Goal: Task Accomplishment & Management: Complete application form

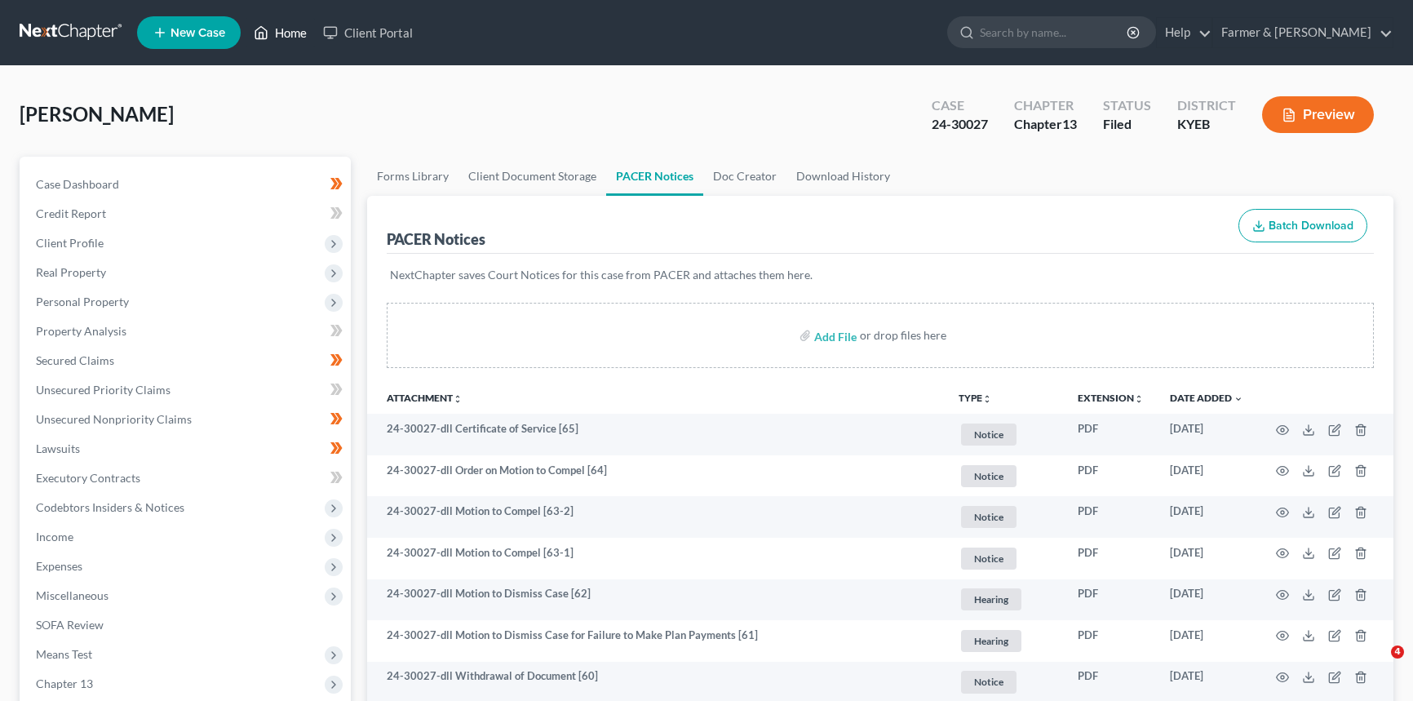
click at [304, 30] on link "Home" at bounding box center [280, 32] width 69 height 29
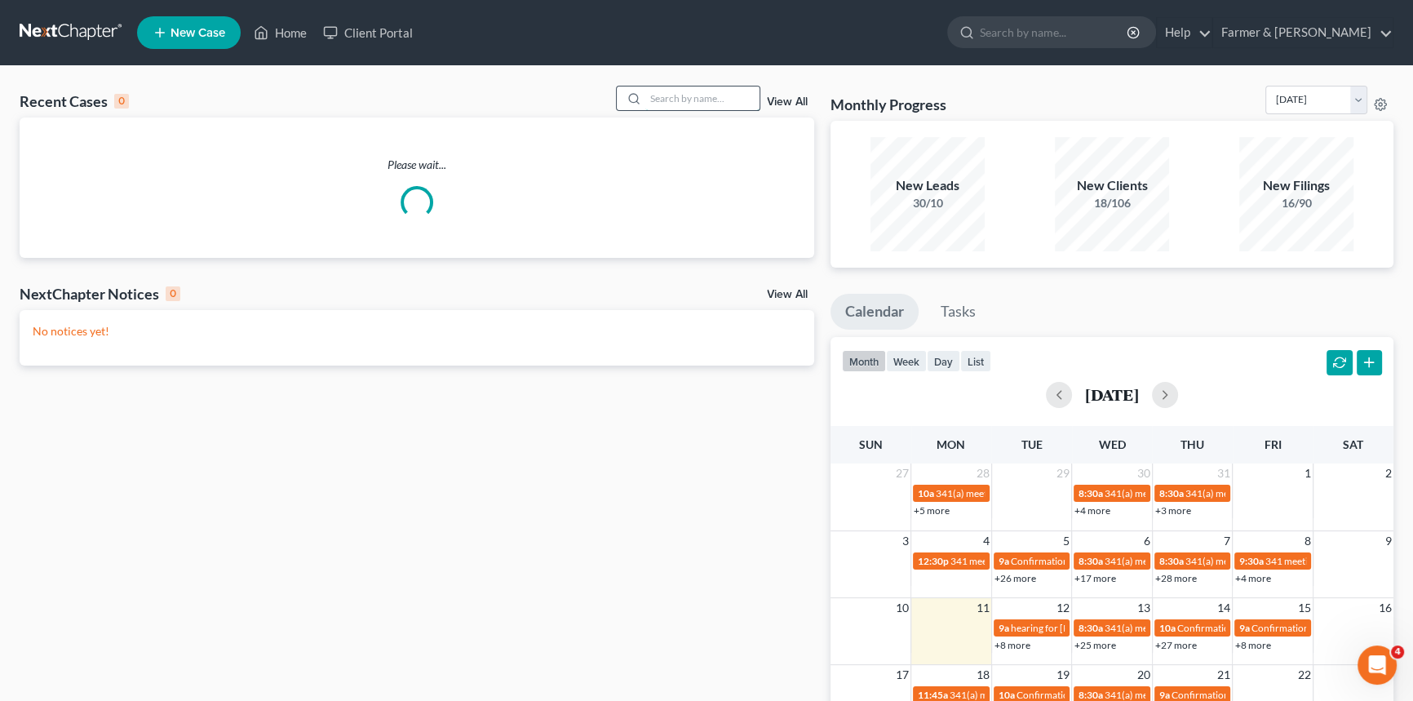
click at [672, 100] on input "search" at bounding box center [702, 98] width 114 height 24
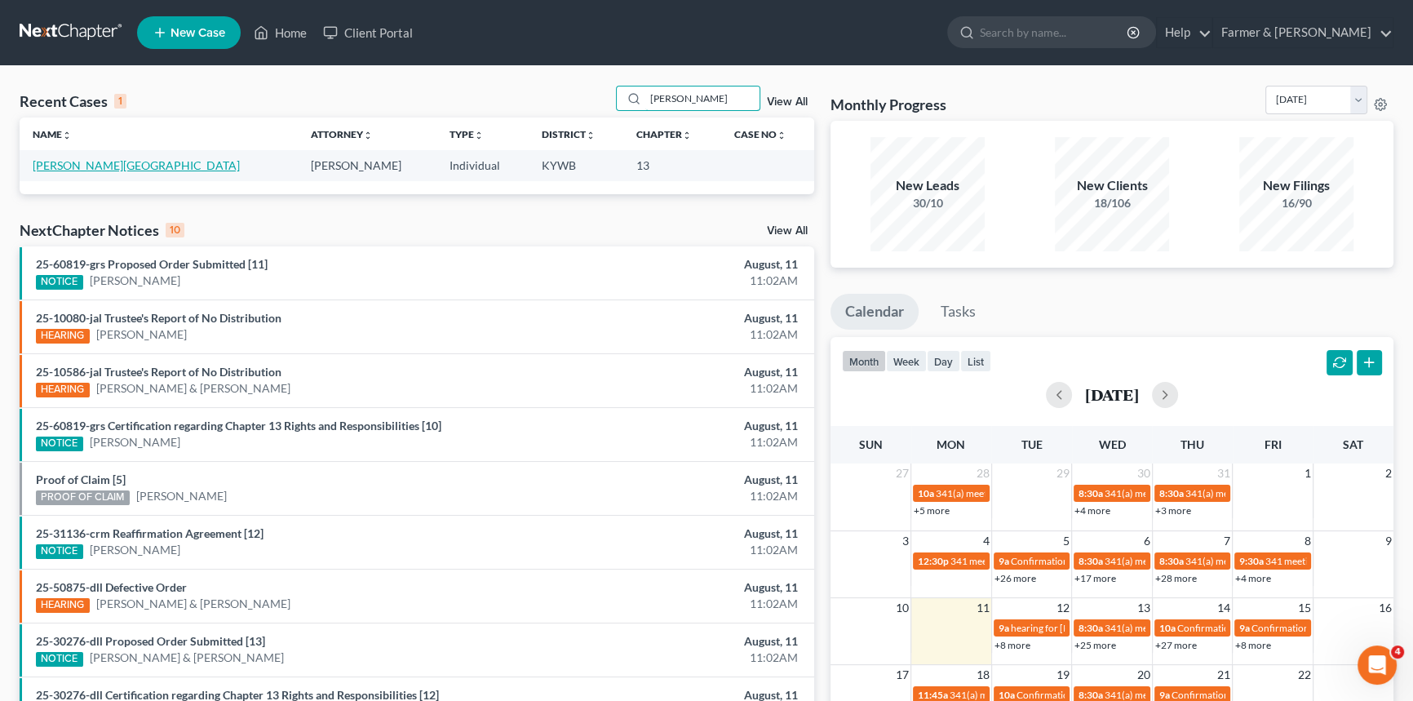
type input "[PERSON_NAME]"
click at [59, 166] on link "[PERSON_NAME][GEOGRAPHIC_DATA]" at bounding box center [136, 165] width 207 height 14
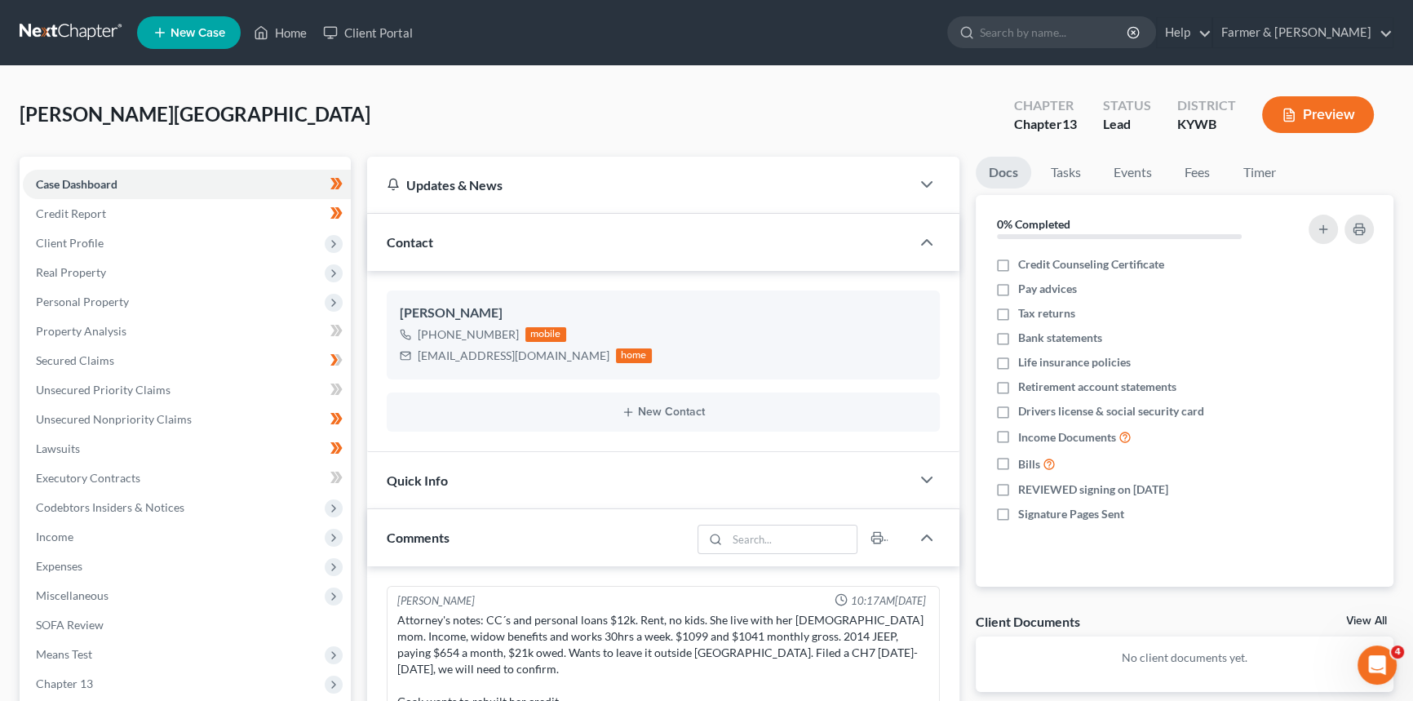
scroll to position [62, 0]
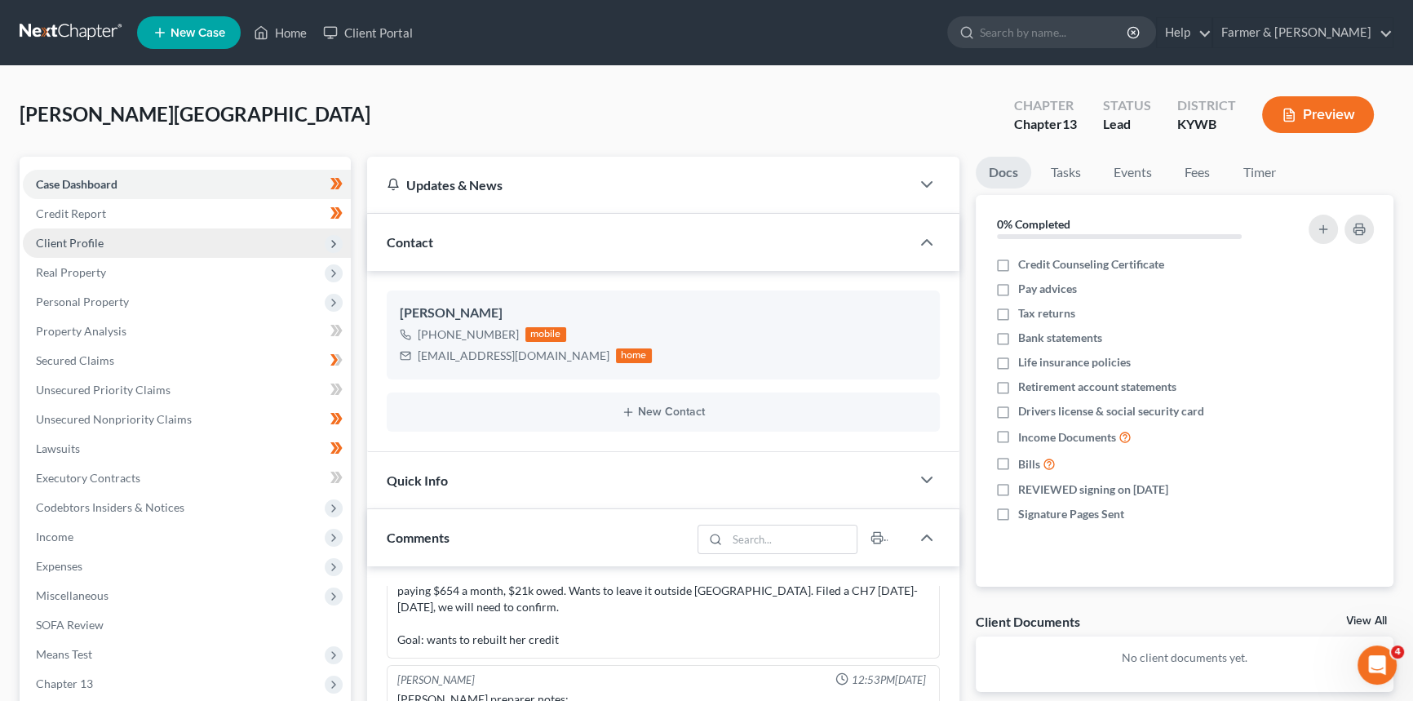
click at [84, 241] on span "Client Profile" at bounding box center [70, 243] width 68 height 14
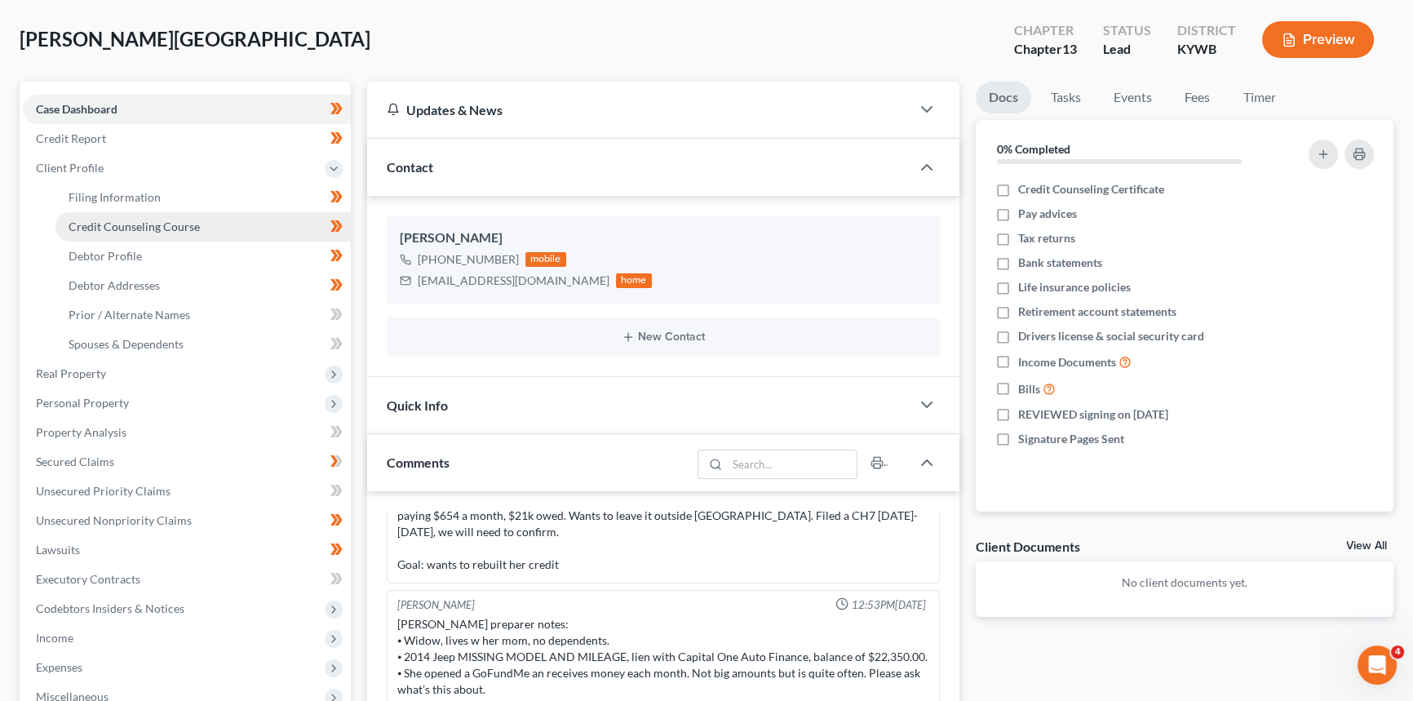
scroll to position [73, 0]
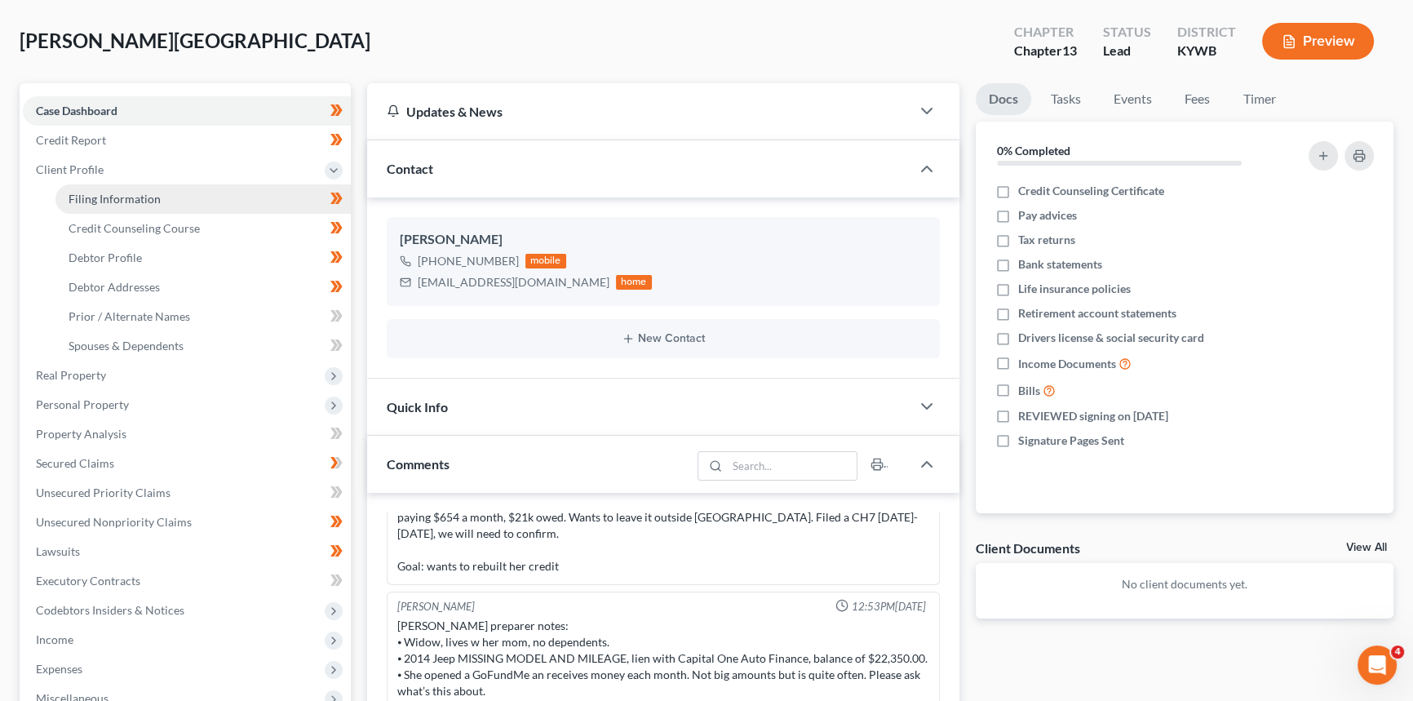
click at [154, 203] on link "Filing Information" at bounding box center [202, 198] width 295 height 29
select select "1"
select select "0"
select select "3"
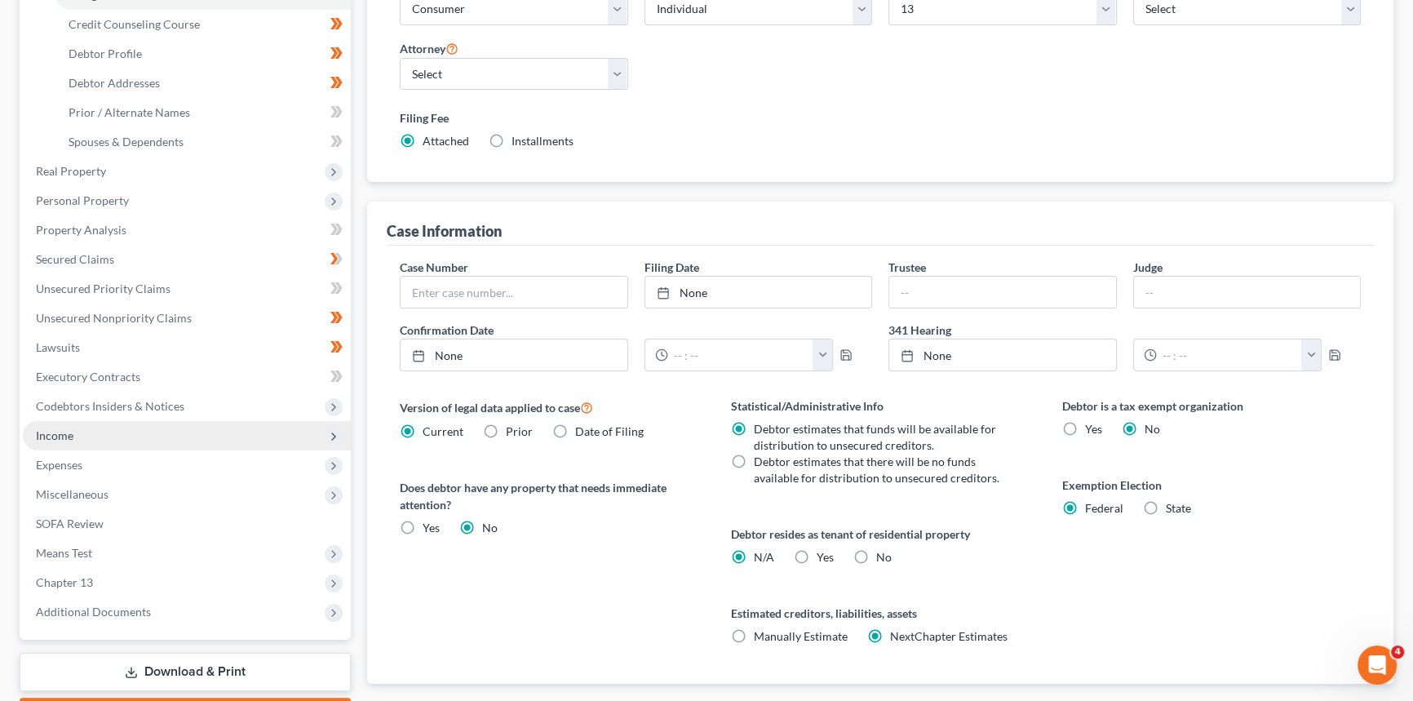
scroll to position [149, 0]
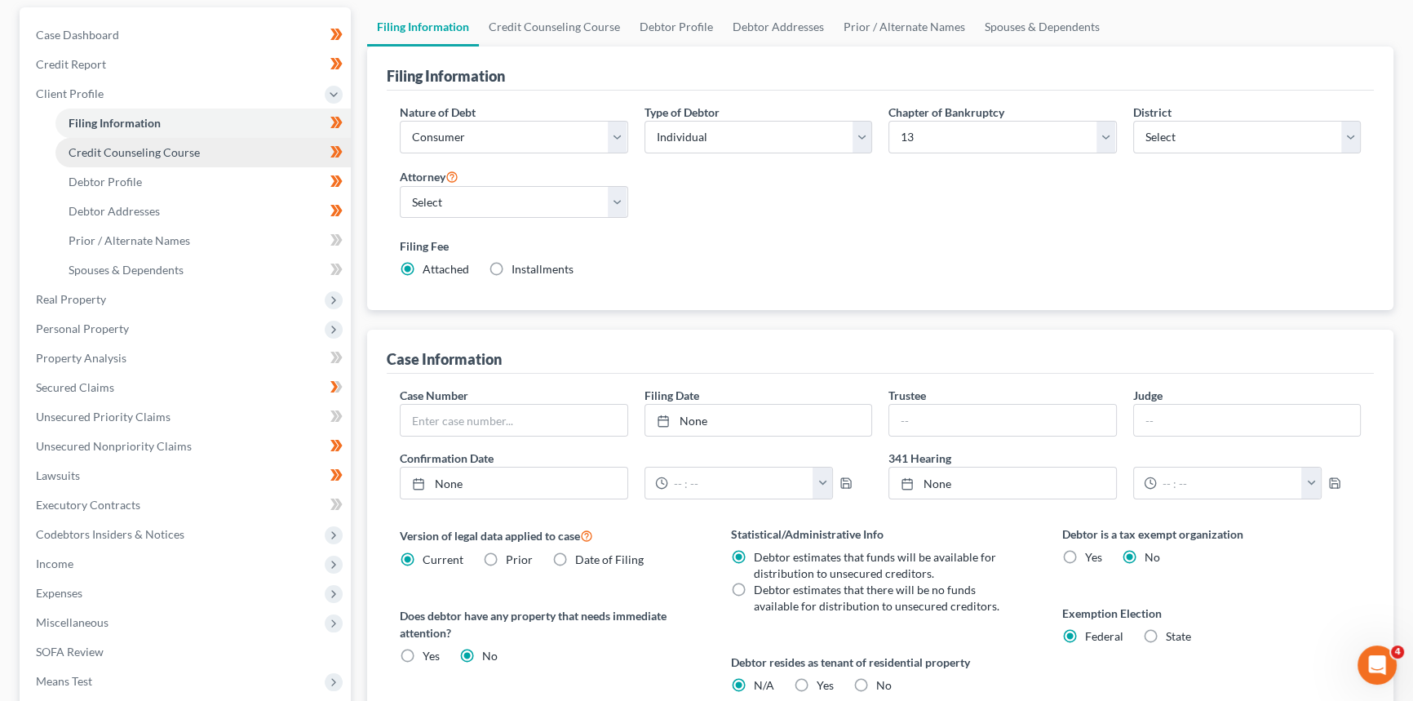
click at [117, 154] on span "Credit Counseling Course" at bounding box center [134, 152] width 131 height 14
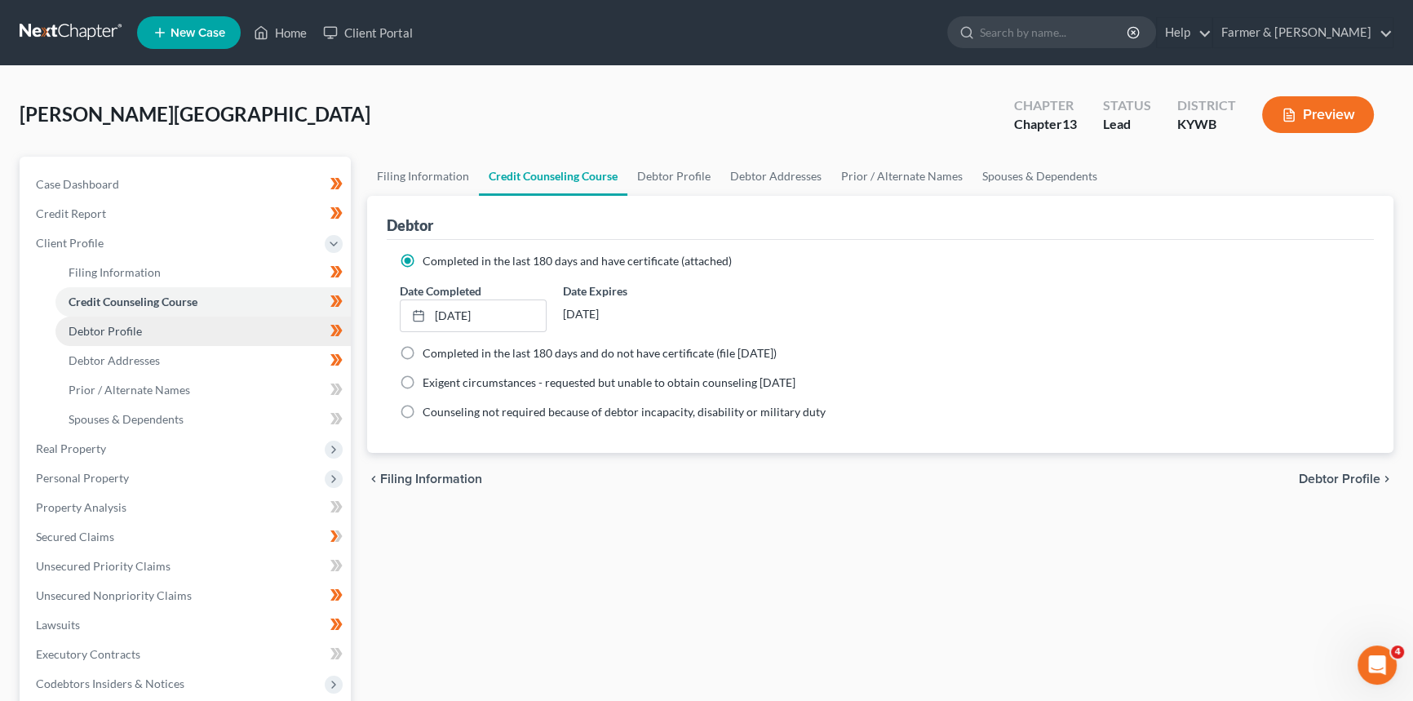
click at [117, 340] on link "Debtor Profile" at bounding box center [202, 331] width 295 height 29
select select "4"
select select "1"
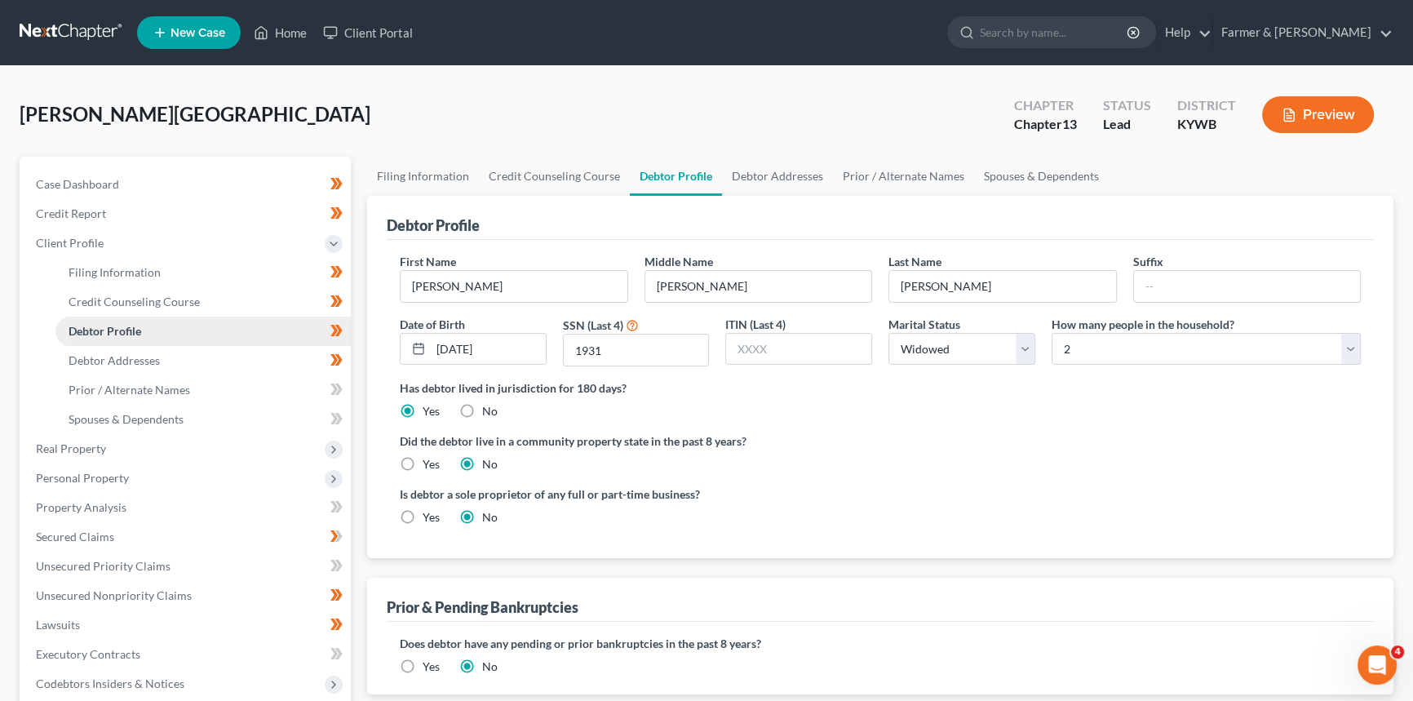
radio input "true"
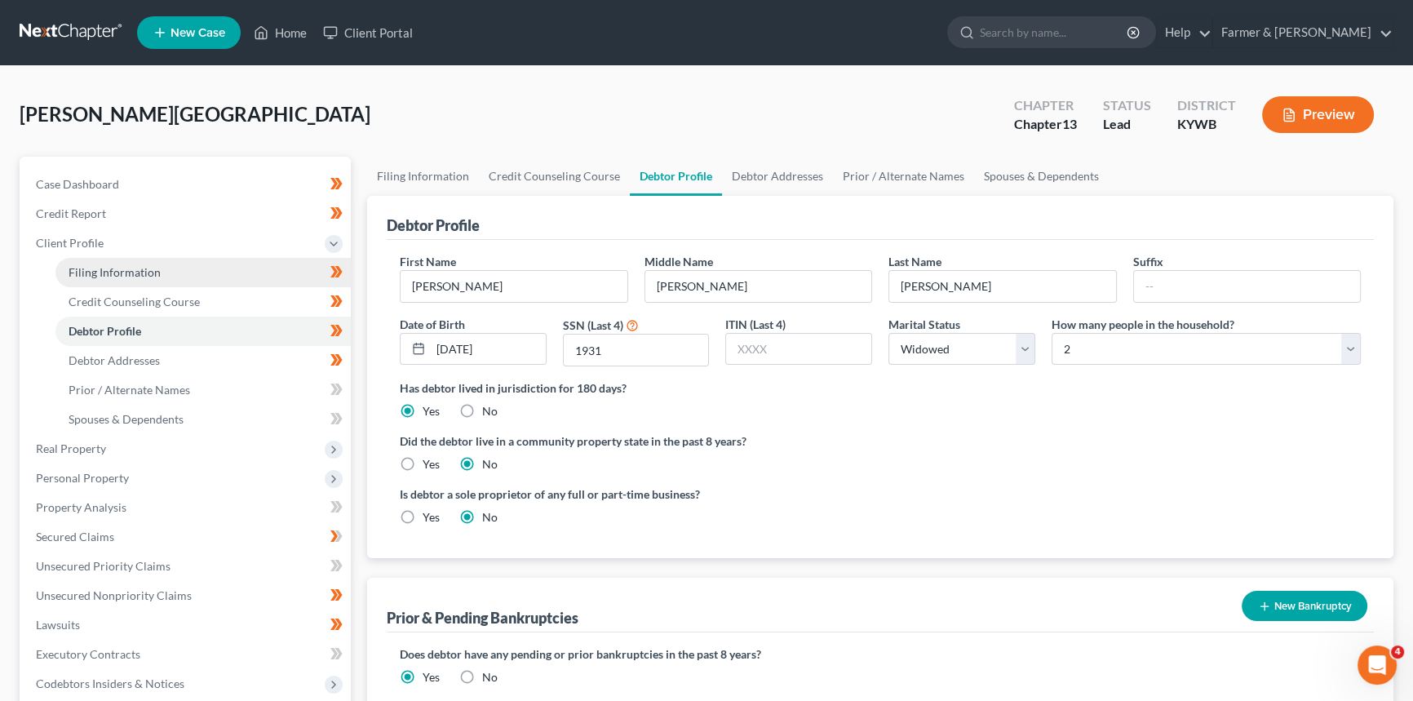
click at [122, 271] on span "Filing Information" at bounding box center [115, 272] width 92 height 14
select select "1"
select select "0"
select select "3"
select select "33"
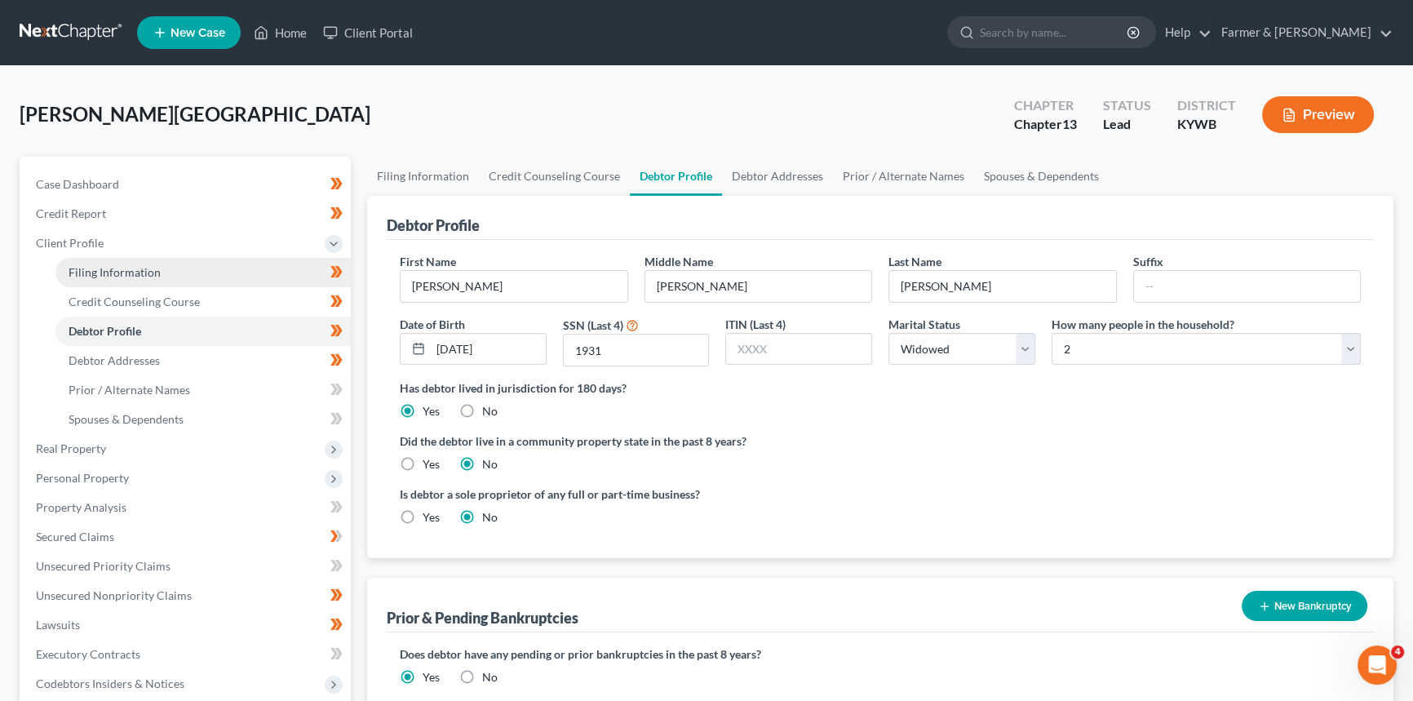
select select "0"
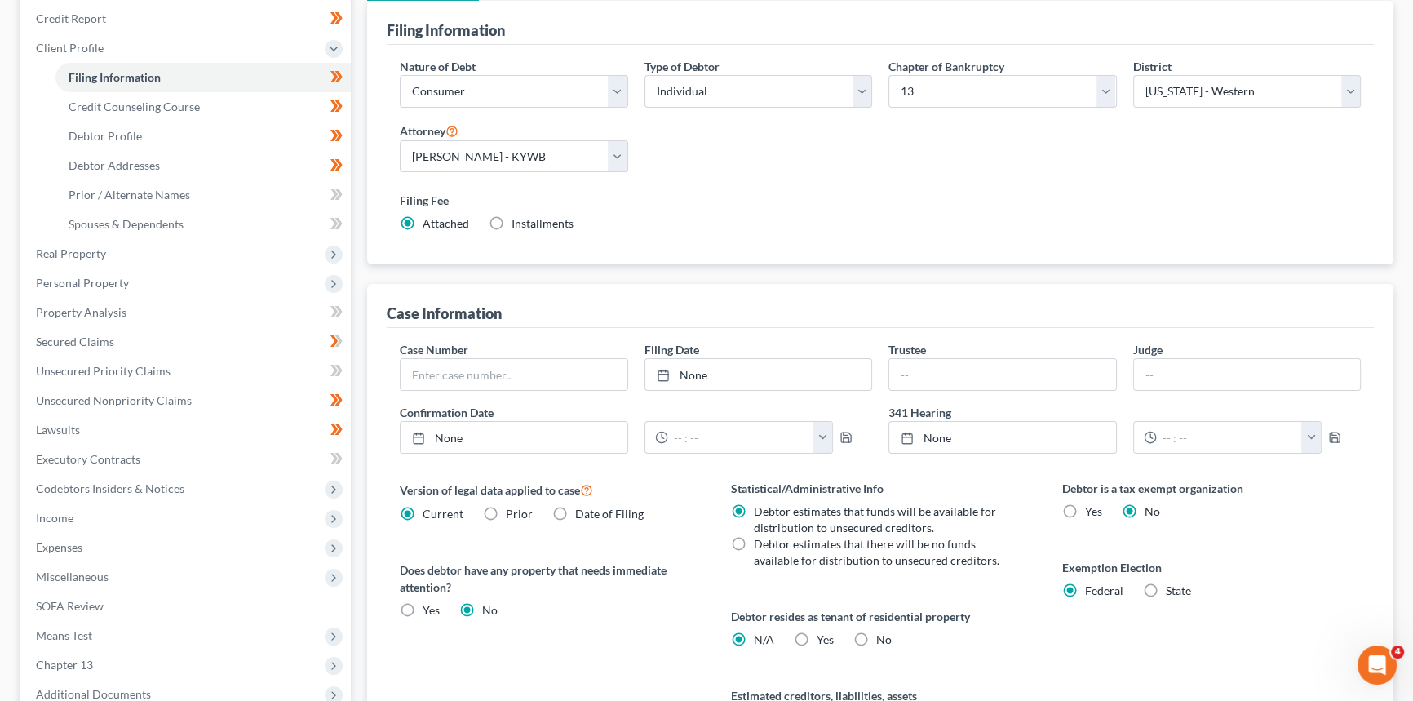
scroll to position [224, 0]
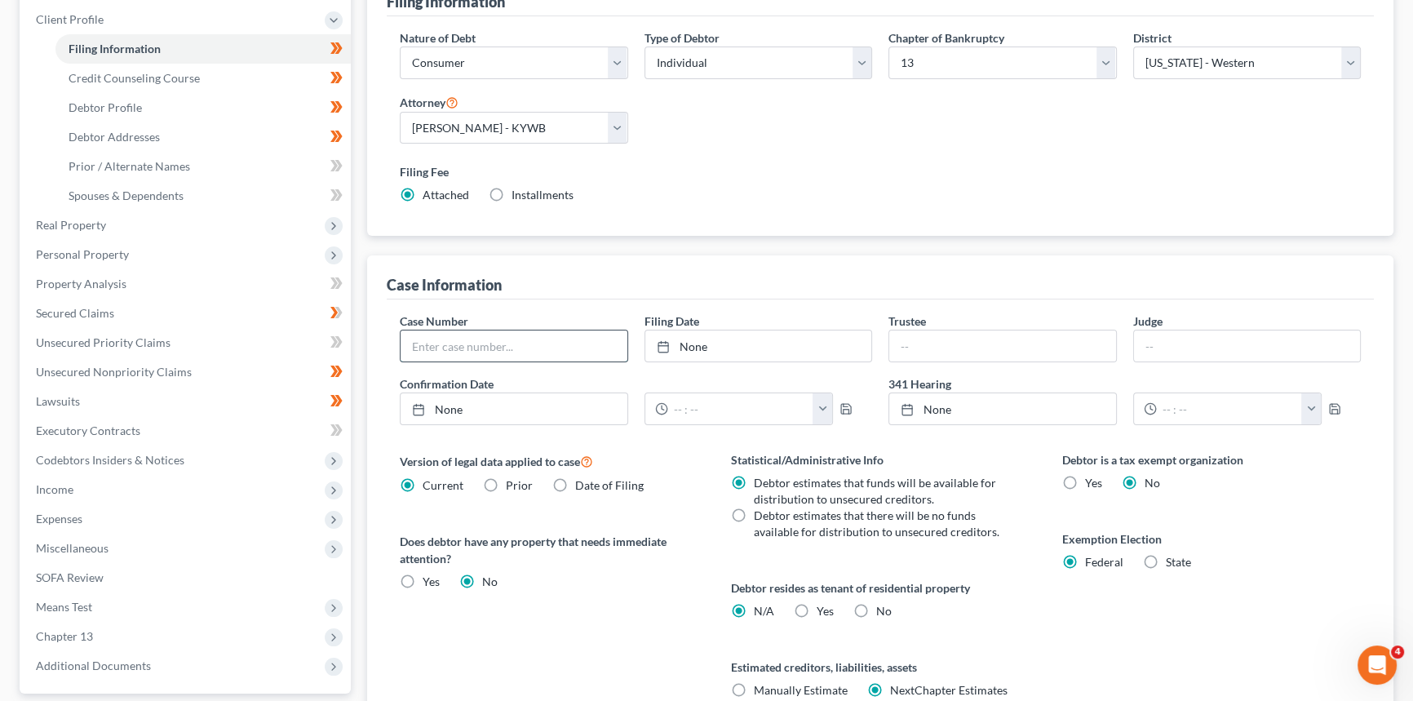
click at [529, 349] on input "text" at bounding box center [514, 345] width 227 height 31
click at [1300, 500] on div "Debtor is a tax exempt organization Yes No Exemption Election Federal State" at bounding box center [1211, 594] width 331 height 286
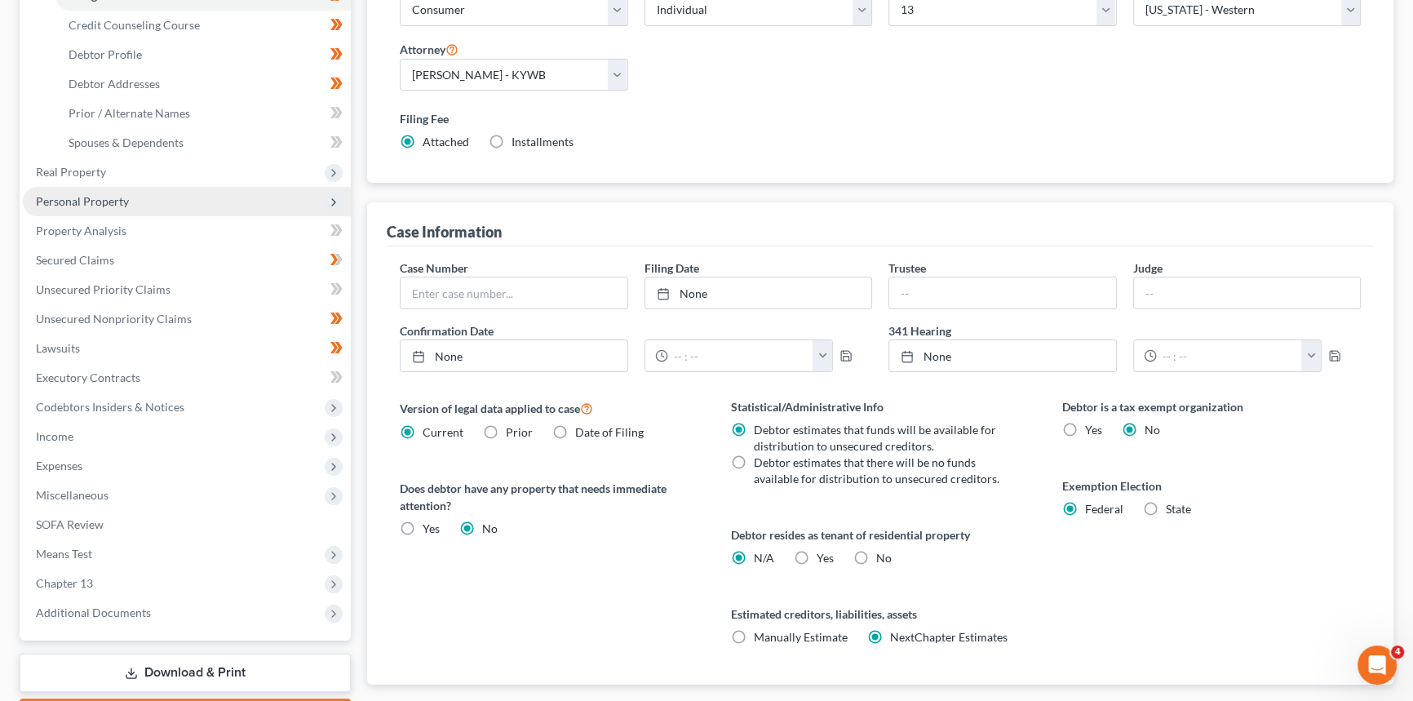
scroll to position [75, 0]
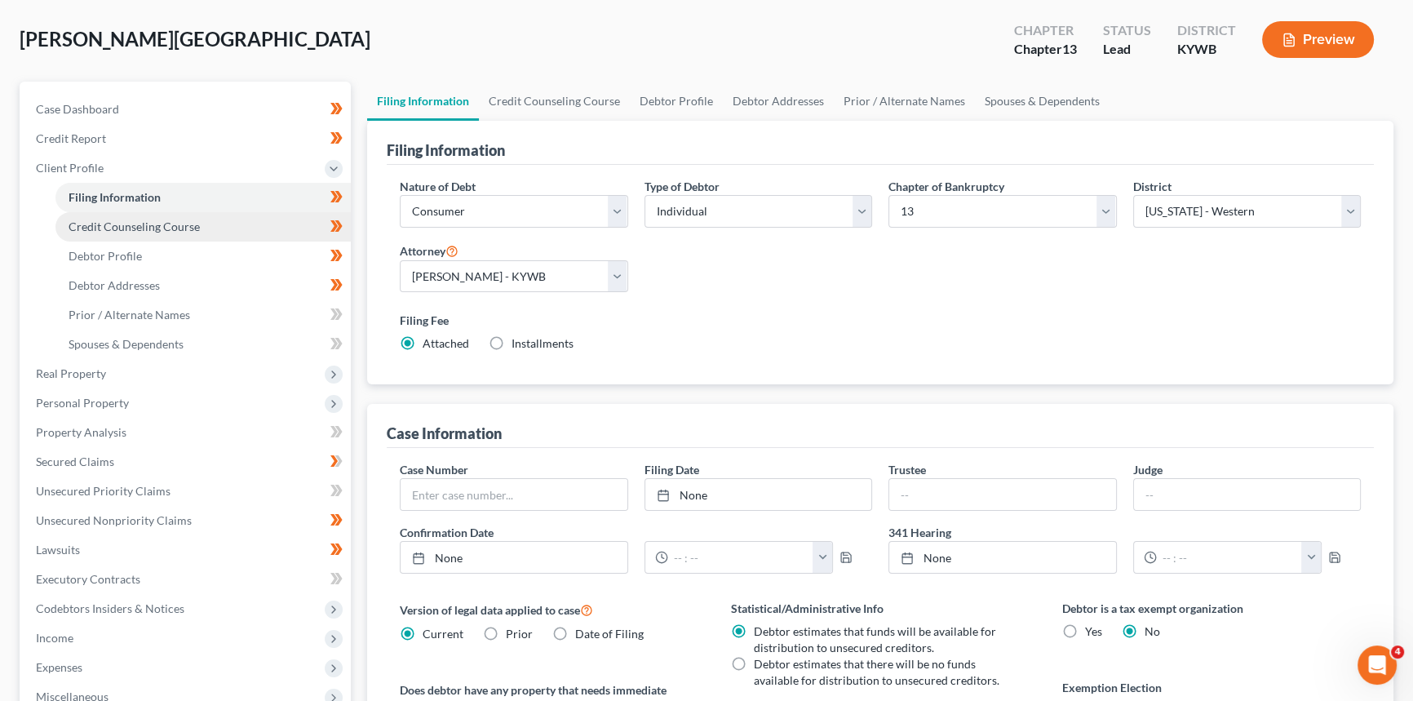
click at [150, 222] on span "Credit Counseling Course" at bounding box center [134, 226] width 131 height 14
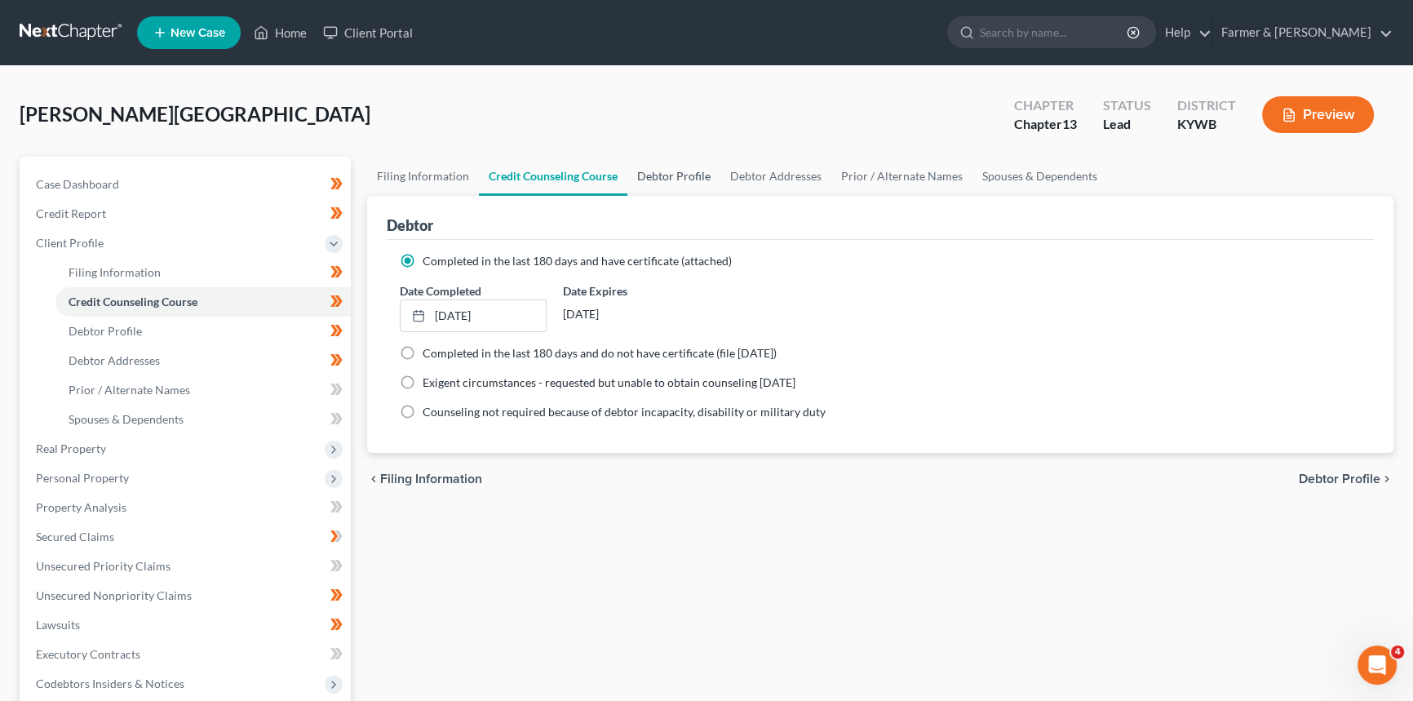
click at [678, 171] on link "Debtor Profile" at bounding box center [673, 176] width 93 height 39
select select "4"
select select "1"
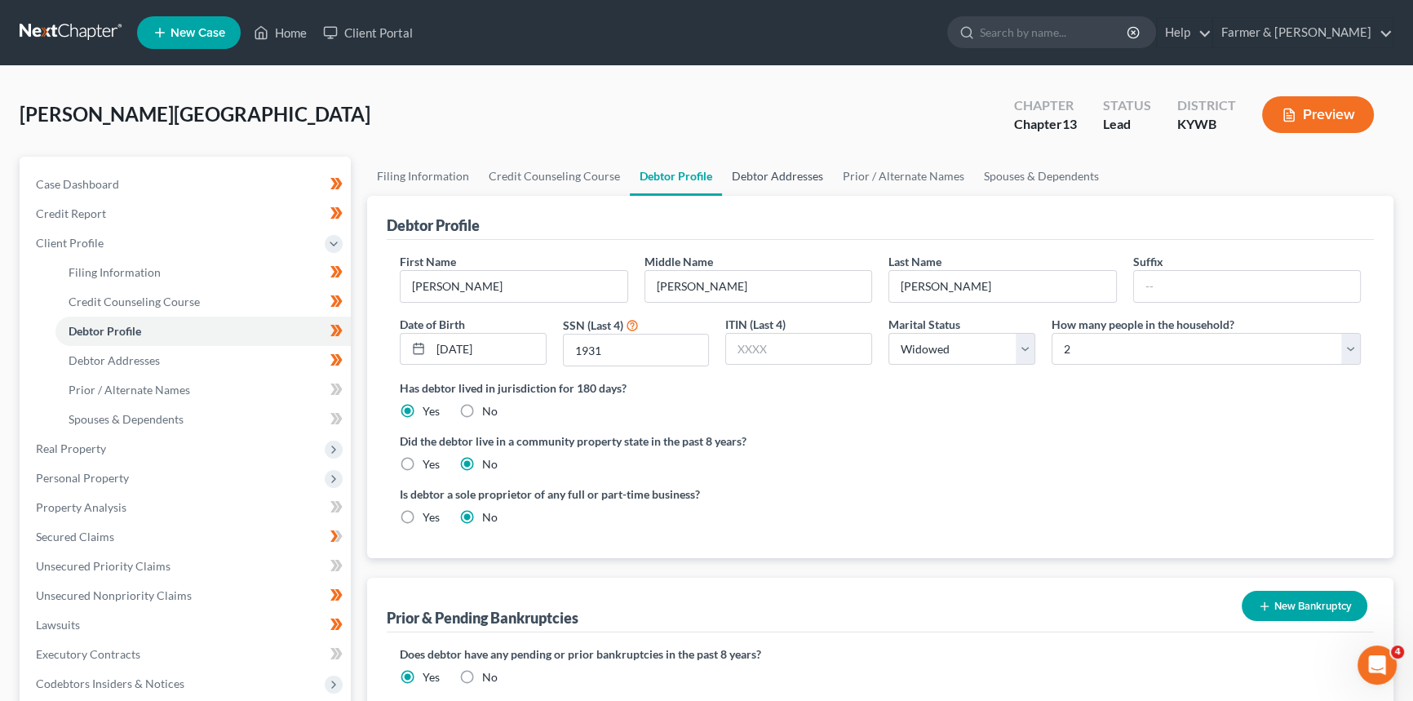
click at [760, 168] on link "Debtor Addresses" at bounding box center [777, 176] width 111 height 39
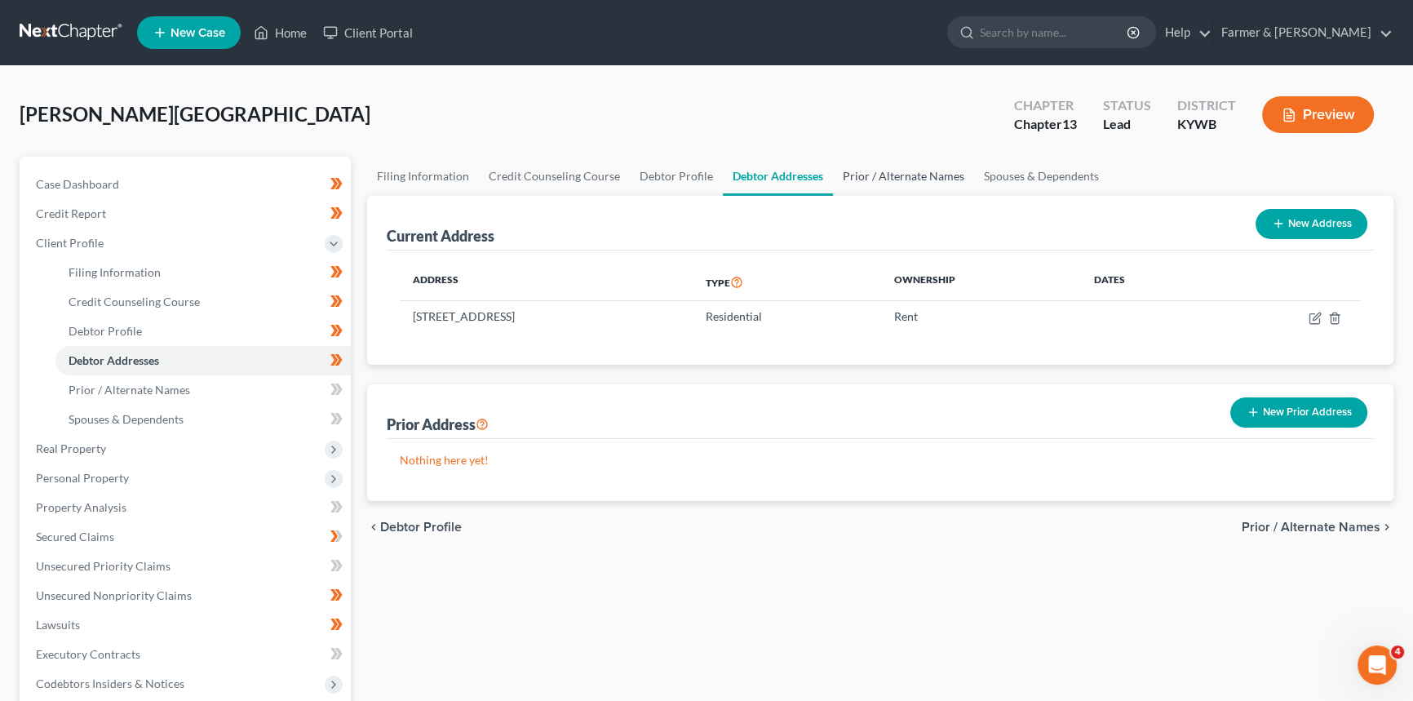
click at [892, 171] on link "Prior / Alternate Names" at bounding box center [903, 176] width 141 height 39
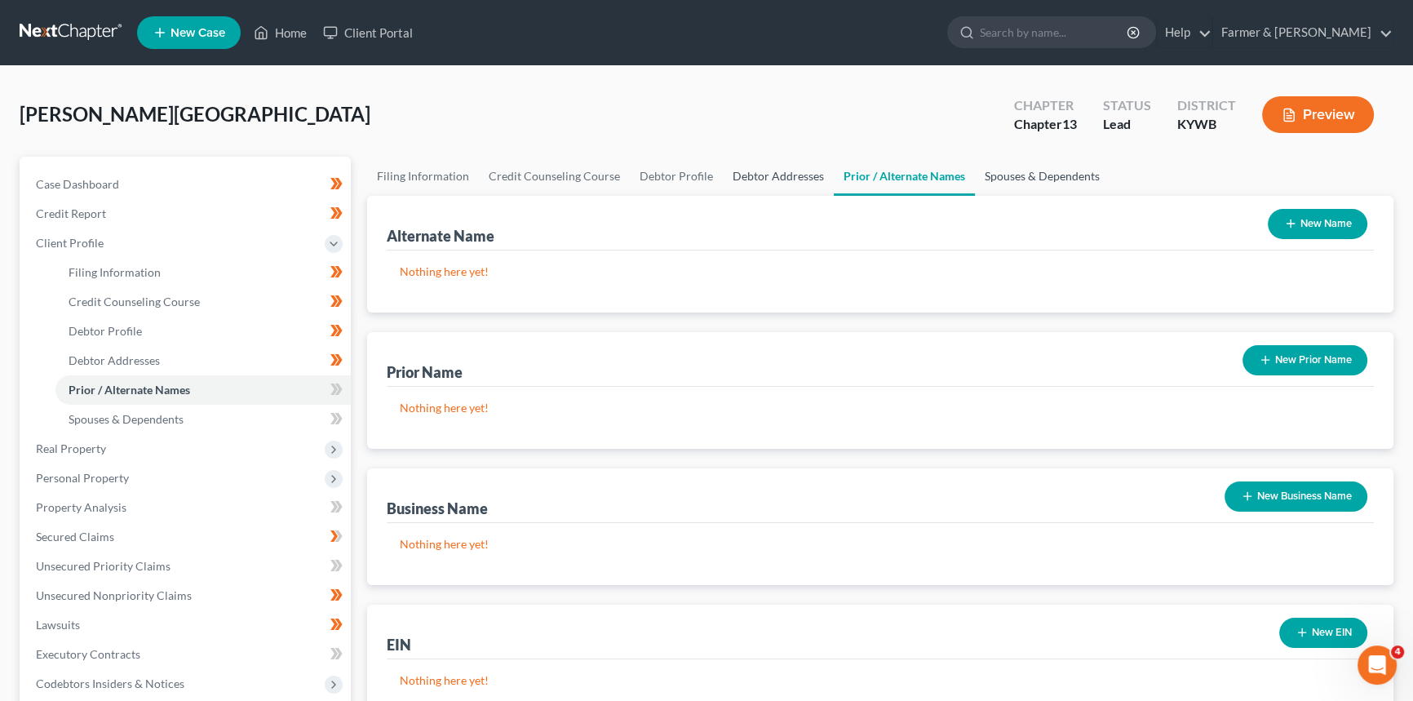
drag, startPoint x: 1035, startPoint y: 178, endPoint x: 764, endPoint y: 179, distance: 270.9
click at [1035, 177] on link "Spouses & Dependents" at bounding box center [1042, 176] width 135 height 39
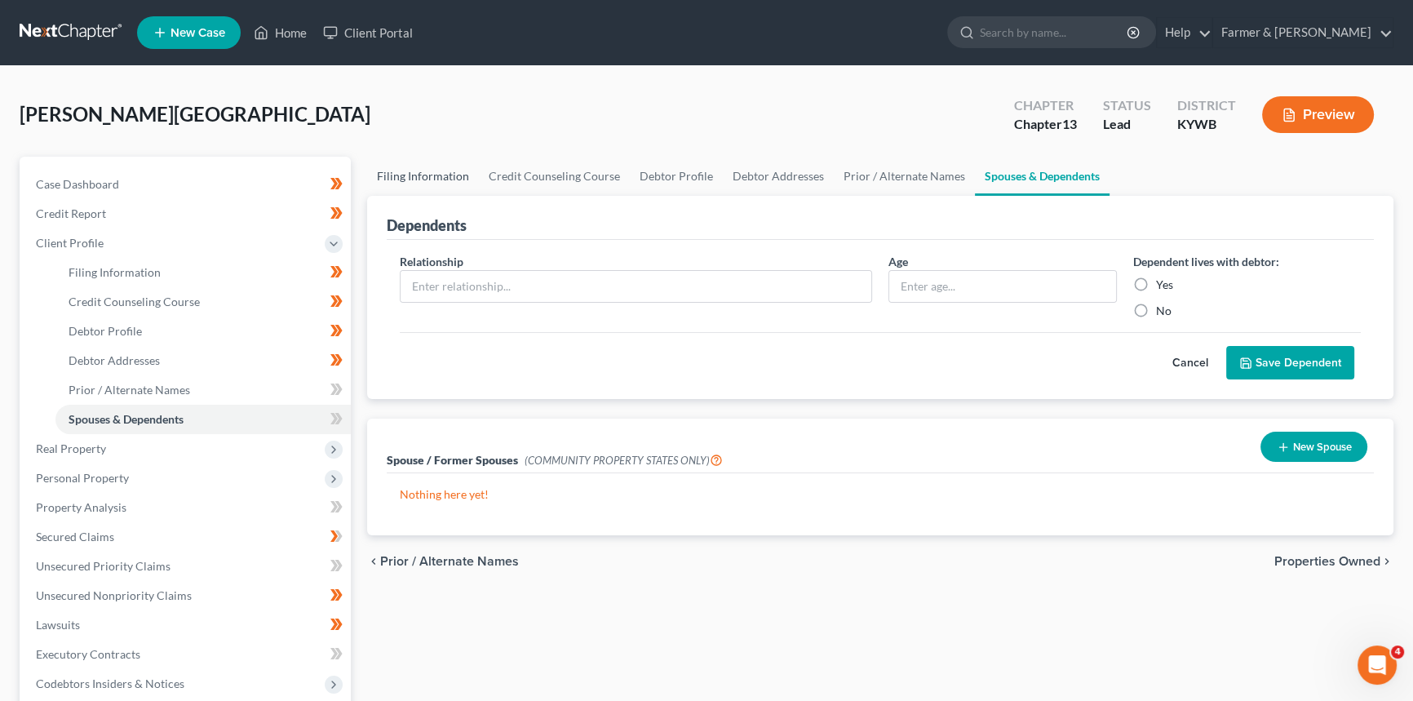
click at [423, 174] on link "Filing Information" at bounding box center [423, 176] width 112 height 39
select select "1"
select select "0"
select select "3"
select select "33"
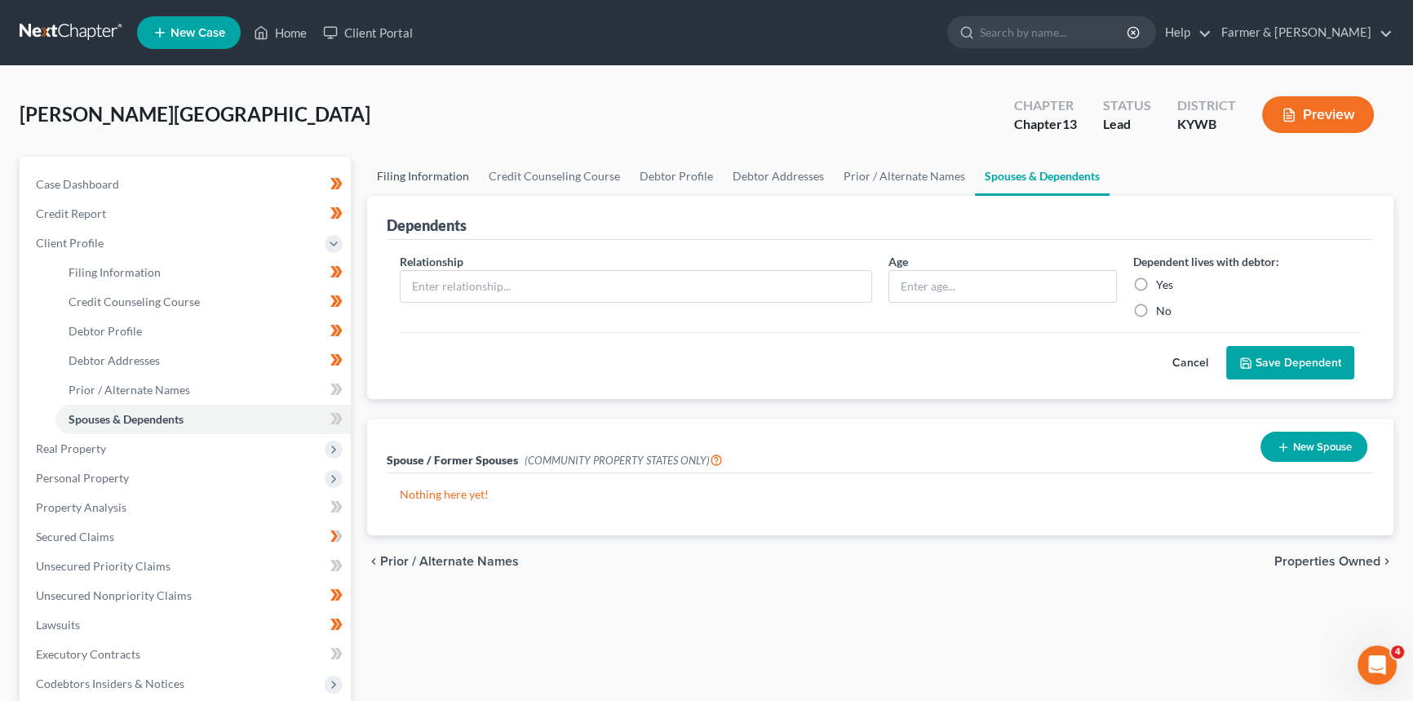
select select "0"
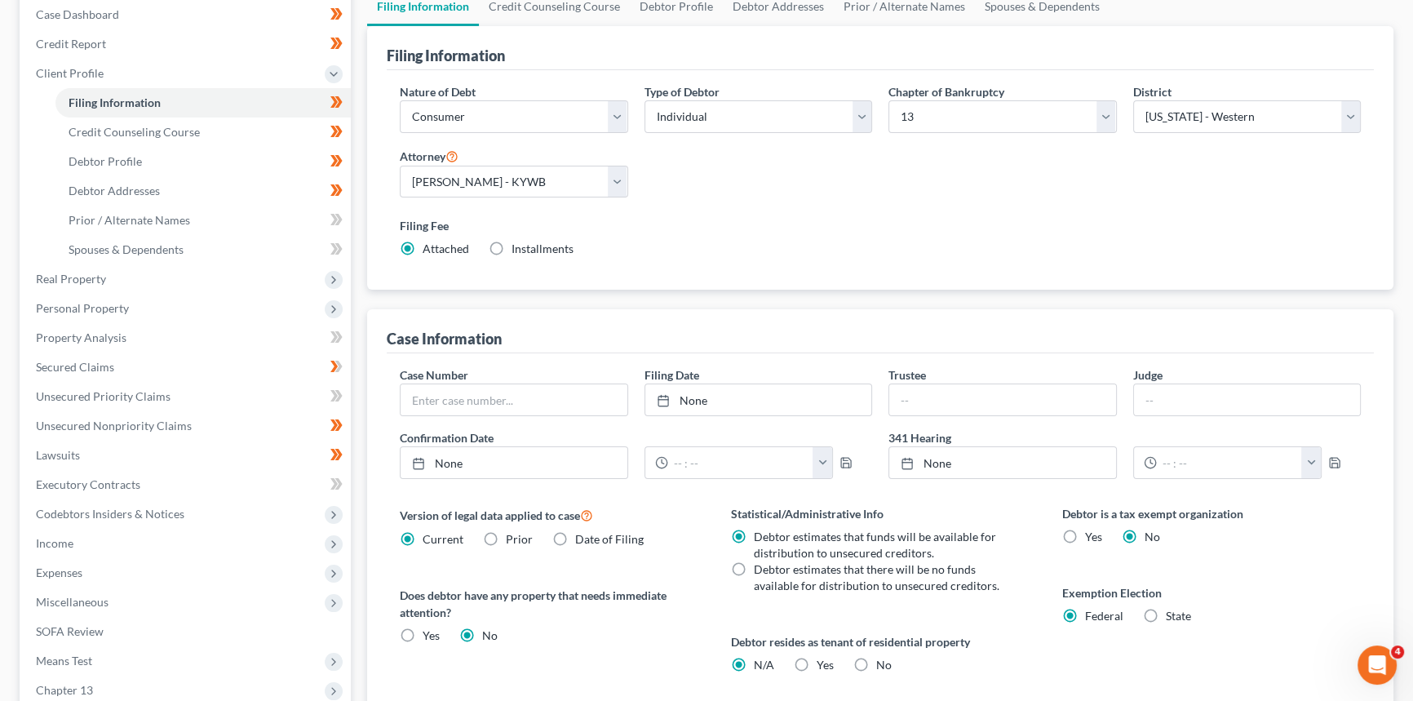
scroll to position [75, 0]
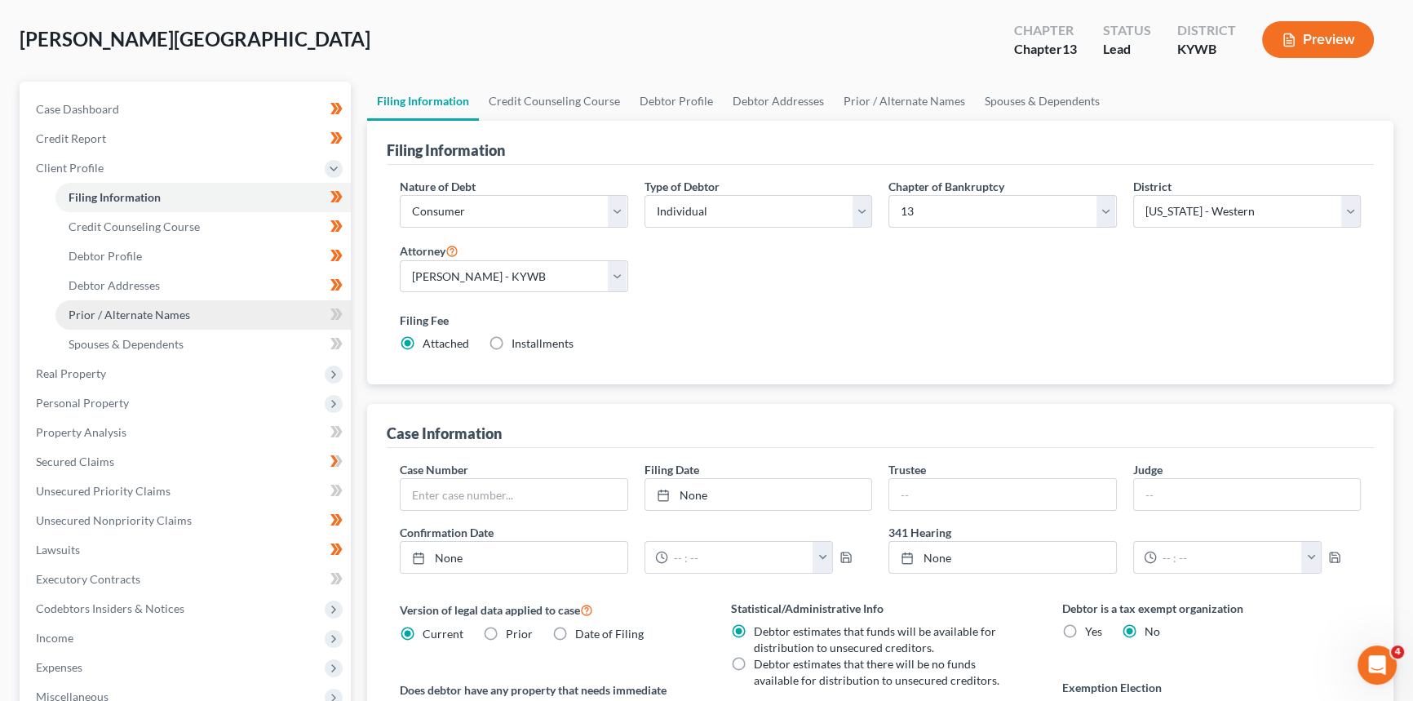
click at [140, 316] on span "Prior / Alternate Names" at bounding box center [130, 315] width 122 height 14
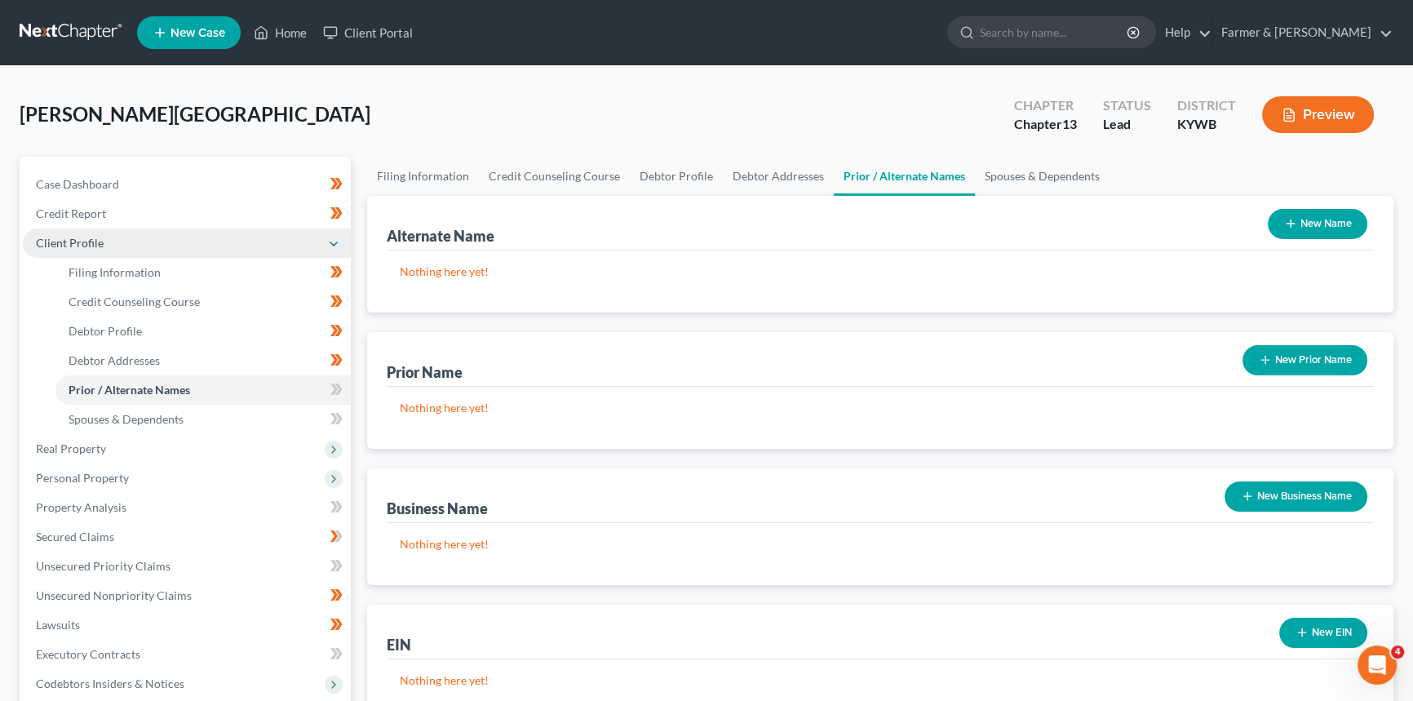
click at [100, 237] on span "Client Profile" at bounding box center [70, 243] width 68 height 14
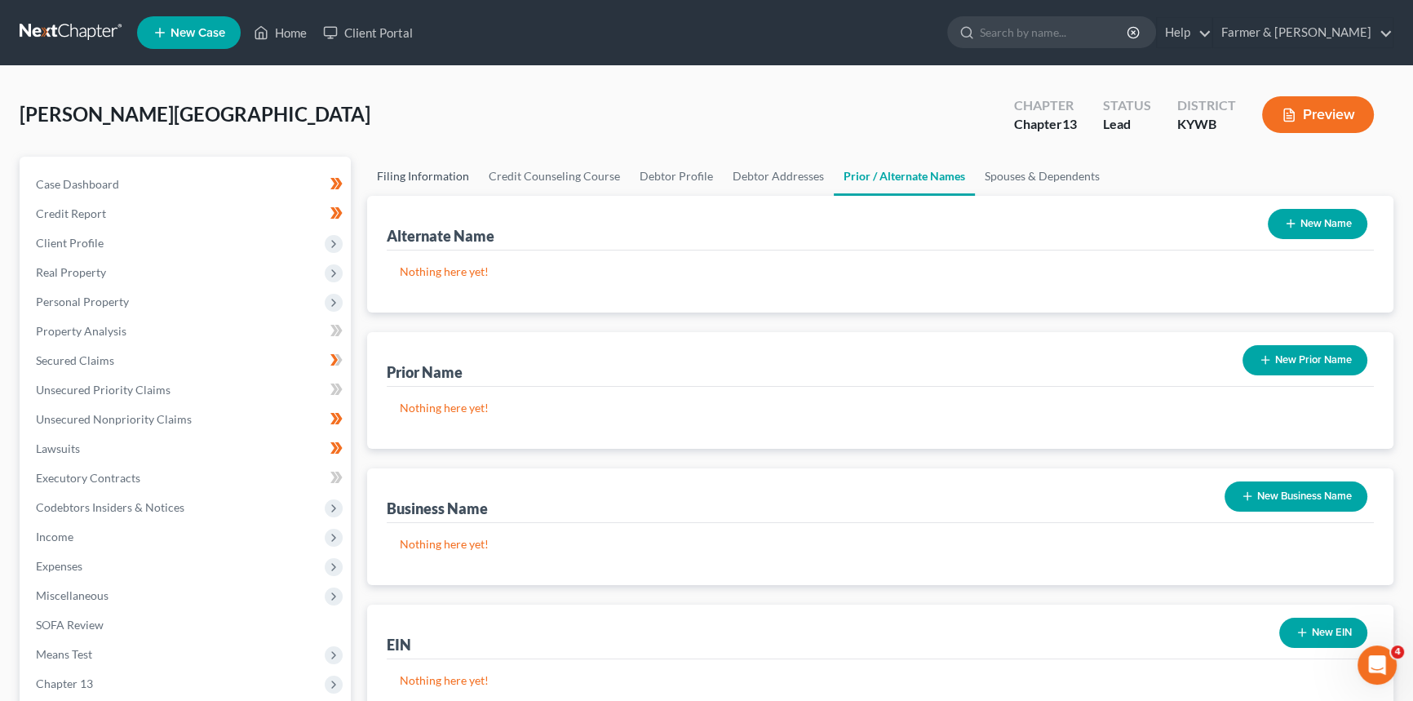
click at [432, 179] on link "Filing Information" at bounding box center [423, 176] width 112 height 39
select select "1"
select select "0"
select select "3"
select select "33"
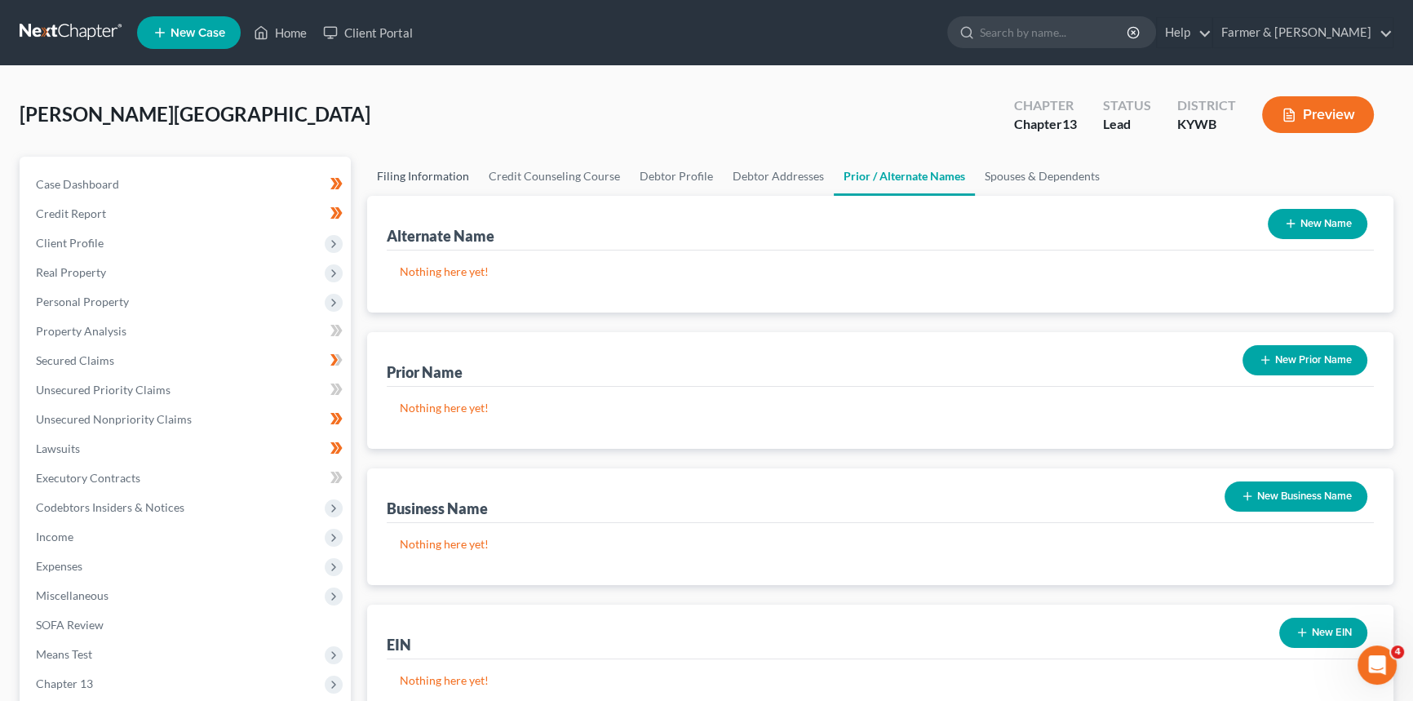
select select "0"
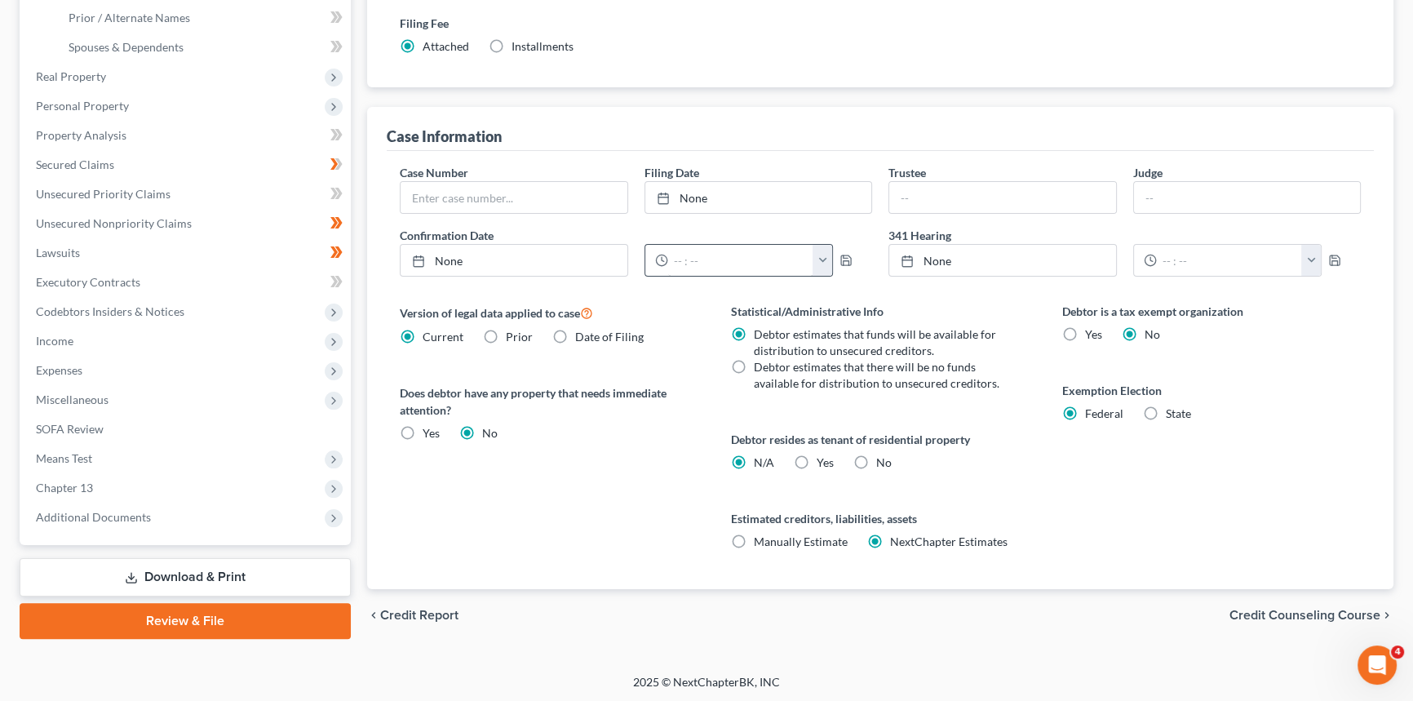
scroll to position [149, 0]
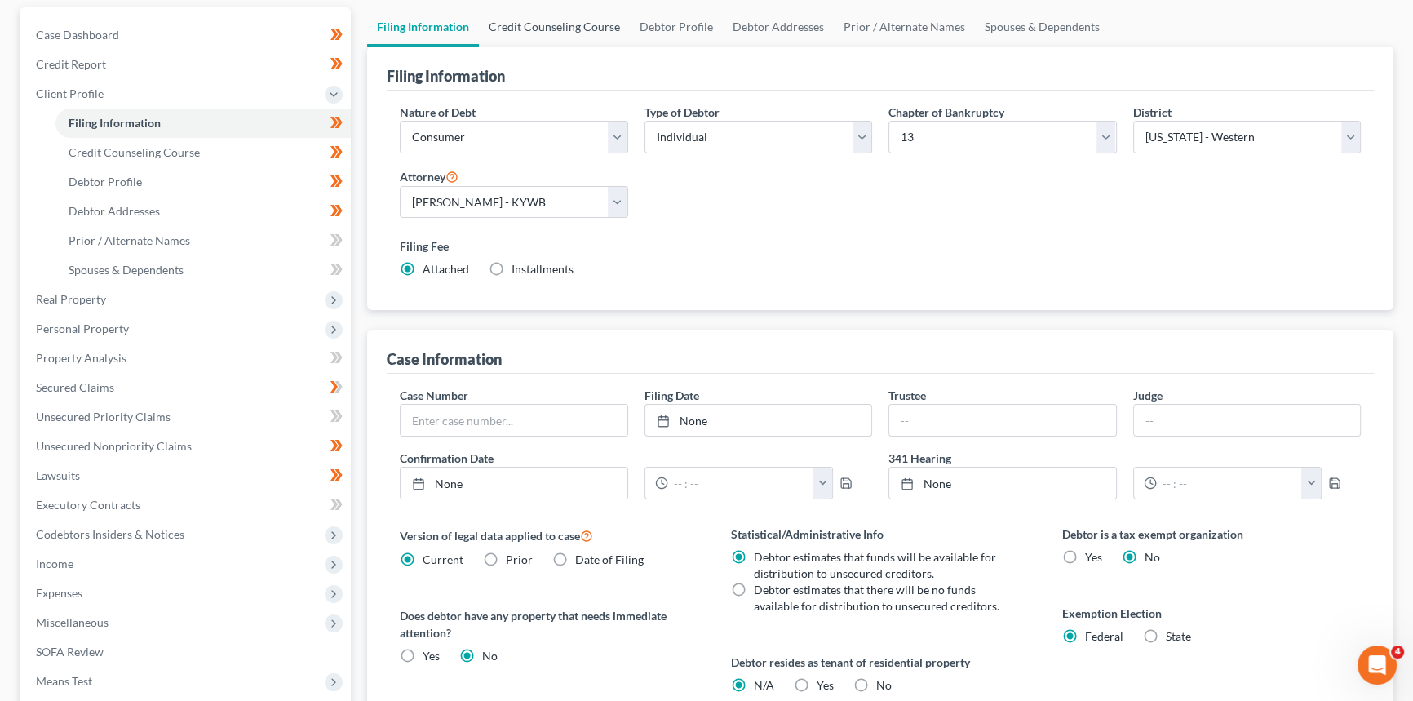
click at [533, 29] on link "Credit Counseling Course" at bounding box center [554, 26] width 151 height 39
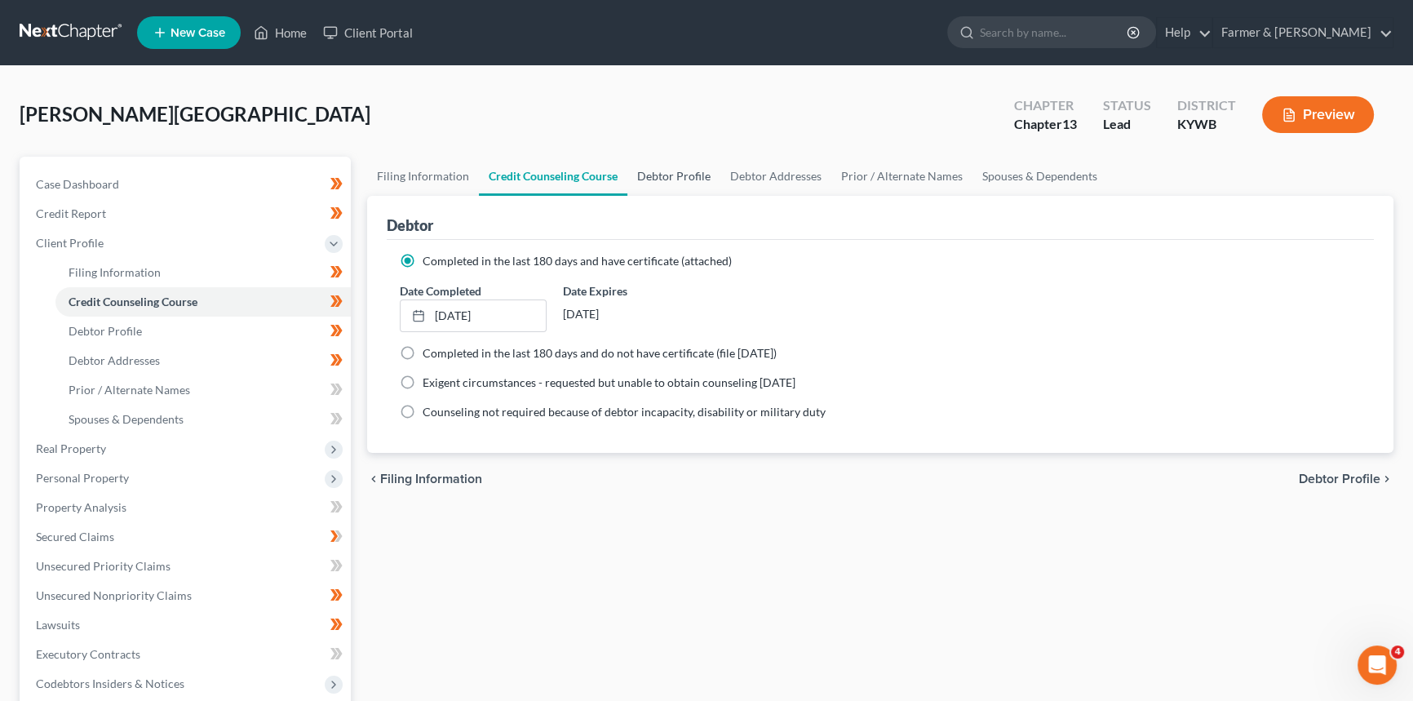
click at [693, 177] on link "Debtor Profile" at bounding box center [673, 176] width 93 height 39
select select "4"
select select "1"
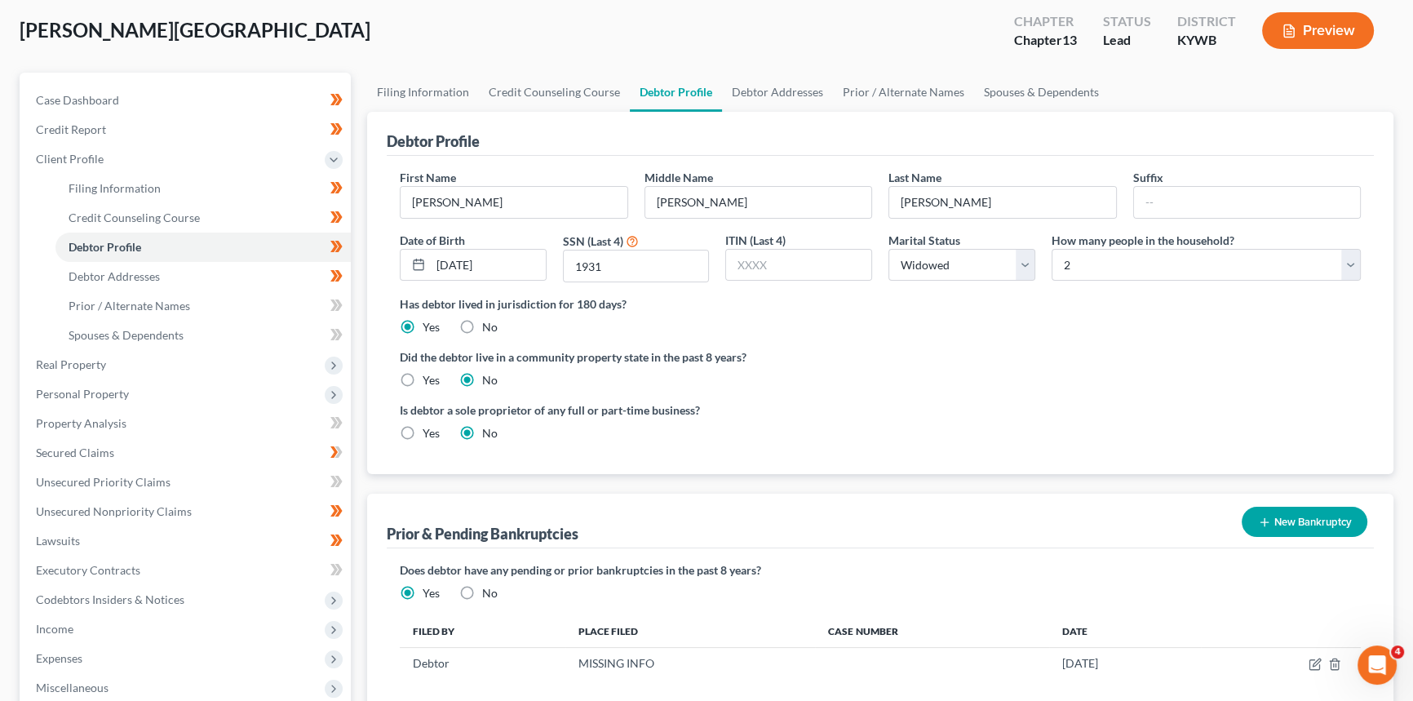
scroll to position [222, 0]
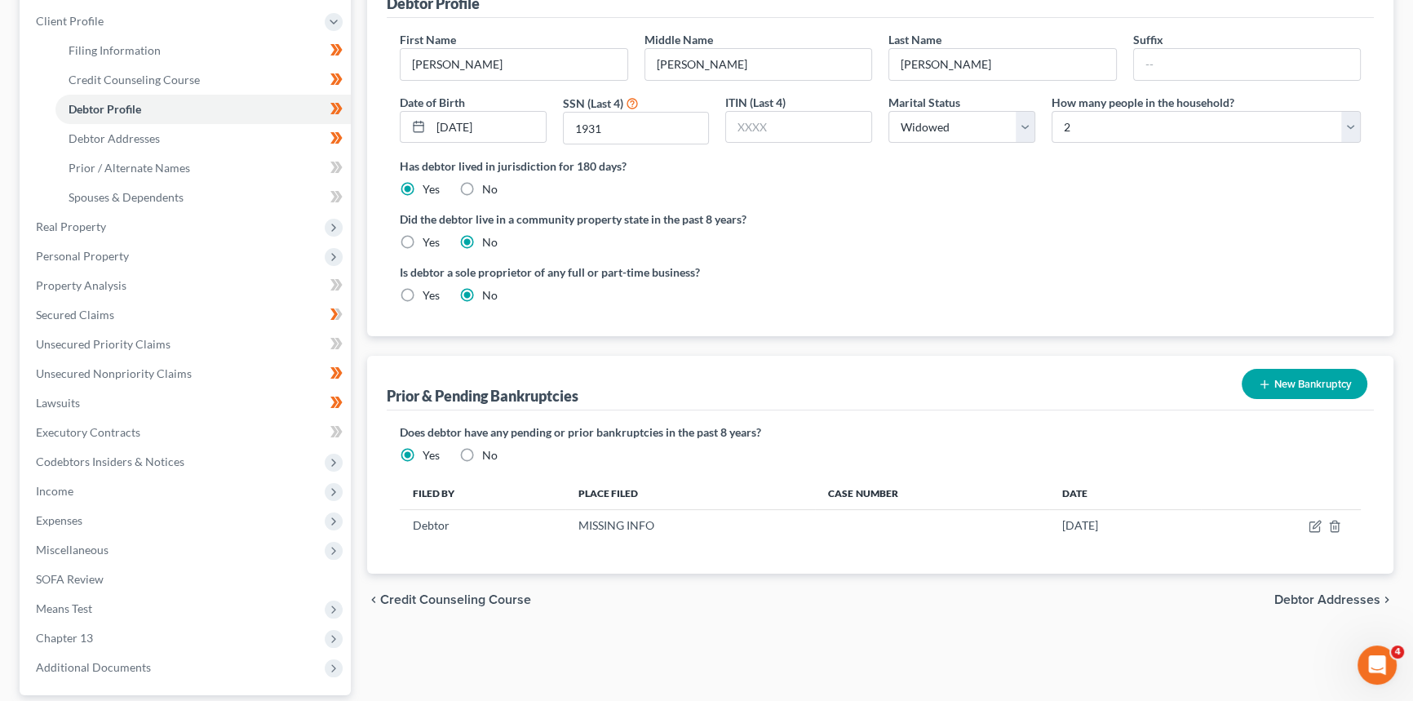
click at [1306, 383] on button "New Bankruptcy" at bounding box center [1305, 384] width 126 height 30
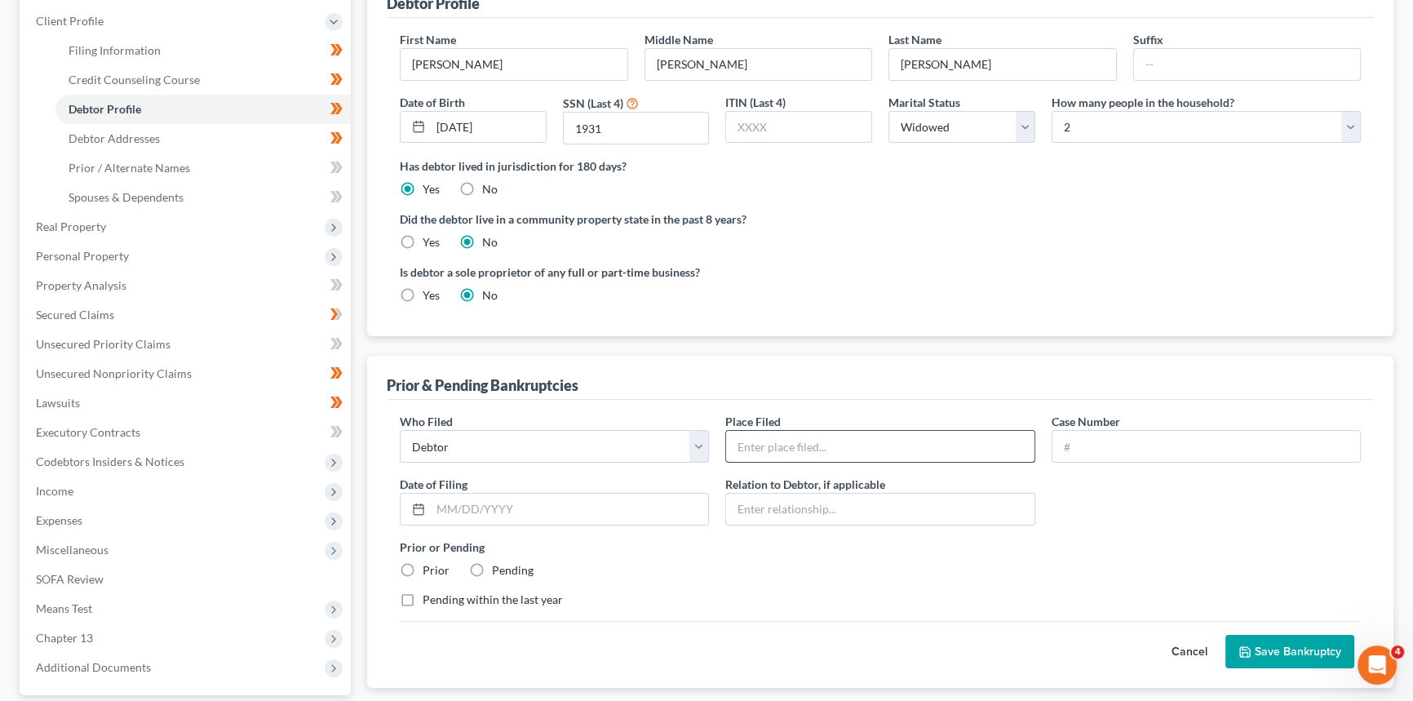
click at [773, 445] on input "text" at bounding box center [880, 446] width 308 height 31
type input "WDKY"
type input "24-50065"
click at [463, 514] on input "text" at bounding box center [569, 509] width 277 height 31
type input "[DATE]"
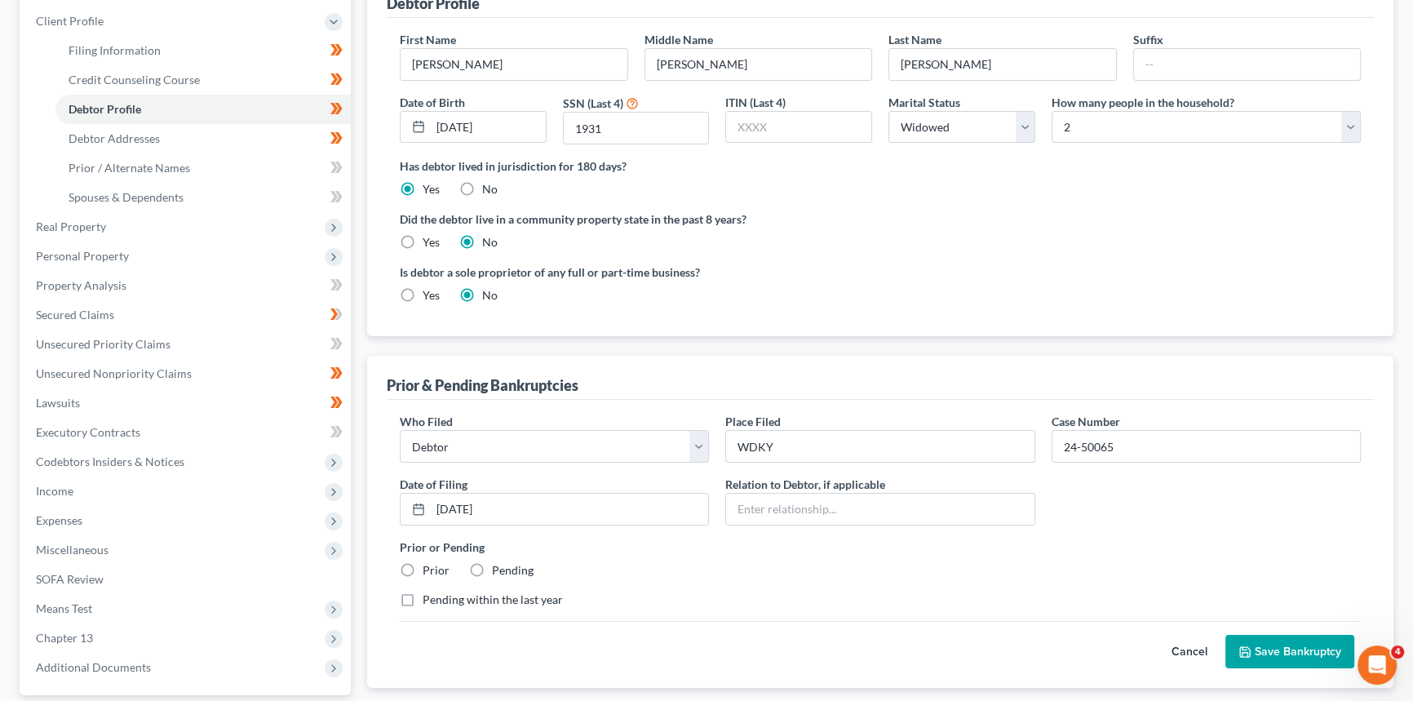
click at [423, 571] on label "Prior" at bounding box center [436, 570] width 27 height 16
click at [429, 571] on input "Prior" at bounding box center [434, 567] width 11 height 11
radio input "true"
click at [813, 446] on input "WDKY" at bounding box center [880, 446] width 308 height 31
click at [730, 444] on input "WDKY - Dismissed" at bounding box center [880, 446] width 308 height 31
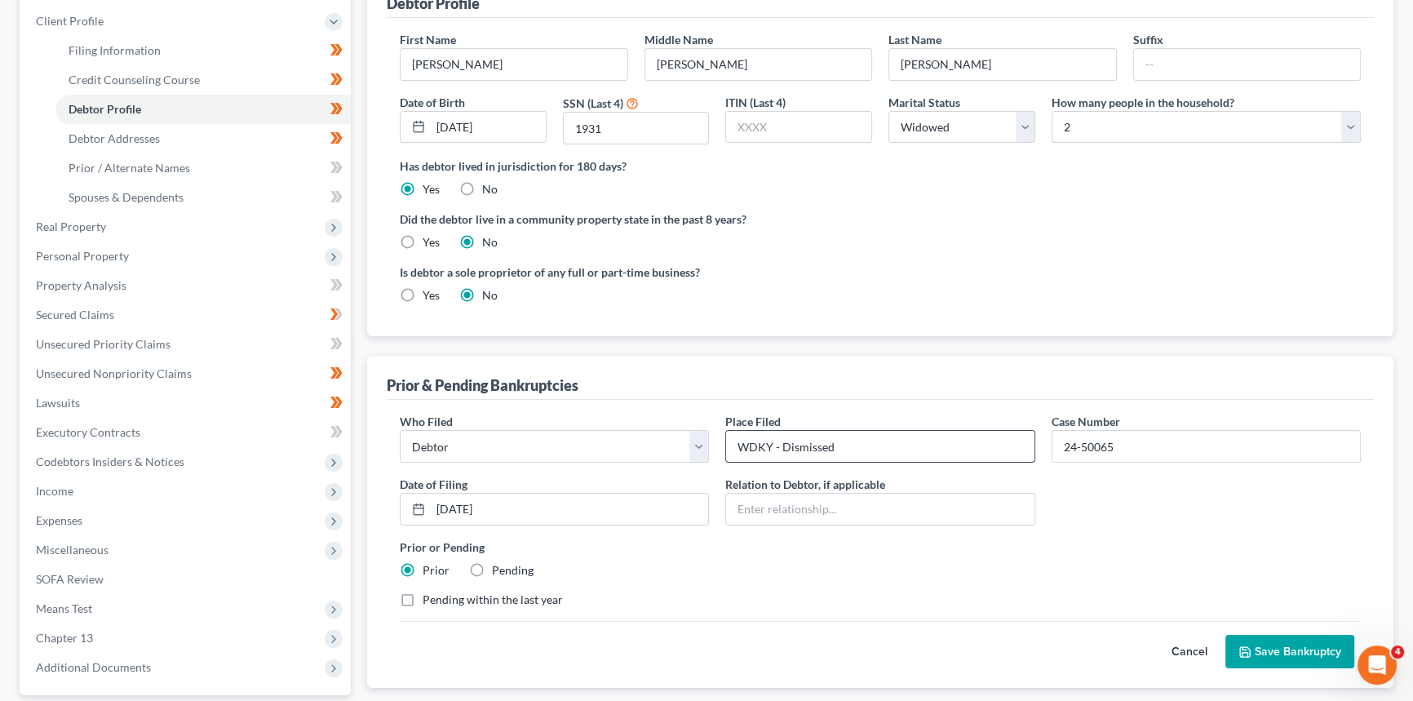
click at [779, 444] on input "WDKY - Dismissed" at bounding box center [880, 446] width 308 height 31
type input "WDKY - Chapter 13 Dismissed"
click at [861, 506] on input "text" at bounding box center [880, 509] width 308 height 31
click at [733, 539] on label "Prior or Pending" at bounding box center [880, 546] width 961 height 17
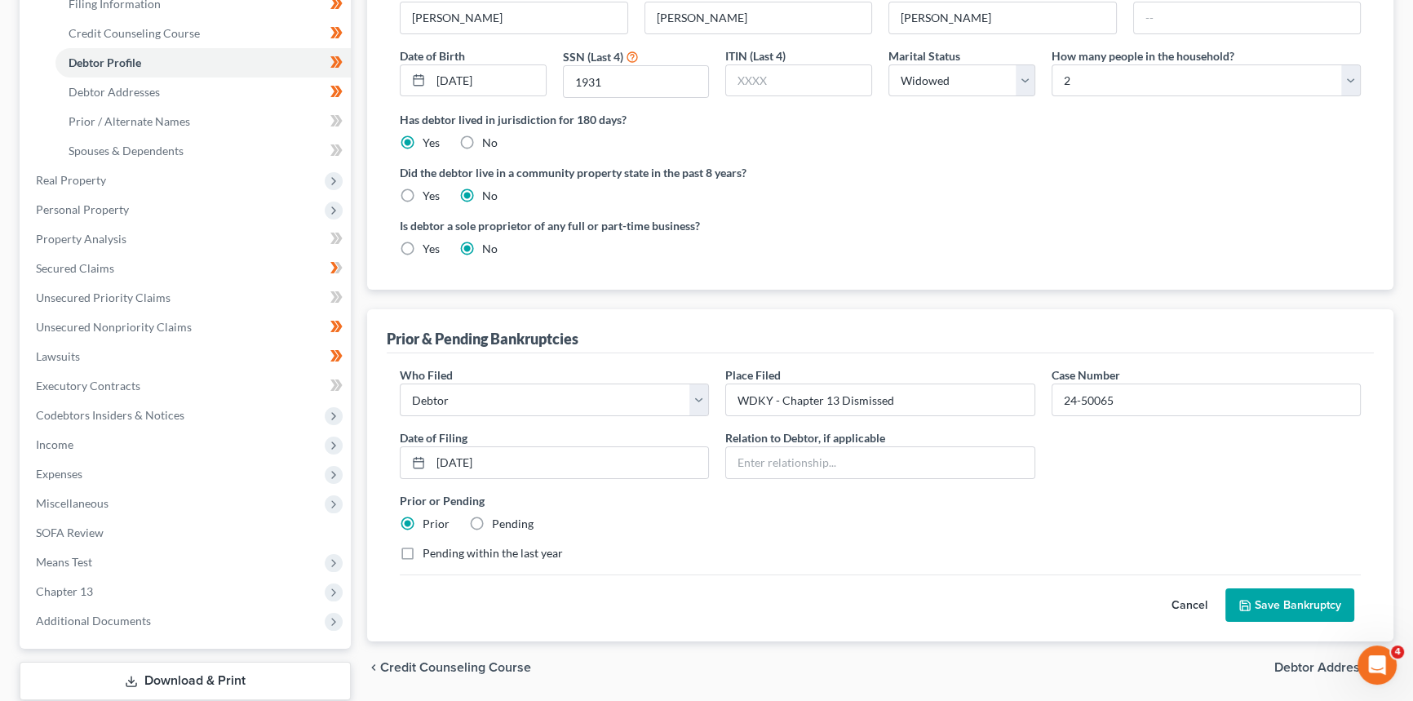
scroll to position [370, 0]
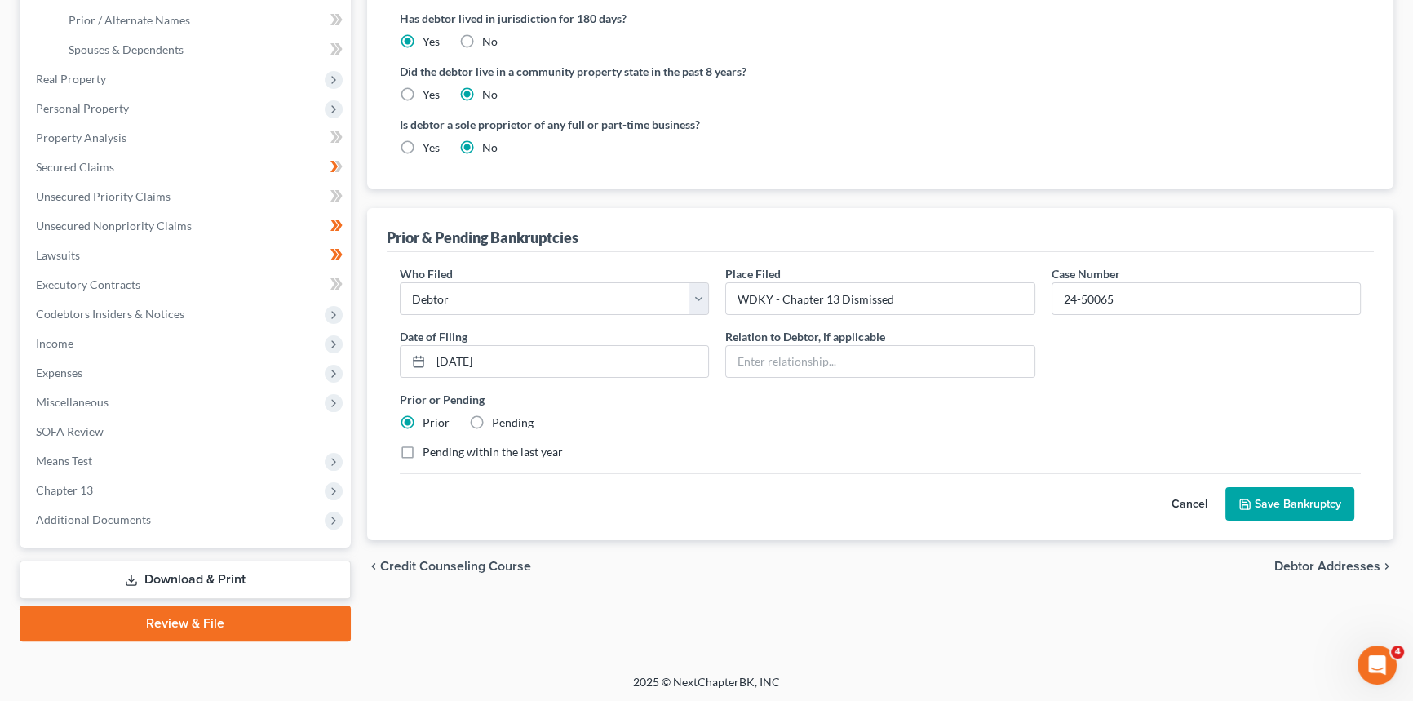
click at [423, 452] on label "Pending within the last year" at bounding box center [493, 452] width 140 height 16
click at [429, 452] on input "Pending within the last year" at bounding box center [434, 449] width 11 height 11
checkbox input "true"
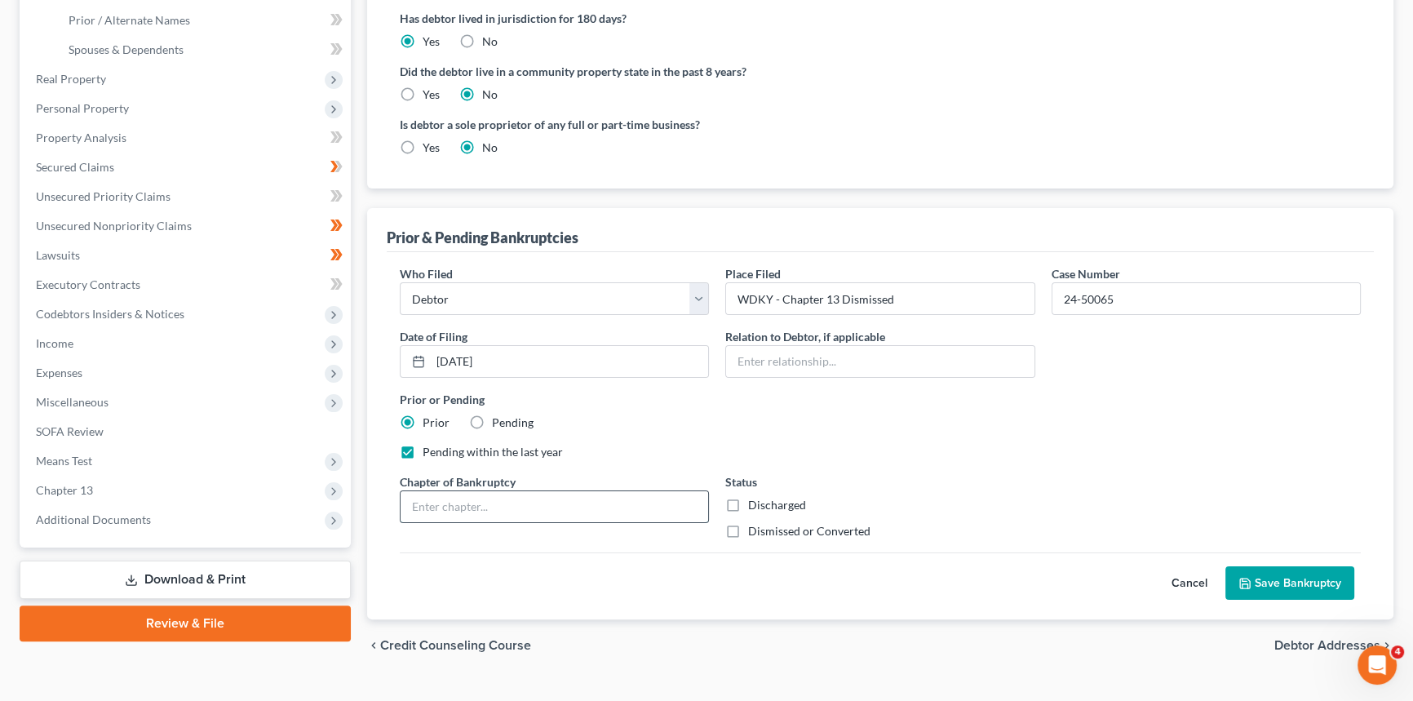
click at [631, 507] on input "text" at bounding box center [555, 506] width 308 height 31
type input "13"
click at [748, 529] on label "Dismissed or Converted" at bounding box center [809, 531] width 122 height 16
click at [755, 529] on input "Dismissed or Converted" at bounding box center [760, 528] width 11 height 11
checkbox input "true"
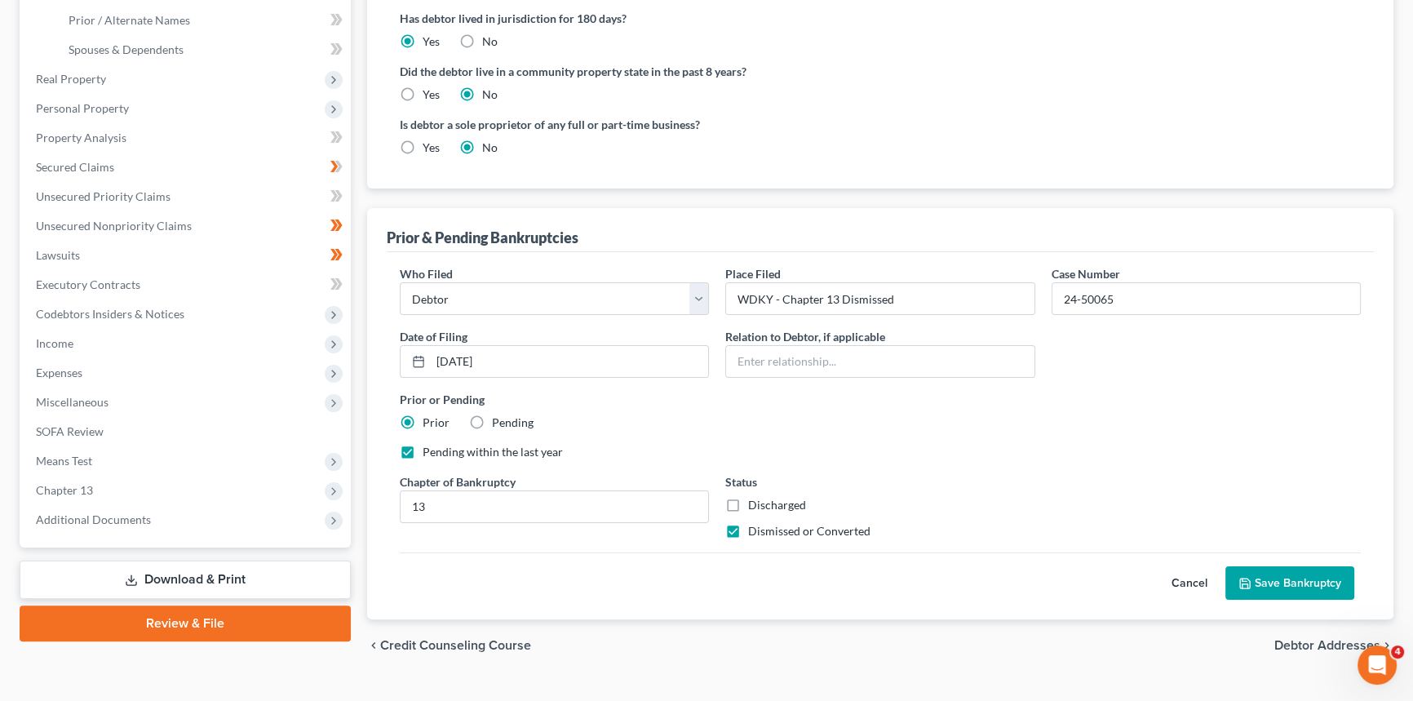
drag, startPoint x: 1296, startPoint y: 587, endPoint x: 1270, endPoint y: 571, distance: 30.1
click at [1296, 587] on button "Save Bankruptcy" at bounding box center [1289, 583] width 129 height 34
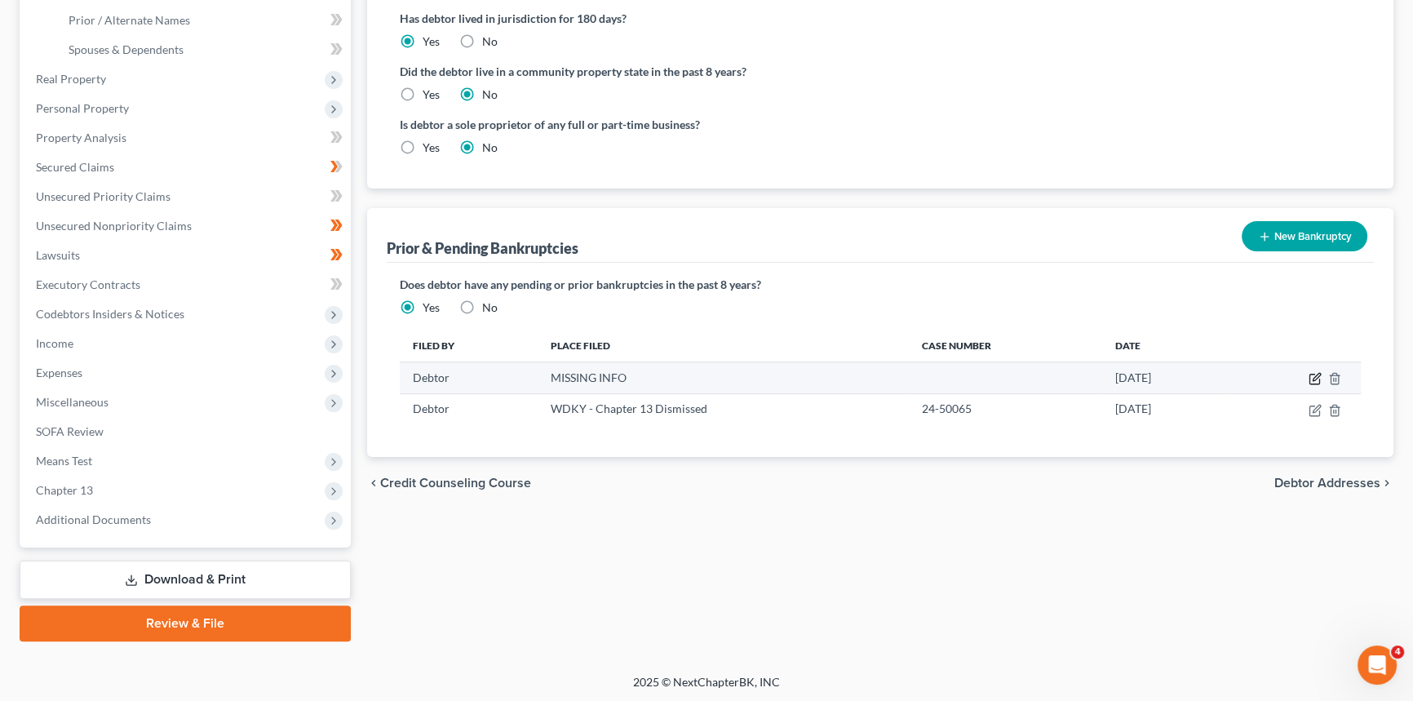
click at [1318, 376] on icon "button" at bounding box center [1315, 378] width 13 height 13
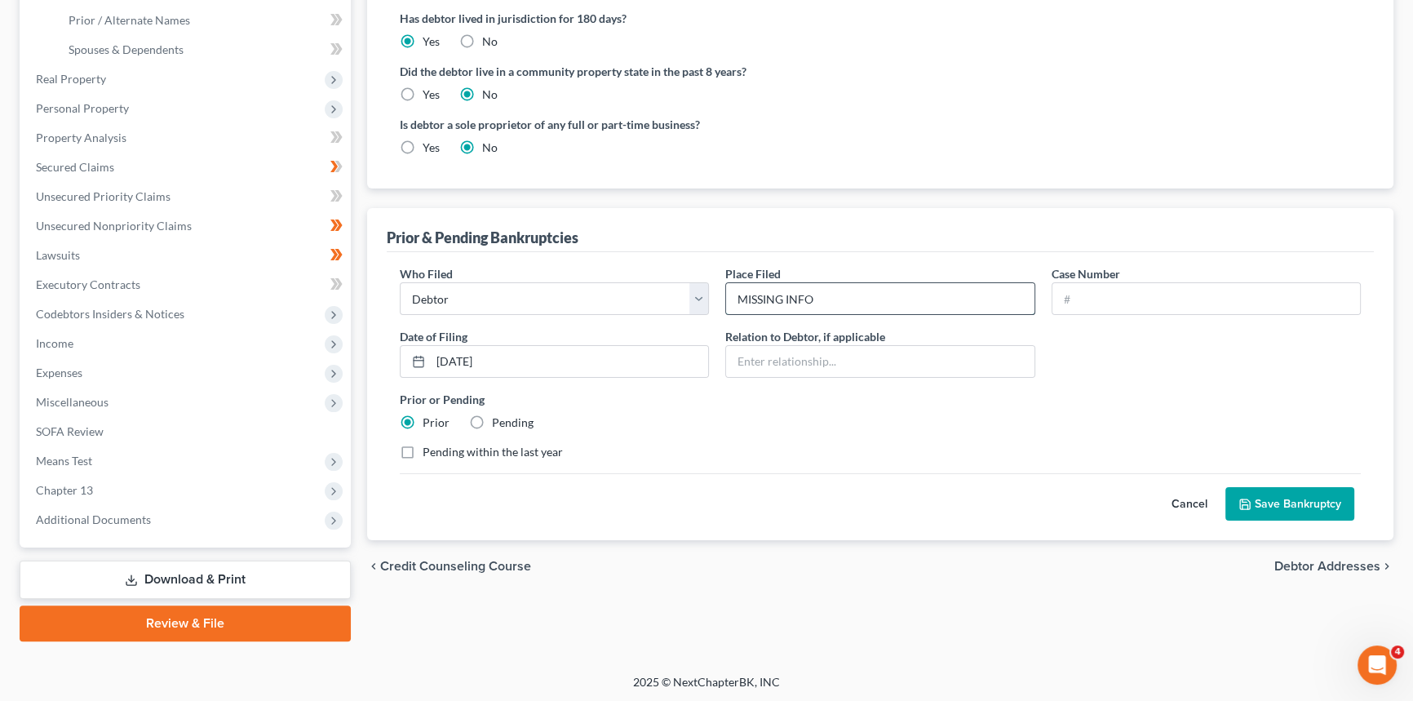
click at [833, 300] on input "MISSING INFO" at bounding box center [880, 298] width 308 height 31
drag, startPoint x: 828, startPoint y: 295, endPoint x: 604, endPoint y: 302, distance: 224.5
click at [604, 302] on div "Who Filed * Debtor Other Place Filed * MISSING INFO Case Number Date of Filing …" at bounding box center [880, 369] width 977 height 208
type input "[US_STATE] Eastern Bankruptcy Court"
drag, startPoint x: 578, startPoint y: 358, endPoint x: 432, endPoint y: 343, distance: 146.8
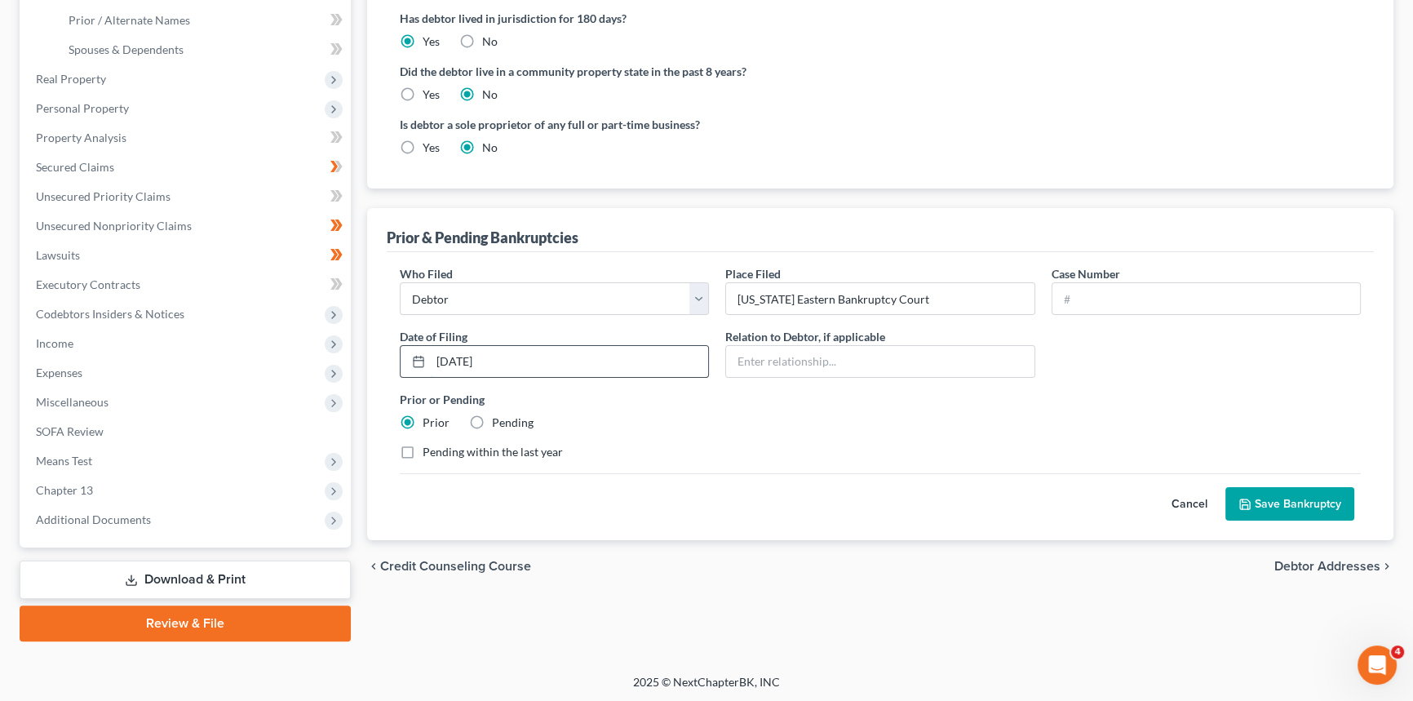
click at [432, 346] on input "[DATE]" at bounding box center [569, 361] width 277 height 31
type input "[DATE]"
click at [1132, 294] on input "text" at bounding box center [1207, 298] width 308 height 31
click at [1121, 297] on input "text" at bounding box center [1207, 298] width 308 height 31
type input "19-10393"
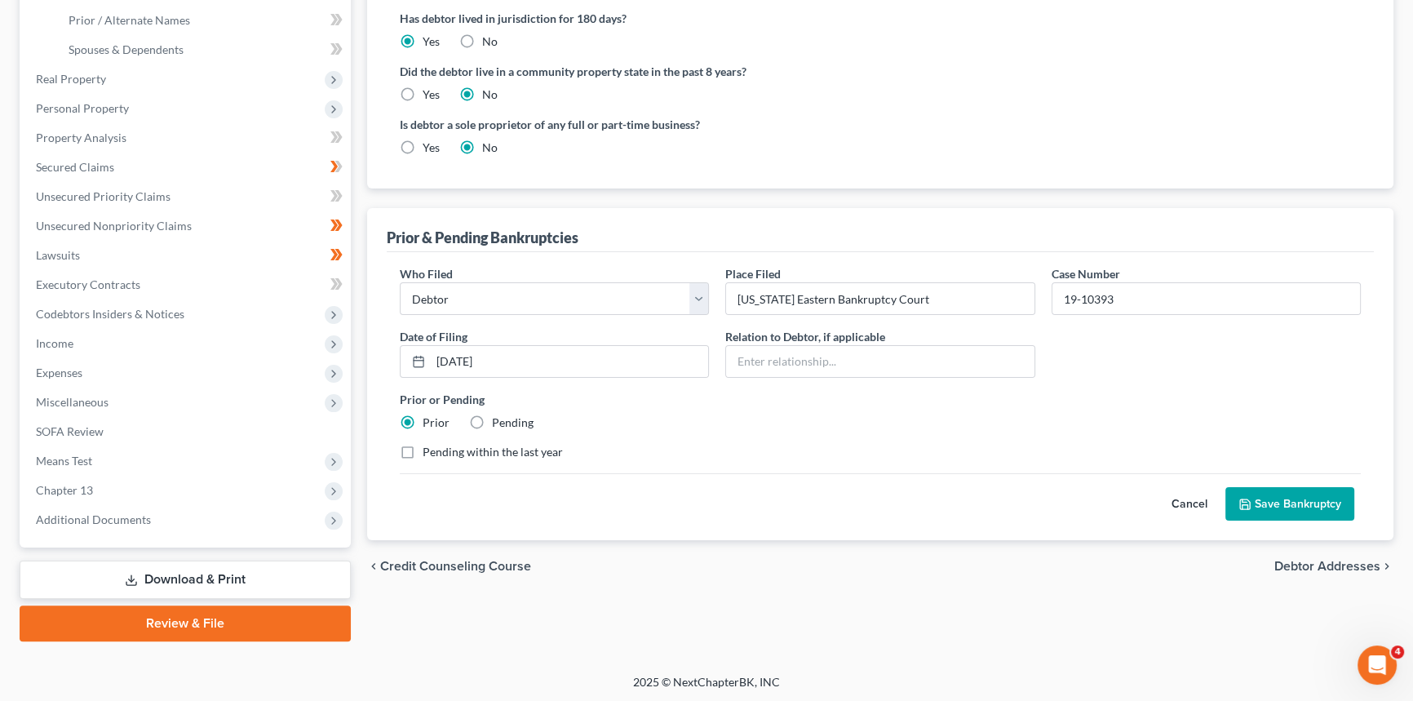
click at [1314, 503] on button "Save Bankruptcy" at bounding box center [1289, 504] width 129 height 34
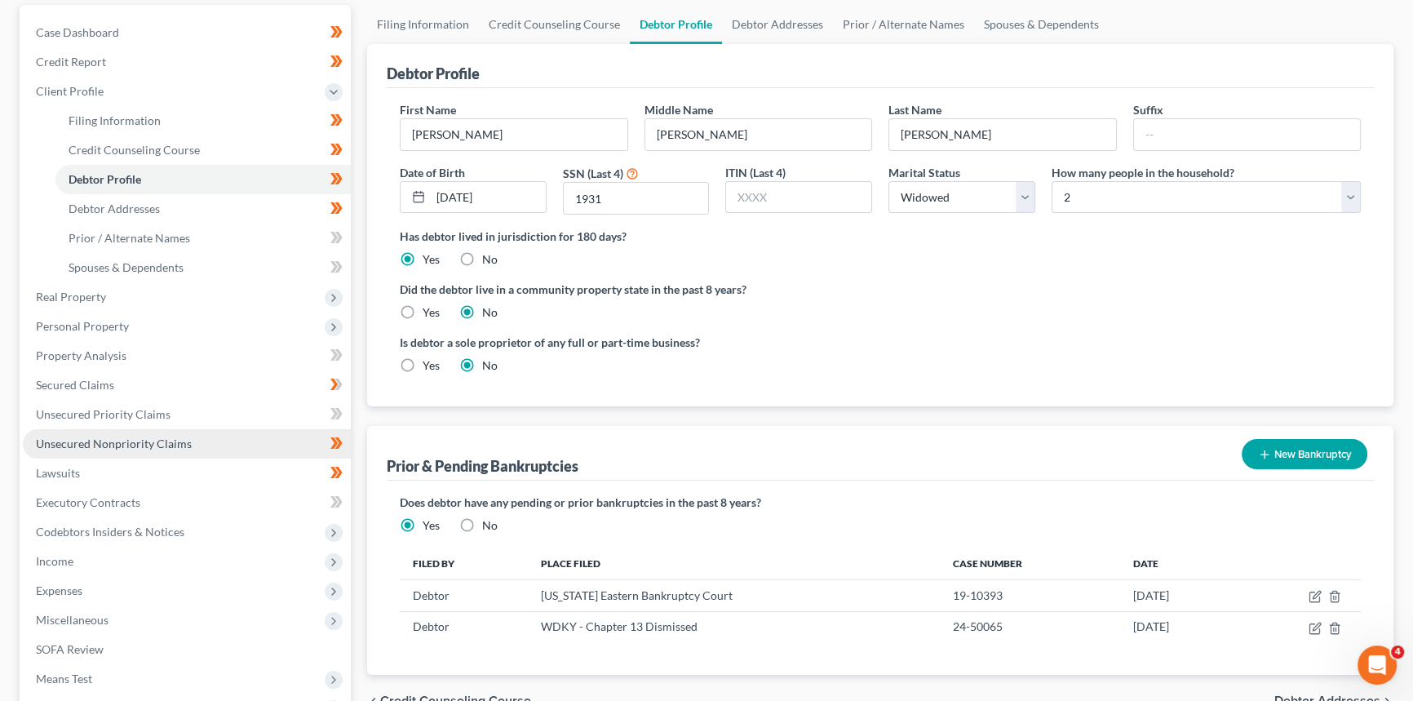
scroll to position [147, 0]
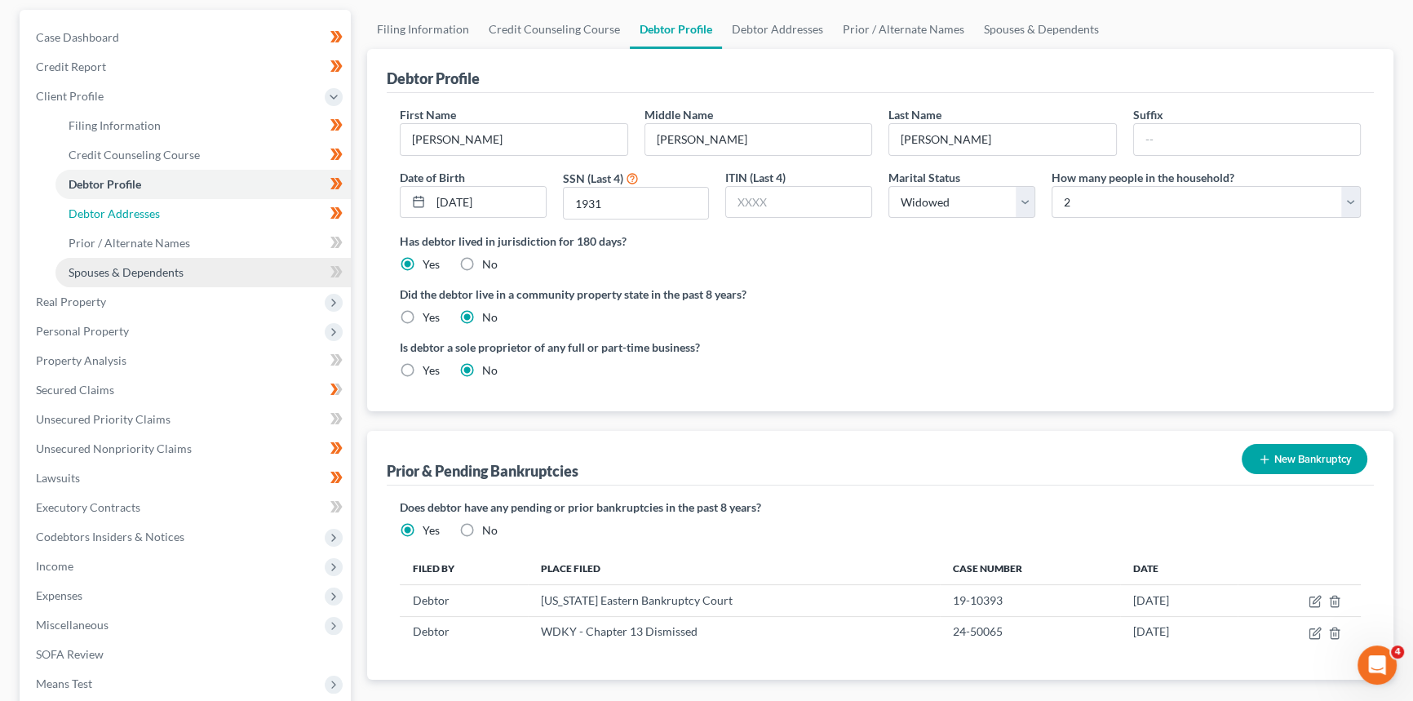
drag, startPoint x: 148, startPoint y: 221, endPoint x: 135, endPoint y: 259, distance: 40.8
click at [148, 220] on link "Debtor Addresses" at bounding box center [202, 213] width 295 height 29
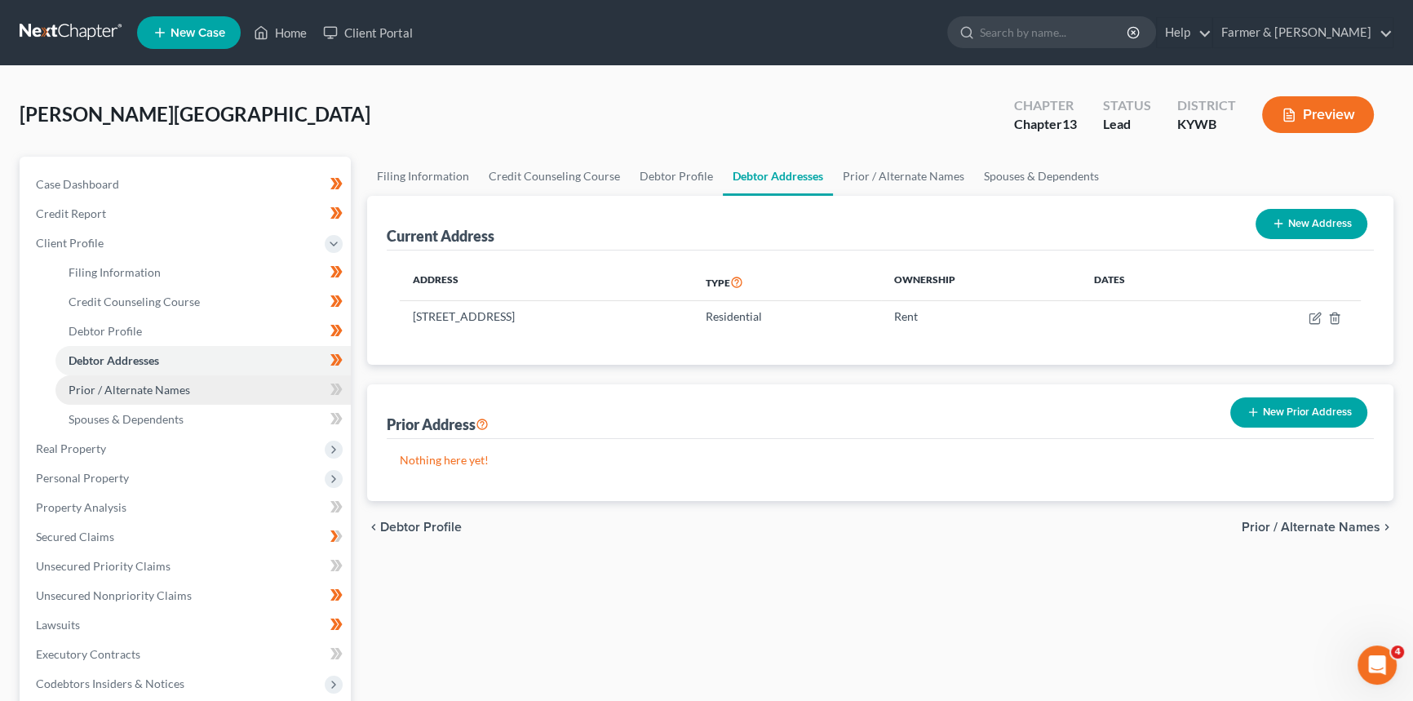
click at [117, 391] on span "Prior / Alternate Names" at bounding box center [130, 390] width 122 height 14
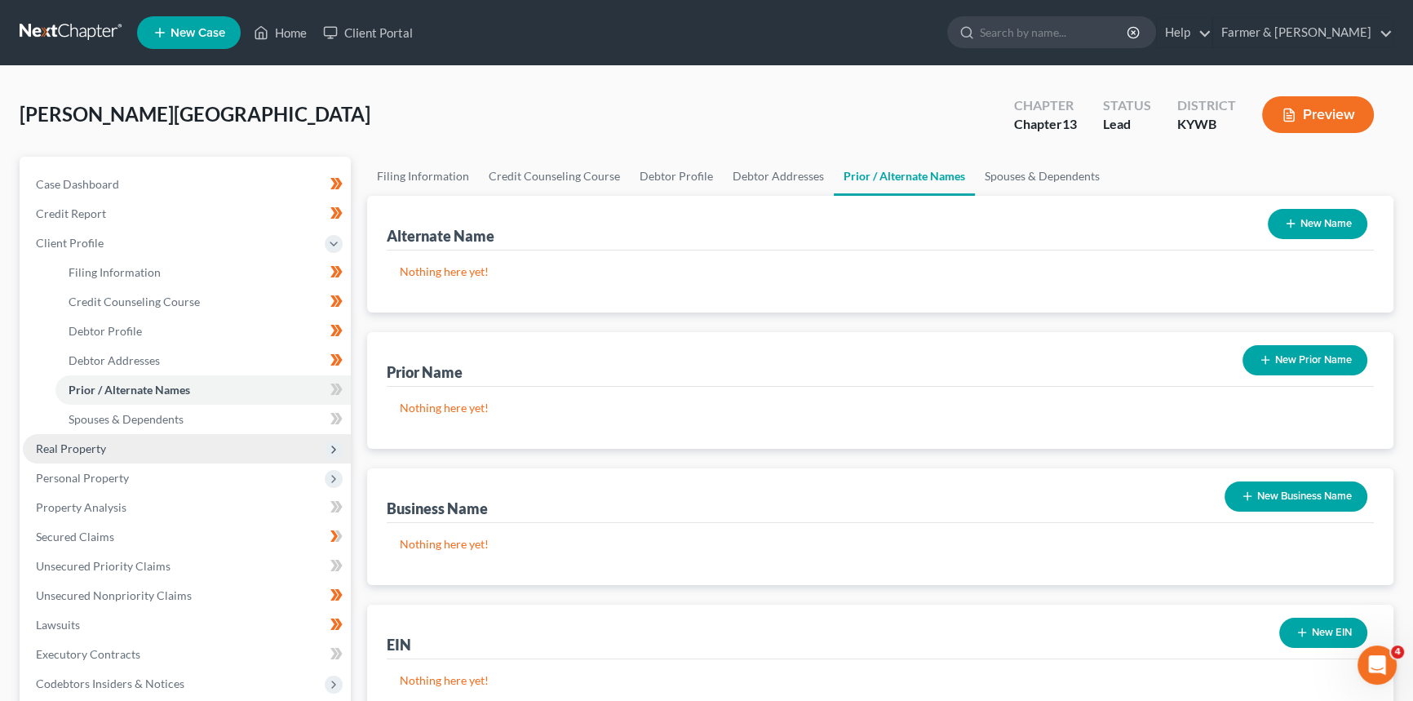
click at [88, 444] on span "Real Property" at bounding box center [71, 448] width 70 height 14
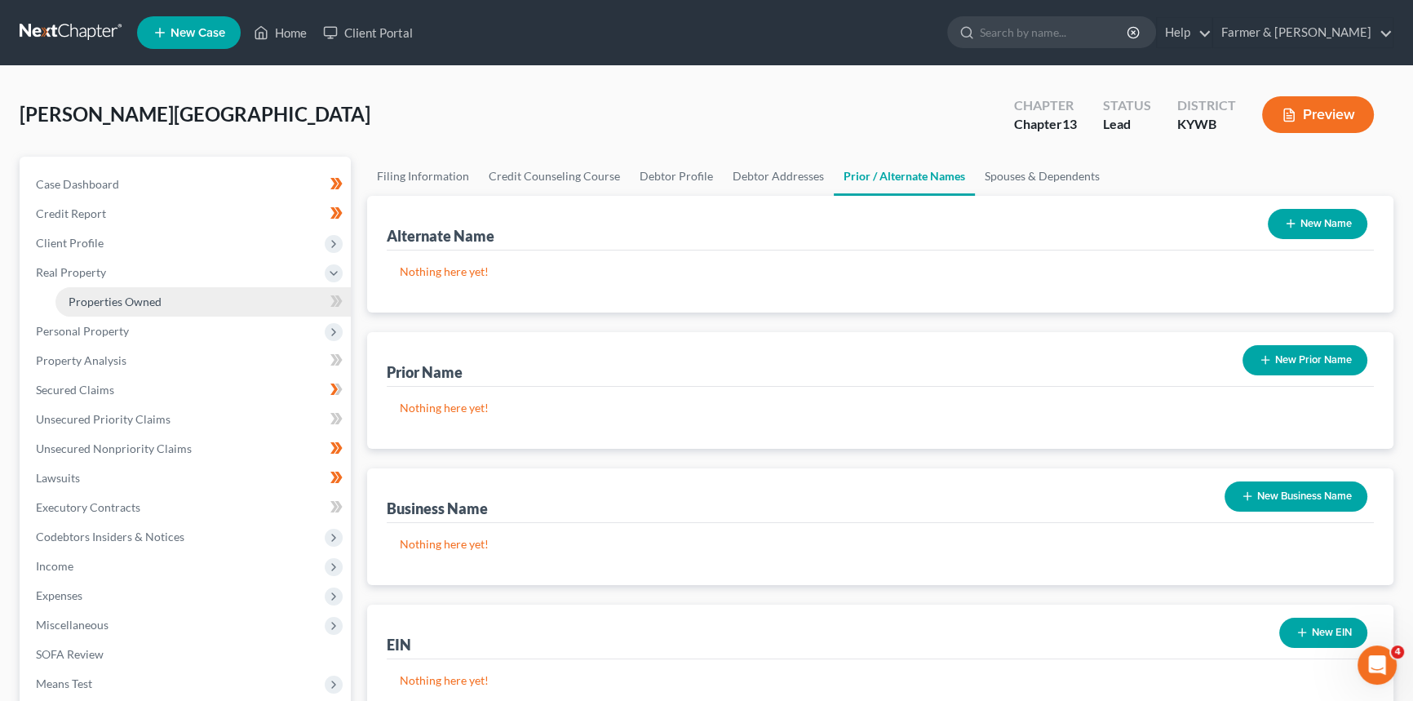
click at [96, 304] on span "Properties Owned" at bounding box center [115, 302] width 93 height 14
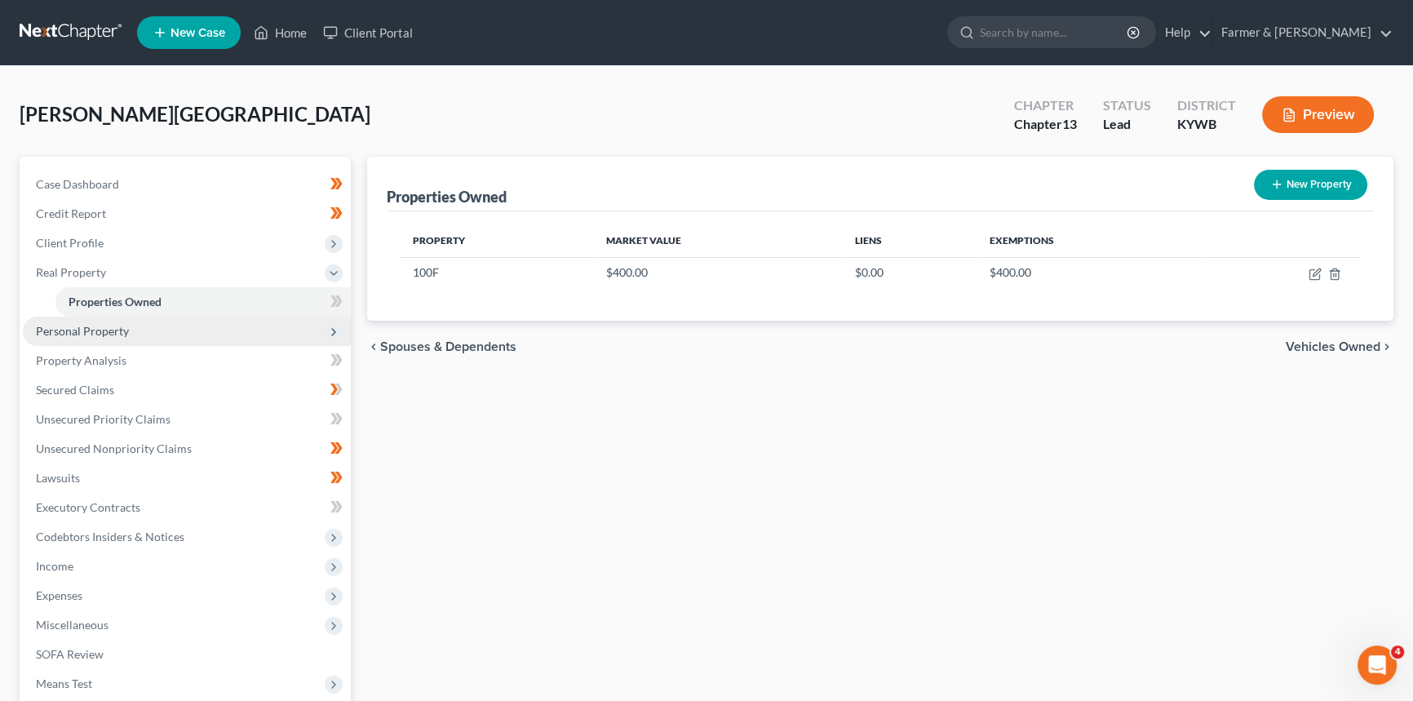
click at [95, 341] on span "Personal Property" at bounding box center [187, 331] width 328 height 29
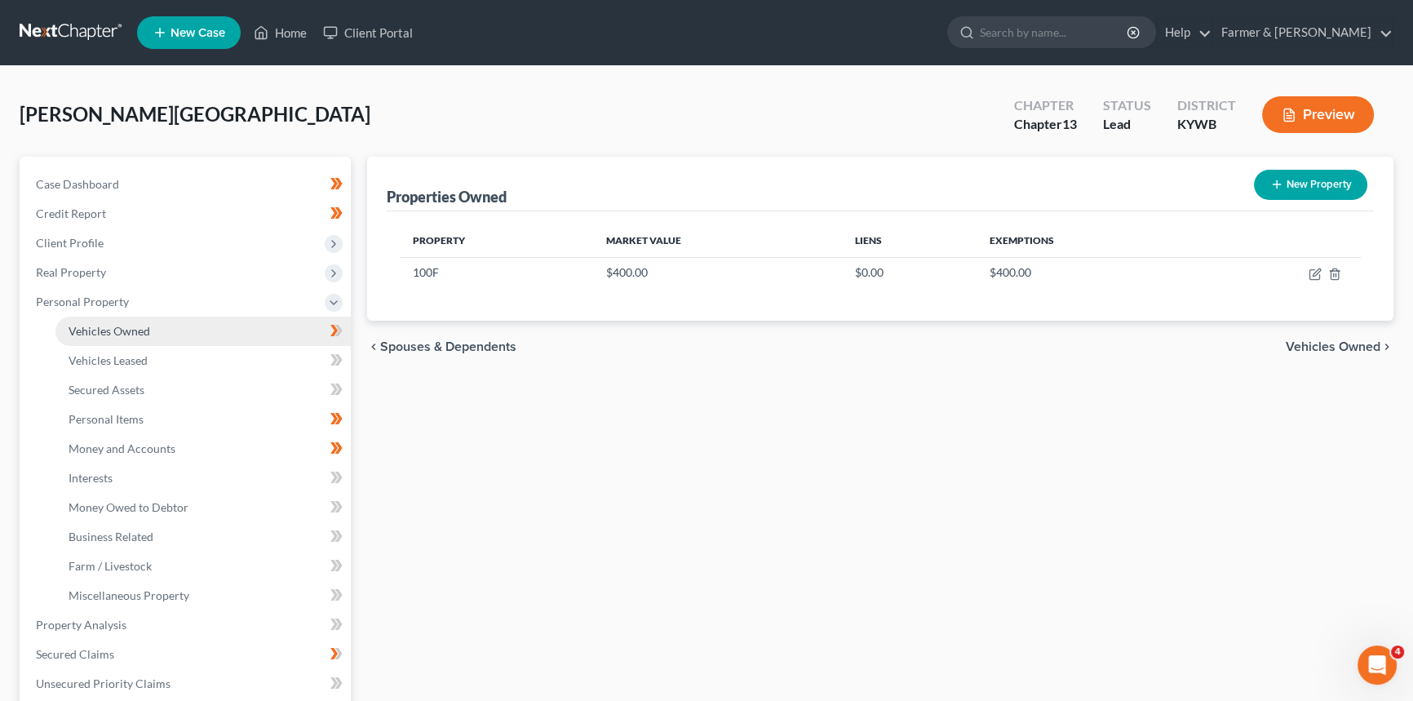
click at [97, 339] on link "Vehicles Owned" at bounding box center [202, 331] width 295 height 29
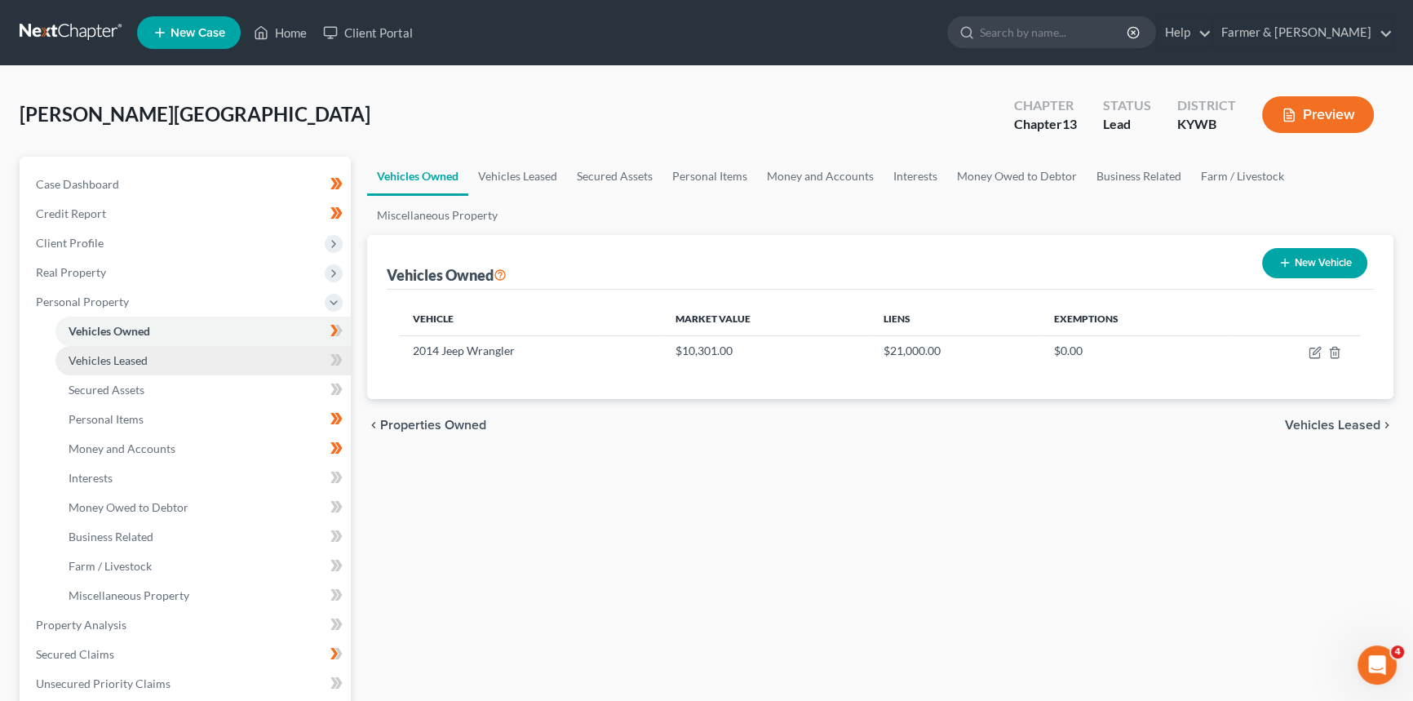
click at [99, 359] on span "Vehicles Leased" at bounding box center [108, 360] width 79 height 14
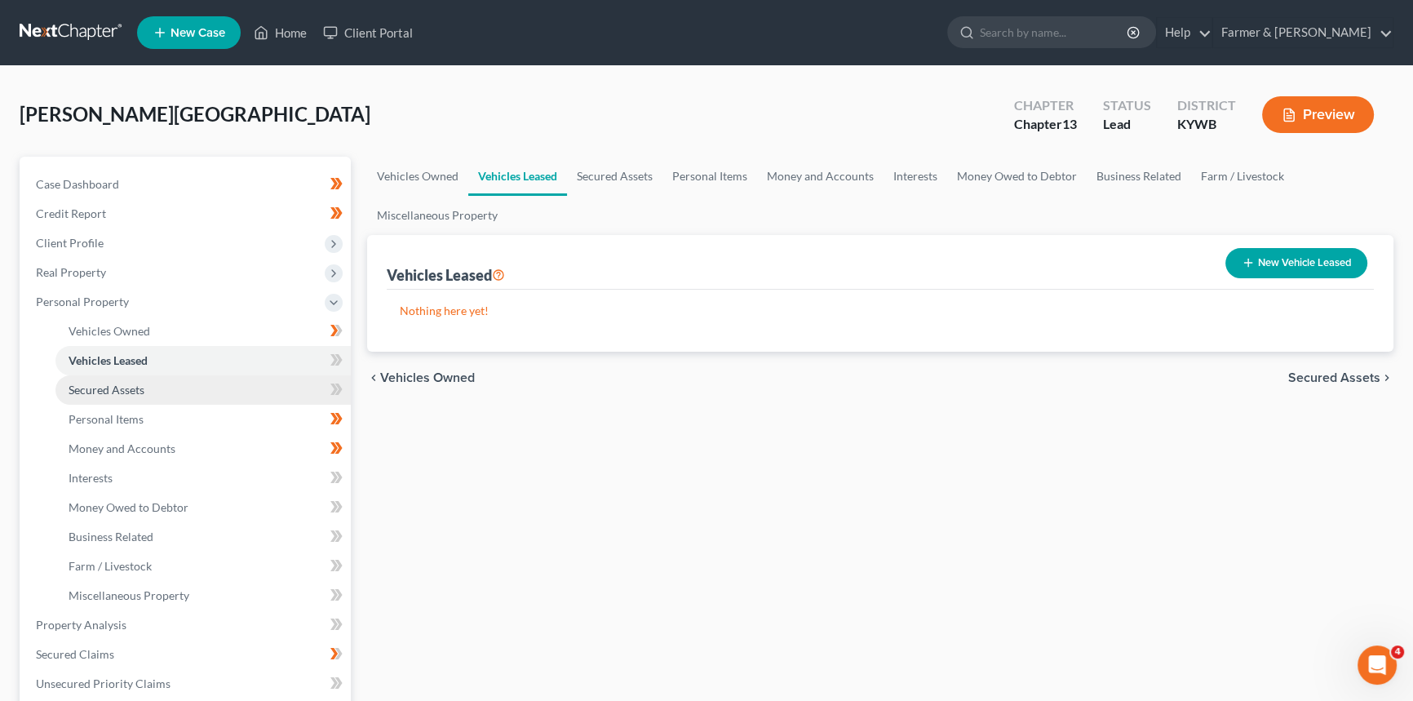
click at [117, 390] on span "Secured Assets" at bounding box center [107, 390] width 76 height 14
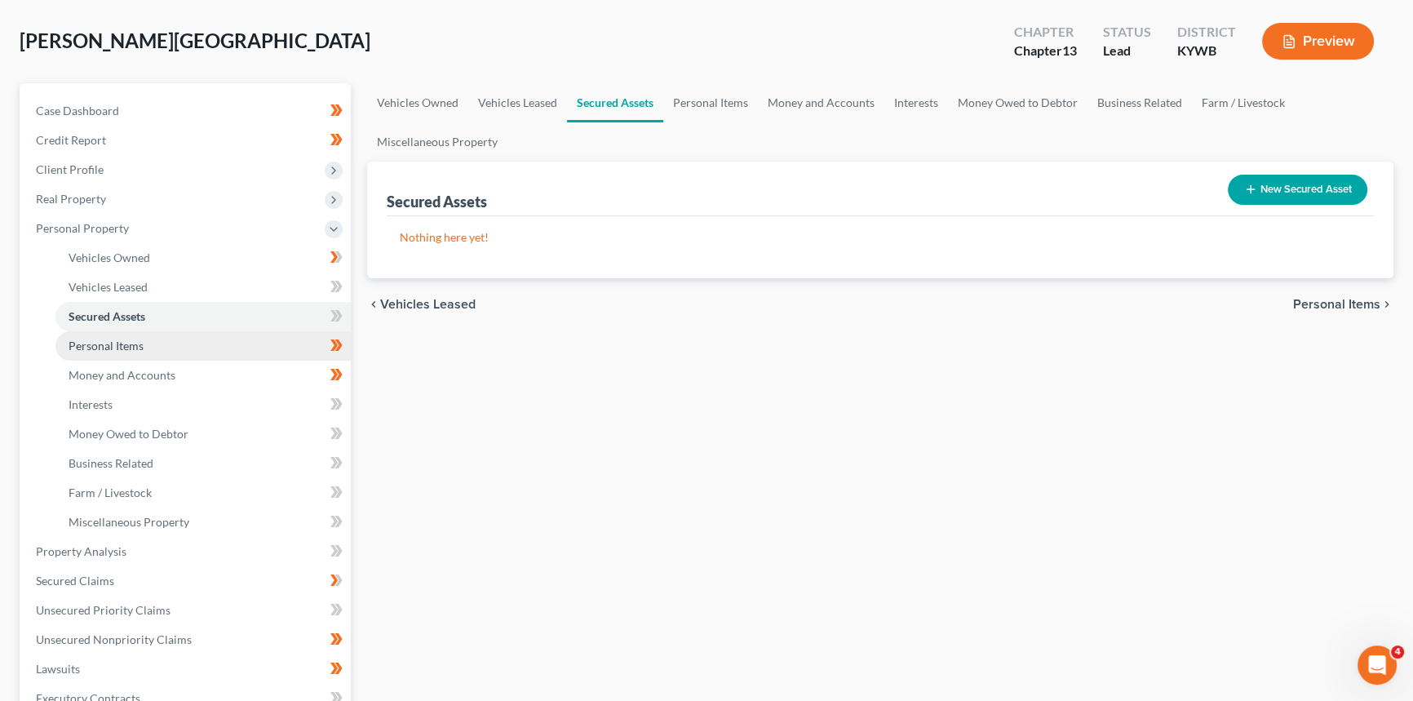
click at [111, 346] on span "Personal Items" at bounding box center [106, 346] width 75 height 14
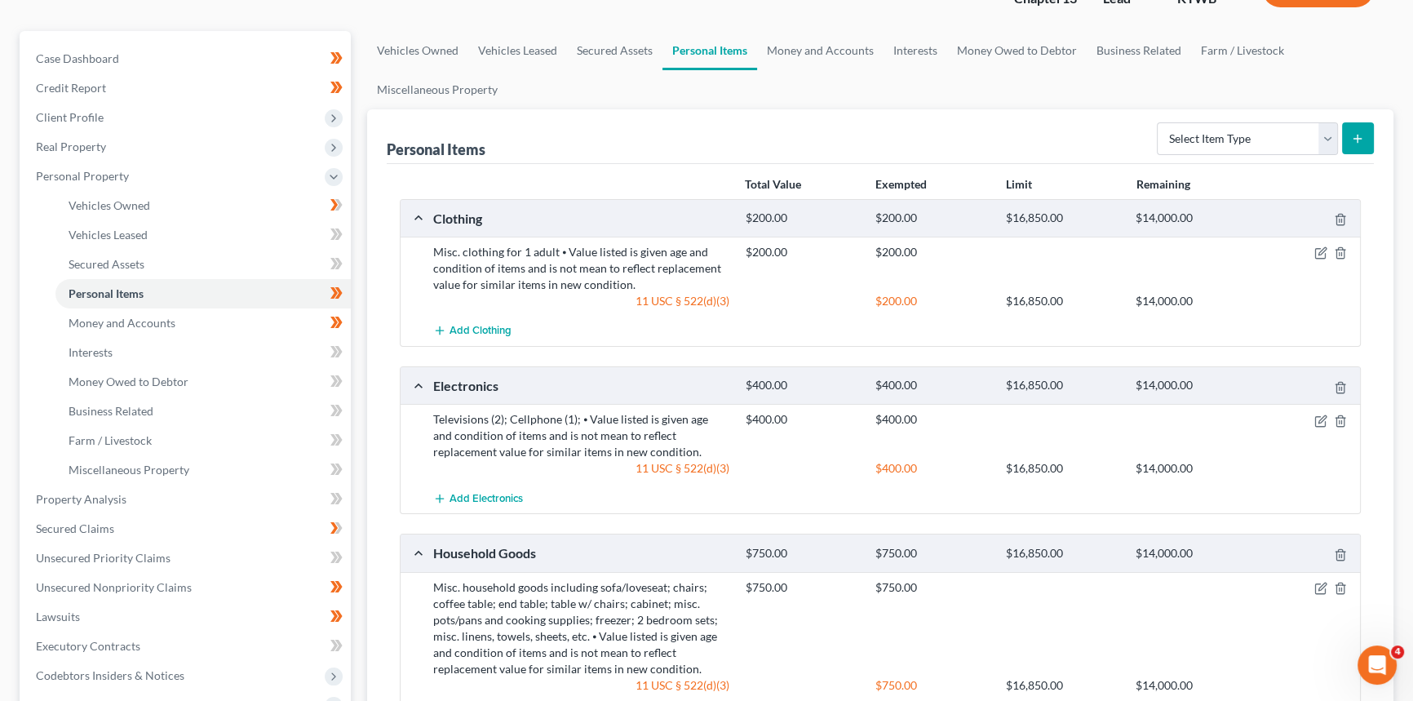
scroll to position [42, 0]
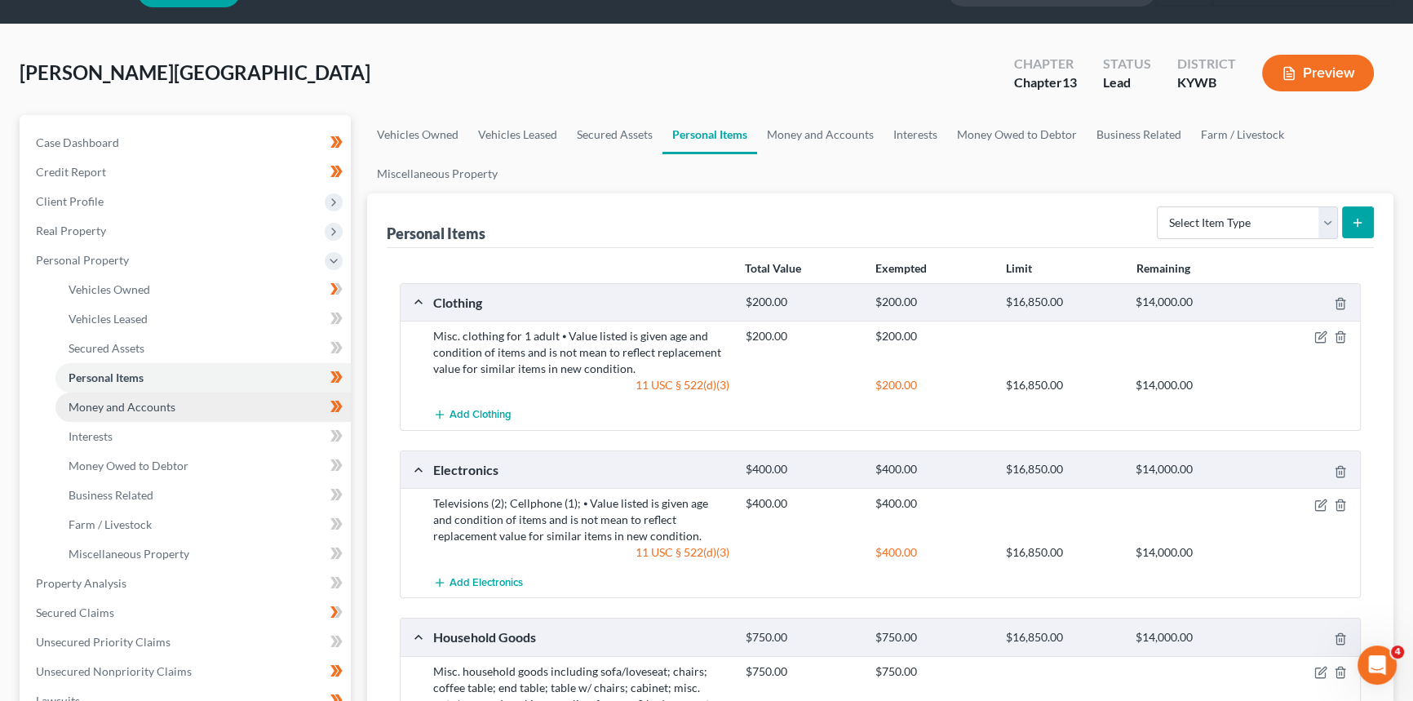
click at [115, 400] on span "Money and Accounts" at bounding box center [122, 407] width 107 height 14
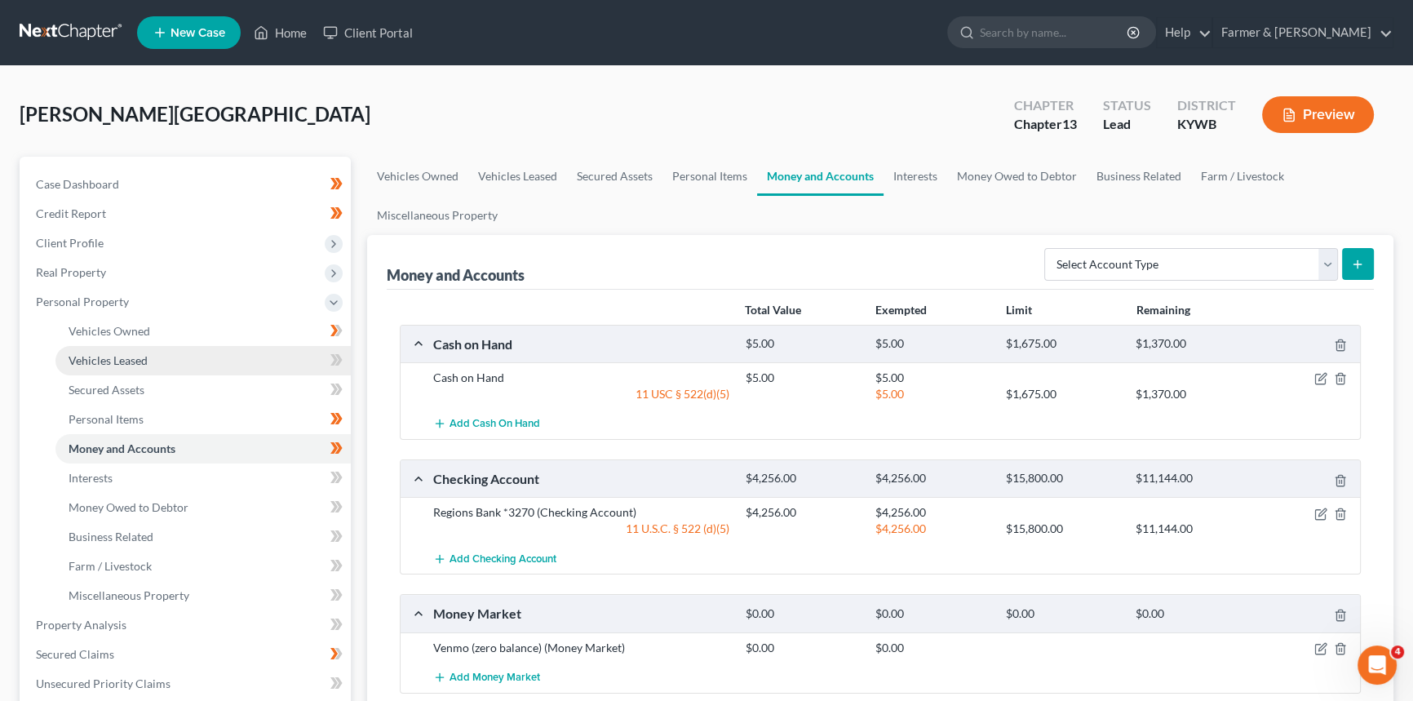
click at [157, 361] on link "Vehicles Leased" at bounding box center [202, 360] width 295 height 29
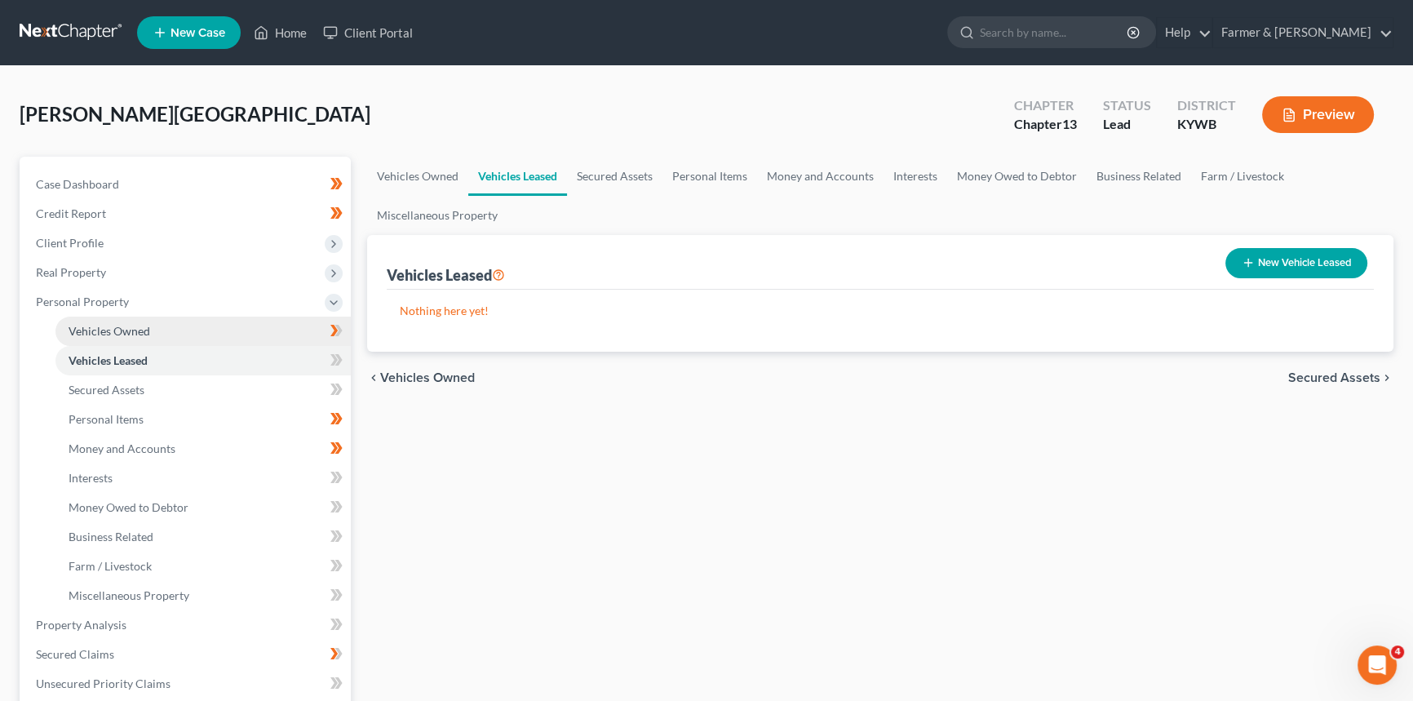
click at [157, 327] on link "Vehicles Owned" at bounding box center [202, 331] width 295 height 29
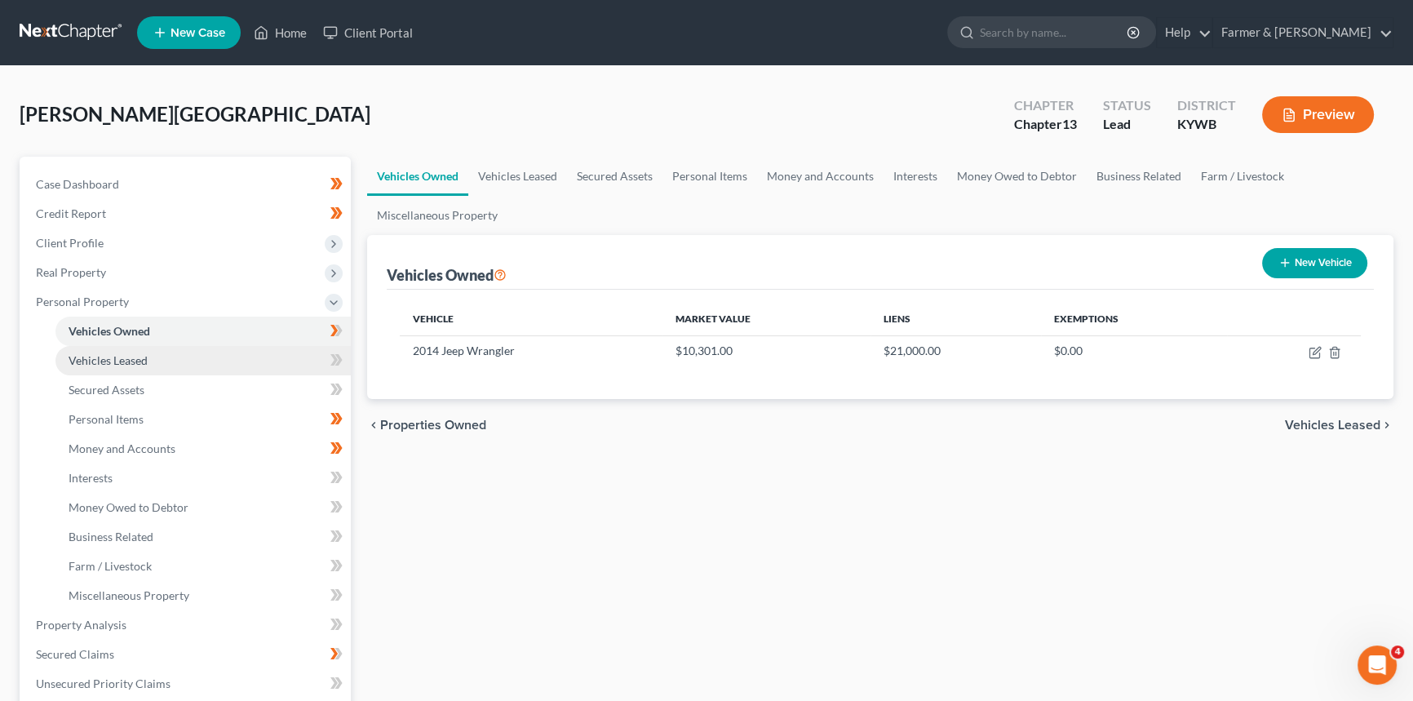
click at [124, 362] on span "Vehicles Leased" at bounding box center [108, 360] width 79 height 14
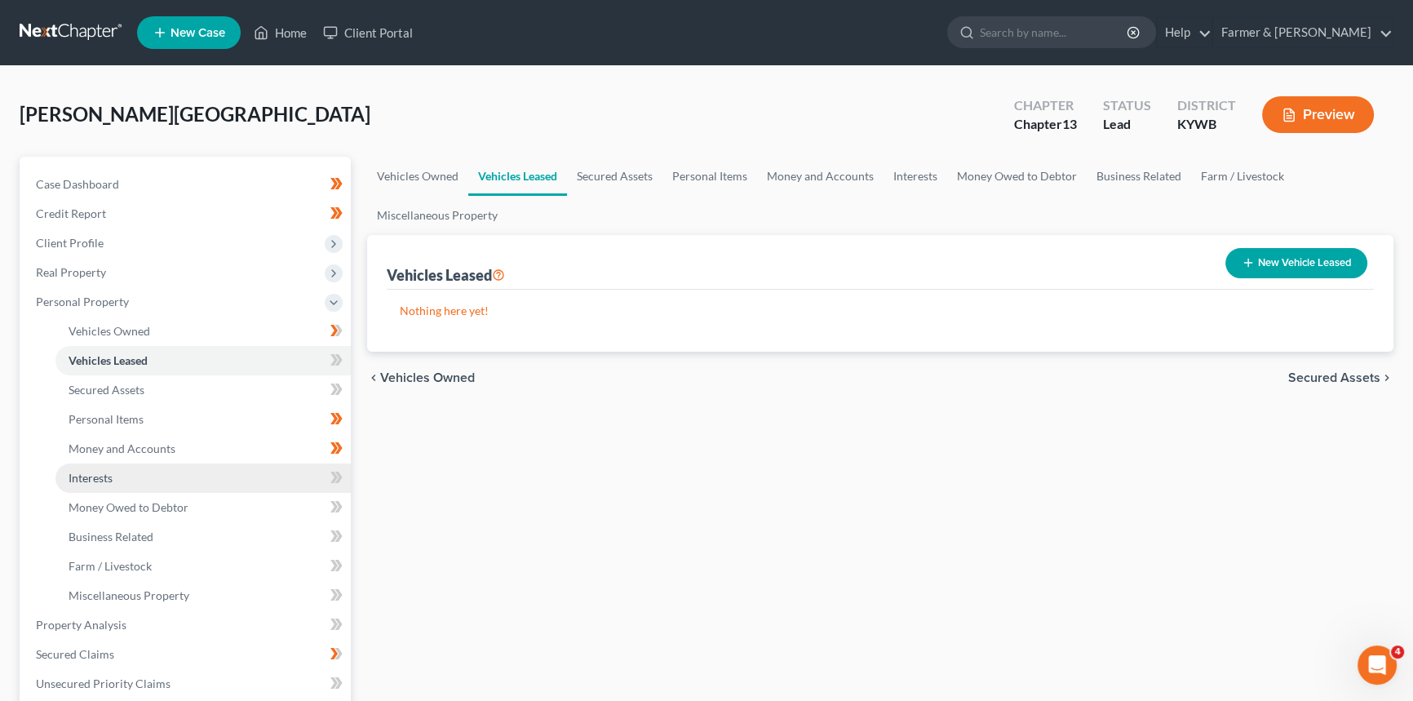
scroll to position [148, 0]
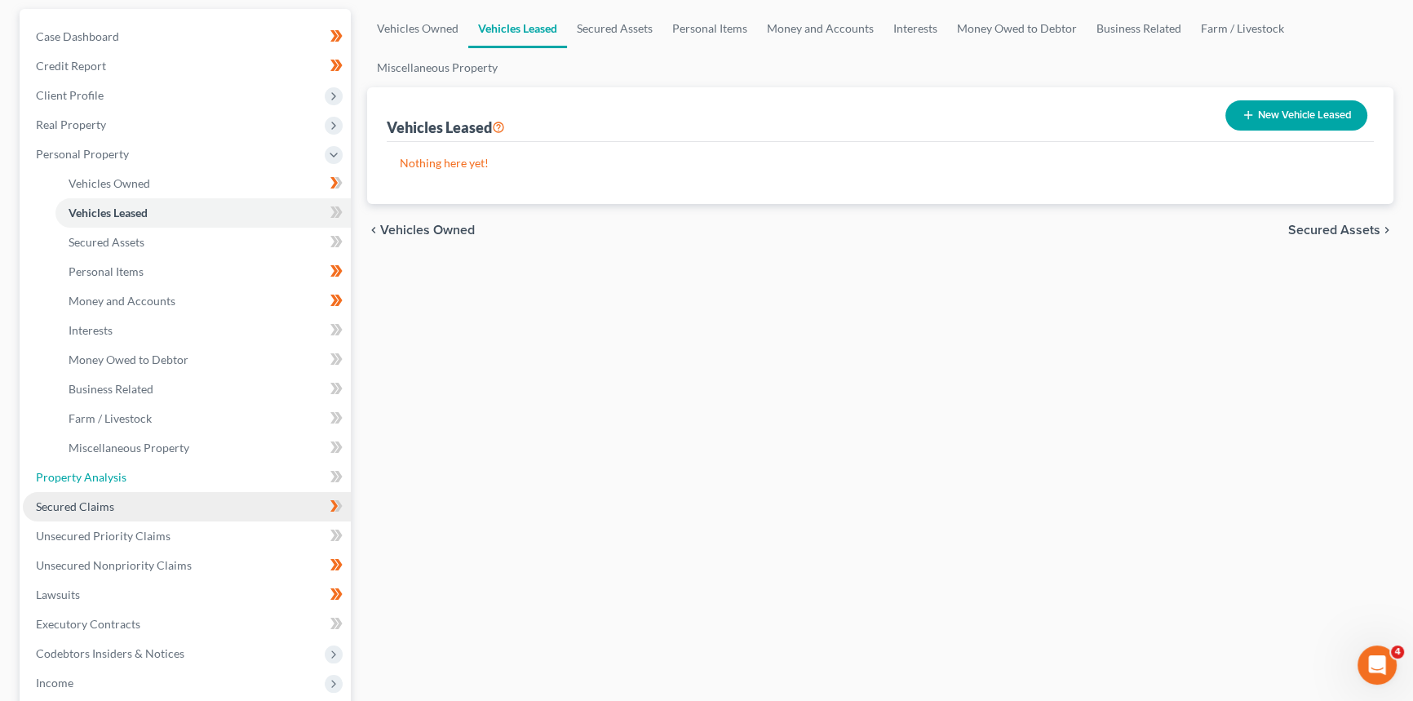
drag, startPoint x: 78, startPoint y: 480, endPoint x: 76, endPoint y: 504, distance: 24.6
click at [78, 479] on span "Property Analysis" at bounding box center [81, 477] width 91 height 14
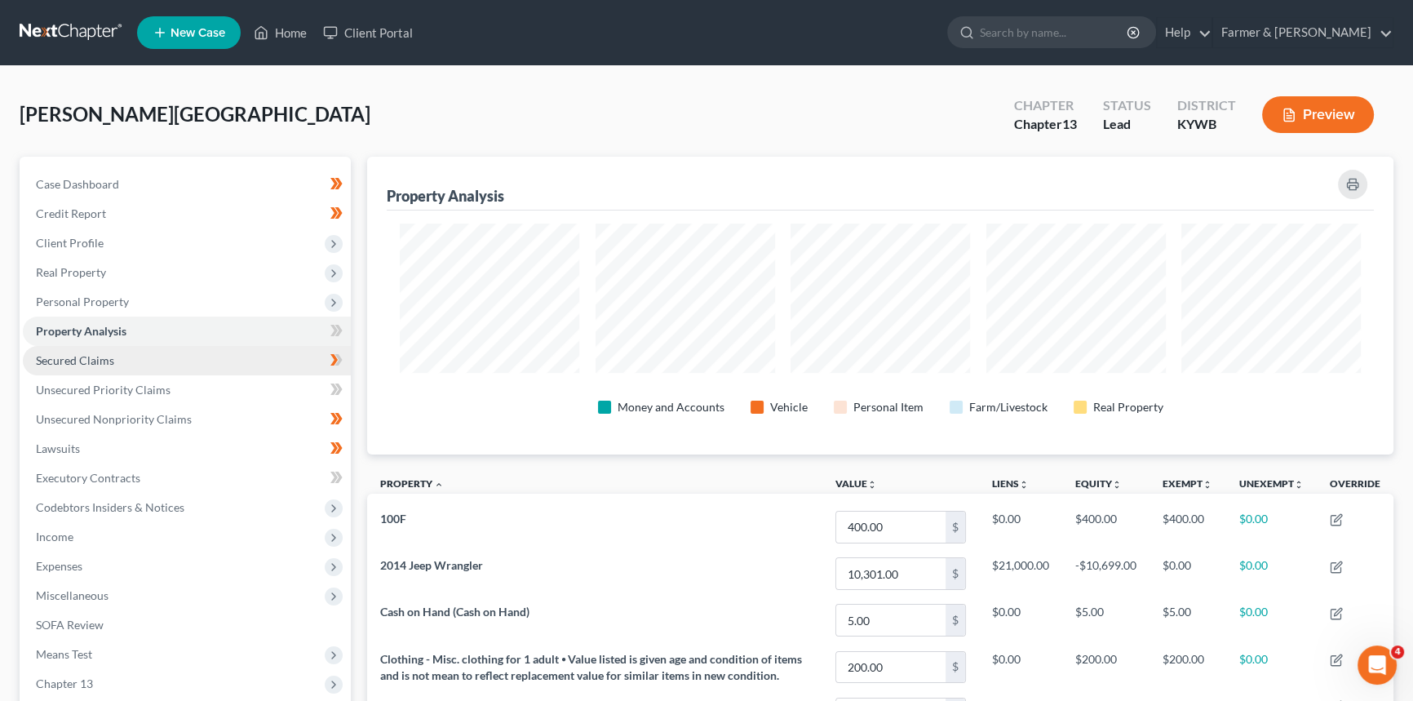
scroll to position [298, 1026]
click at [77, 368] on link "Secured Claims" at bounding box center [187, 360] width 328 height 29
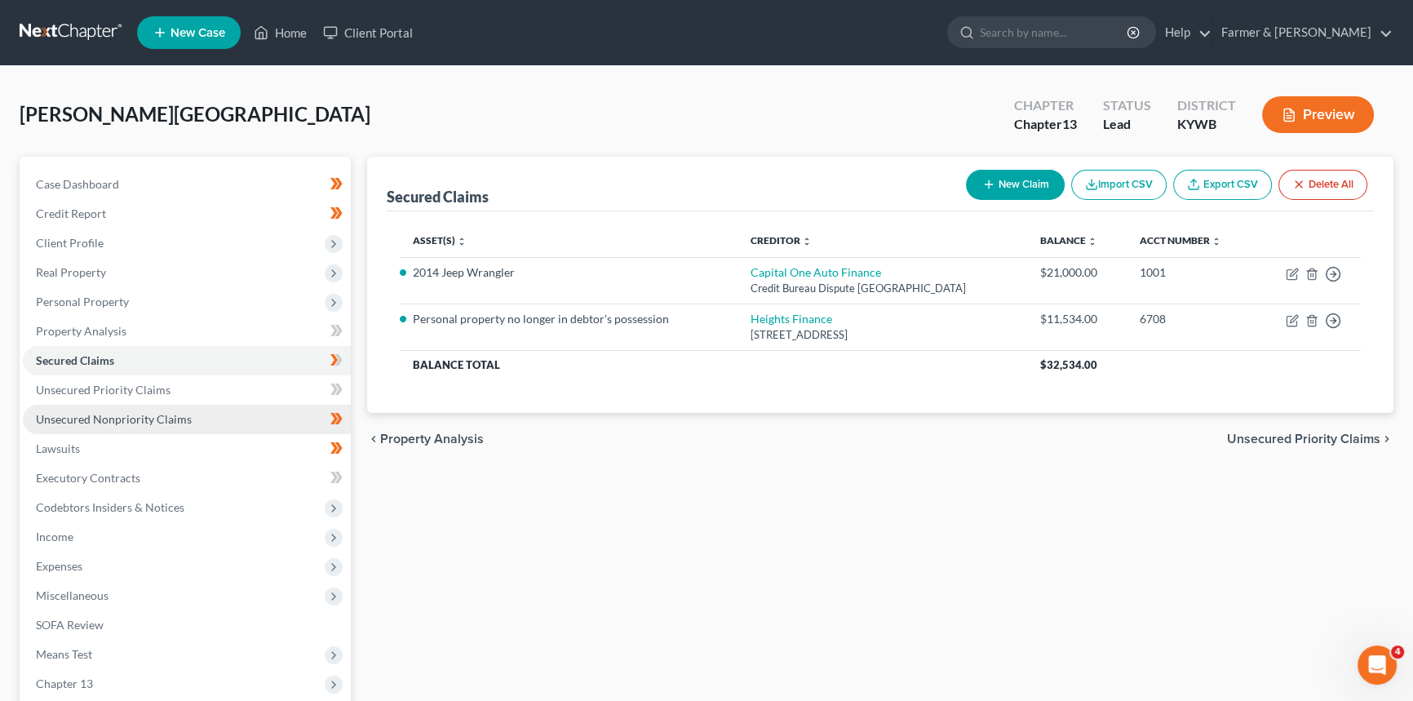
click at [97, 423] on span "Unsecured Nonpriority Claims" at bounding box center [114, 419] width 156 height 14
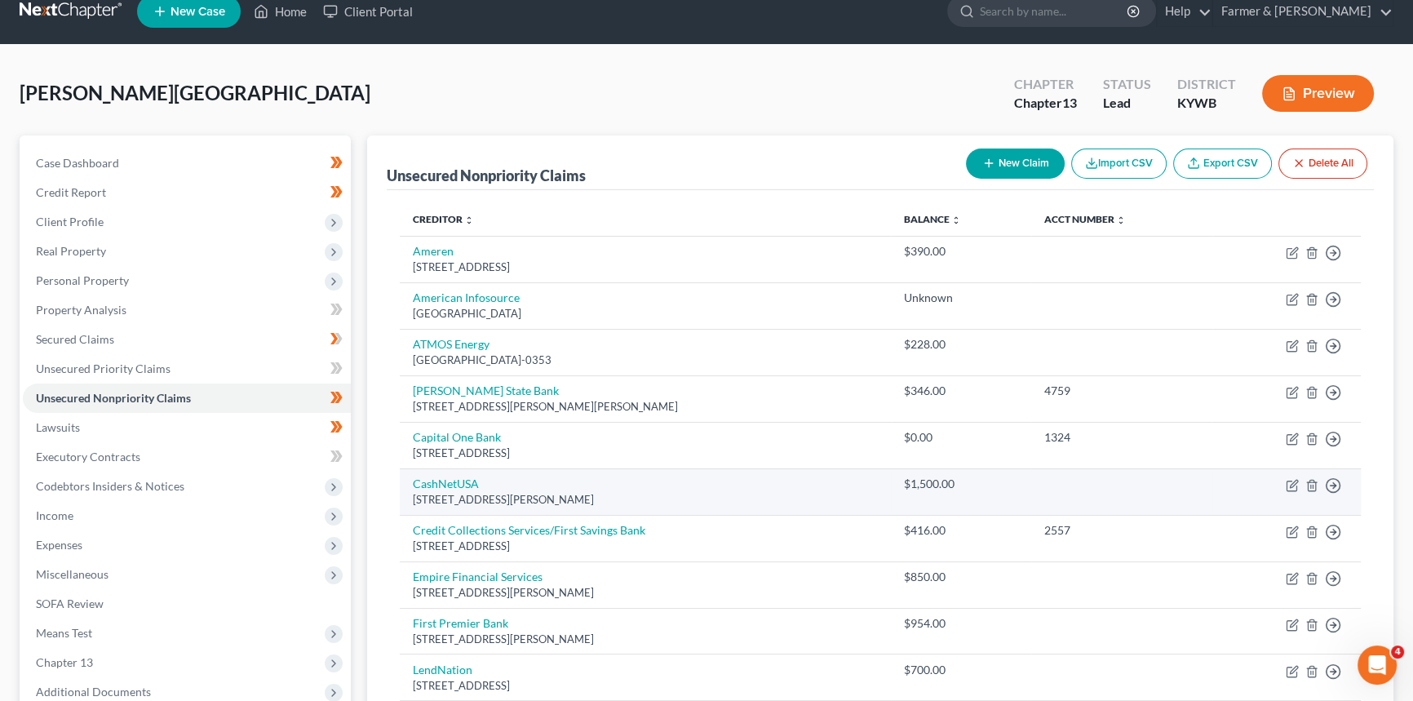
scroll to position [20, 0]
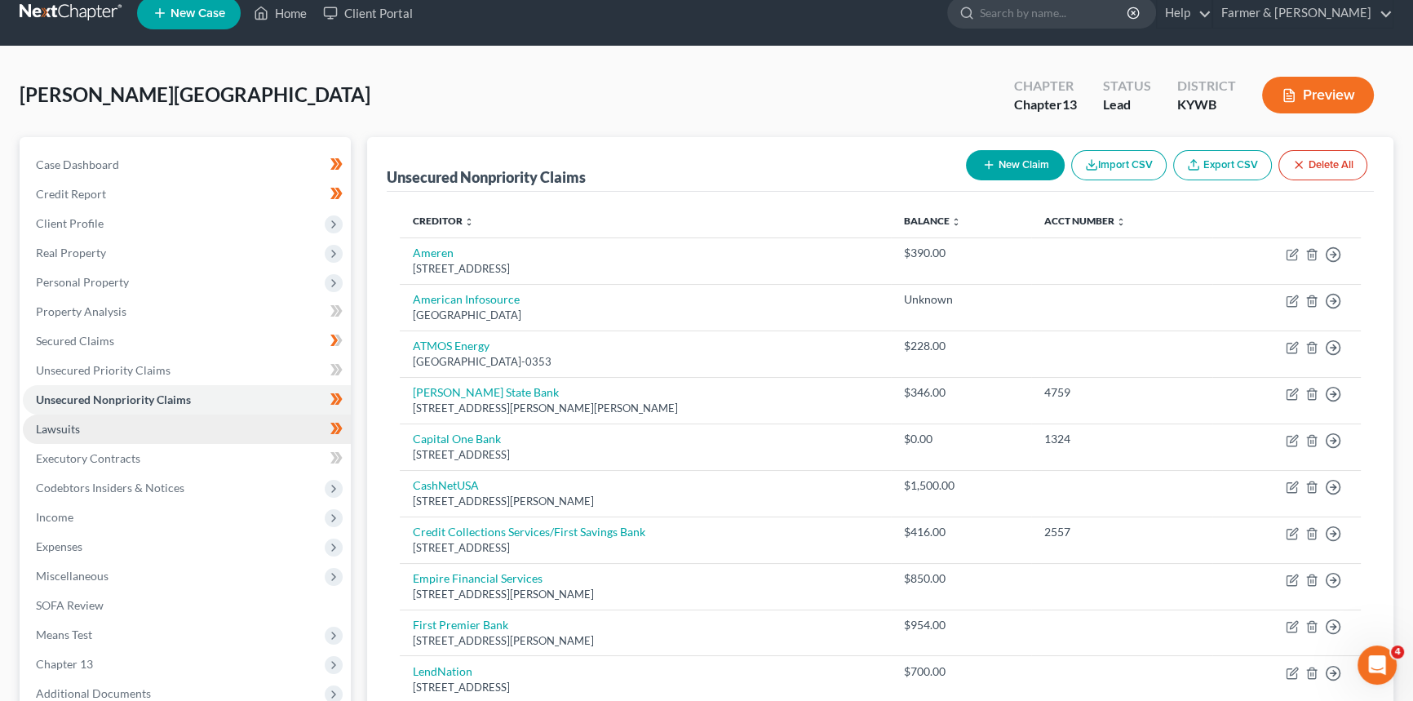
click at [71, 432] on span "Lawsuits" at bounding box center [58, 429] width 44 height 14
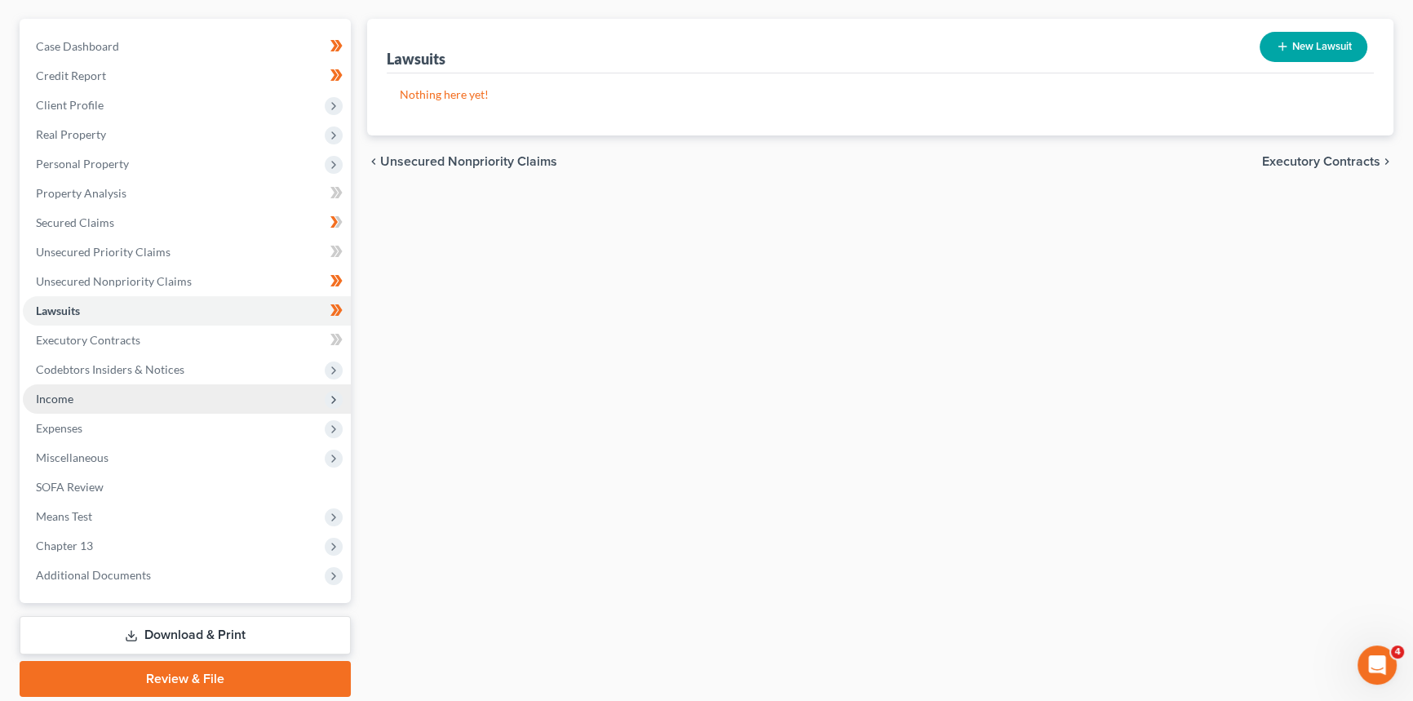
scroll to position [148, 0]
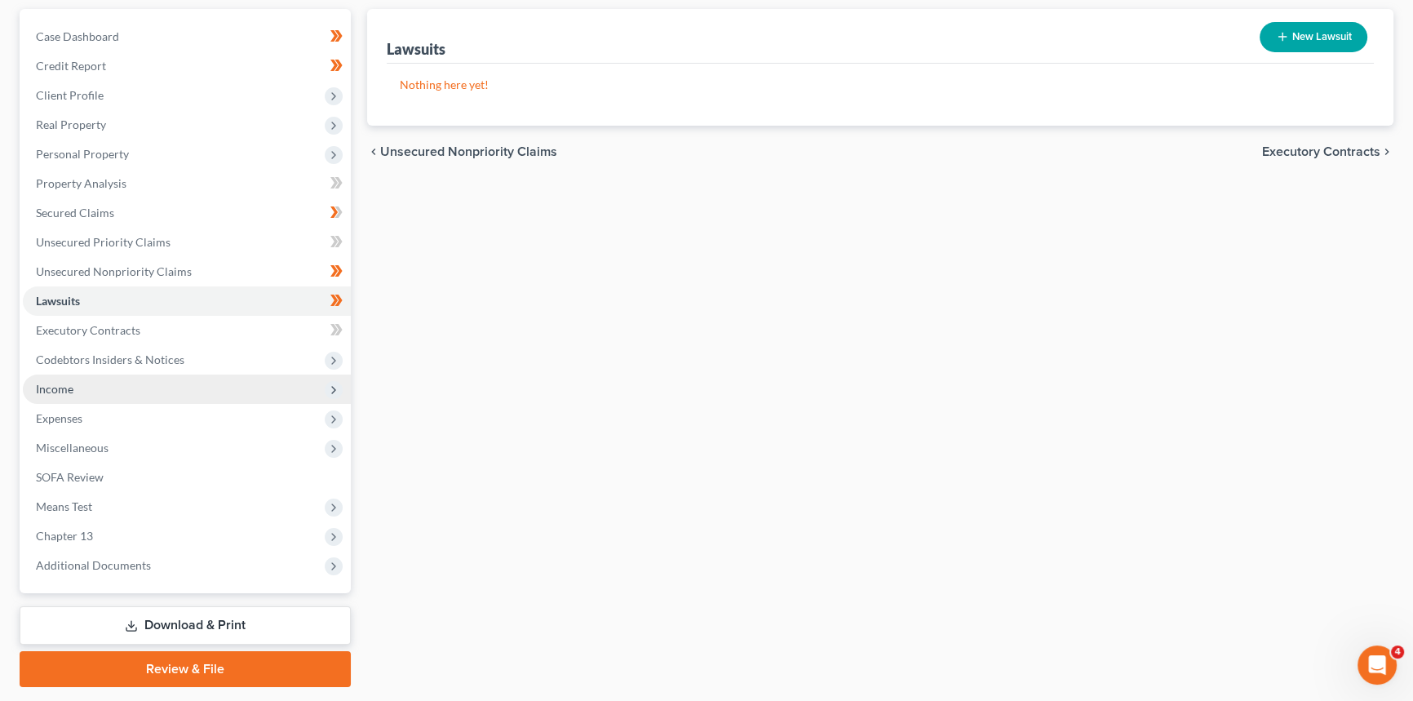
click at [60, 399] on span "Income" at bounding box center [187, 388] width 328 height 29
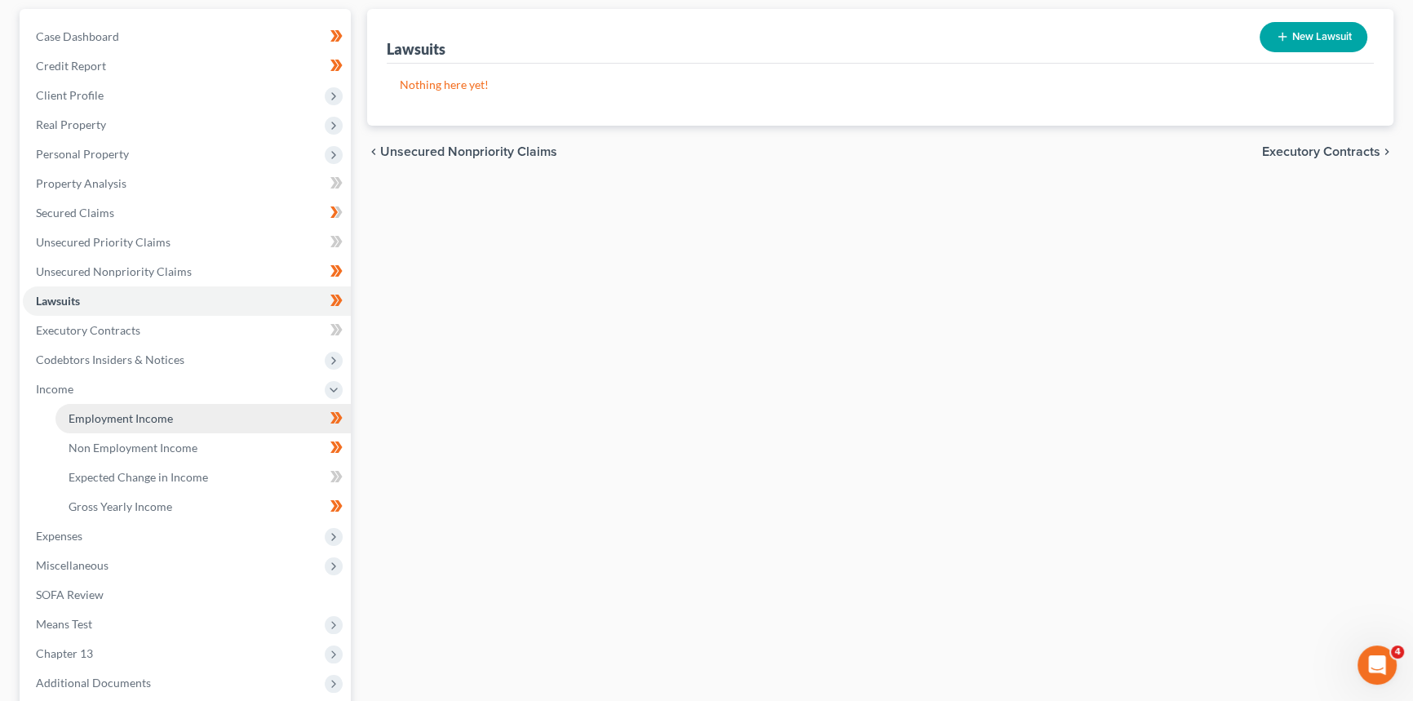
click at [163, 421] on span "Employment Income" at bounding box center [121, 418] width 104 height 14
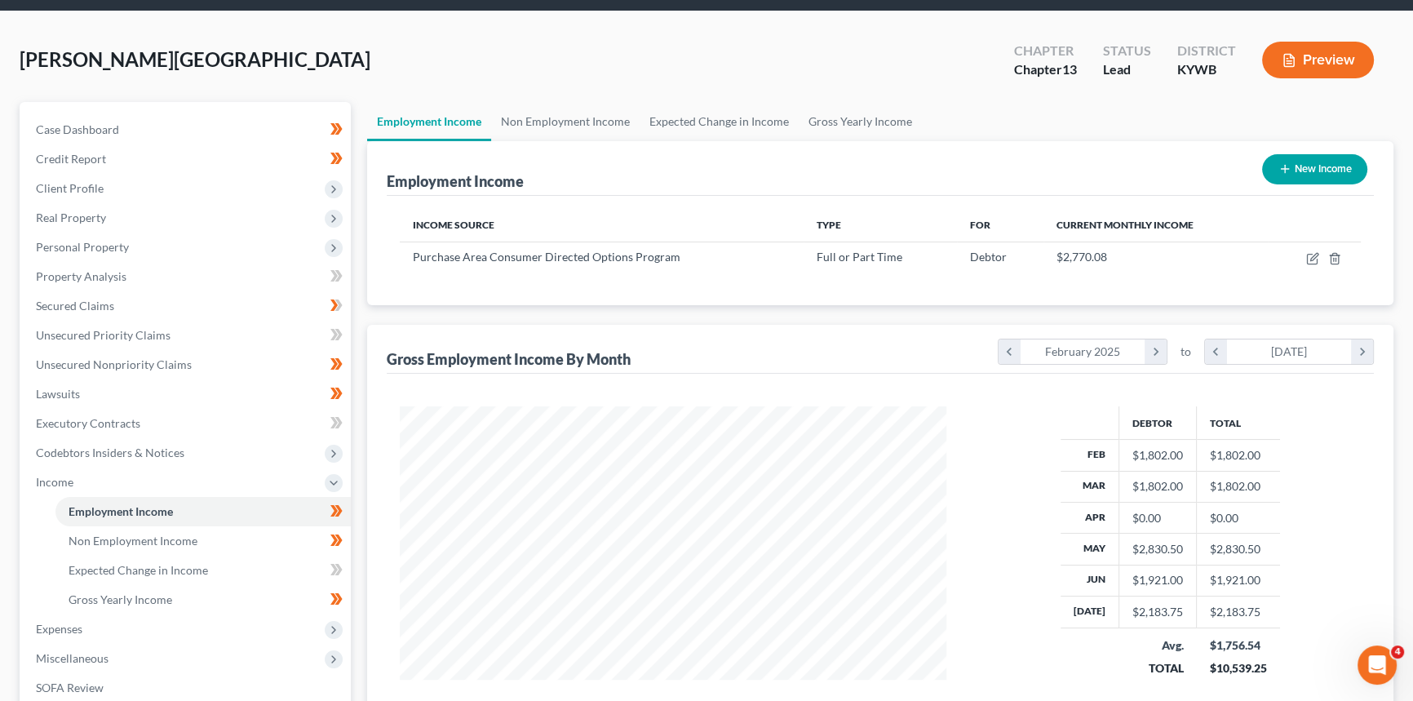
scroll to position [296, 0]
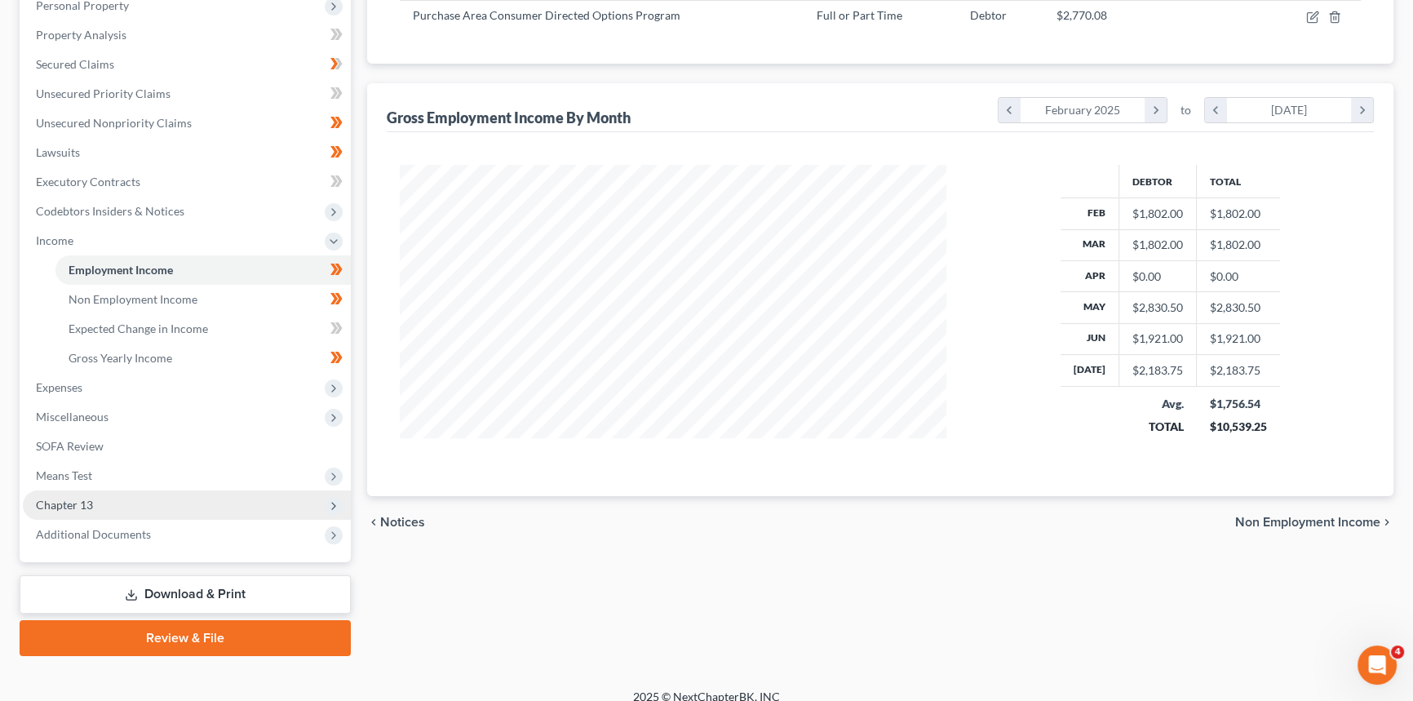
click at [73, 508] on span "Chapter 13" at bounding box center [64, 505] width 57 height 14
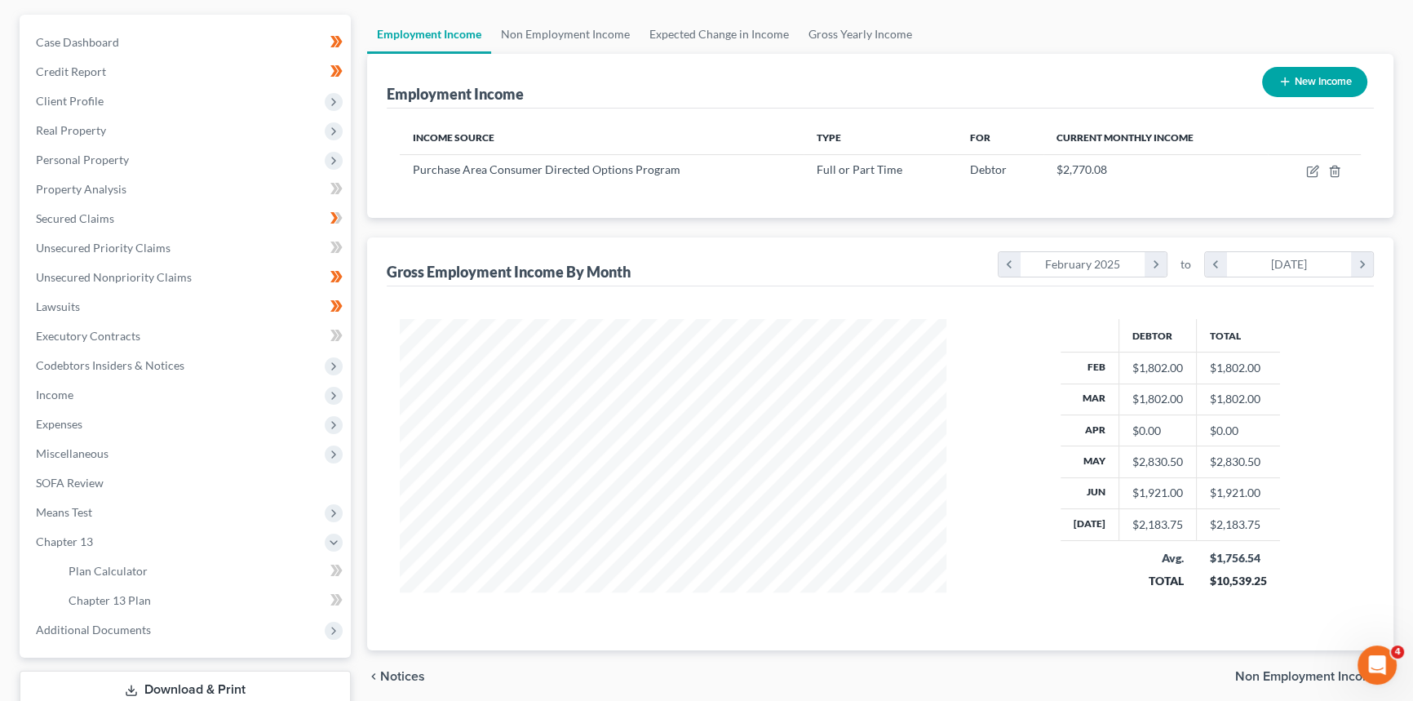
scroll to position [0, 0]
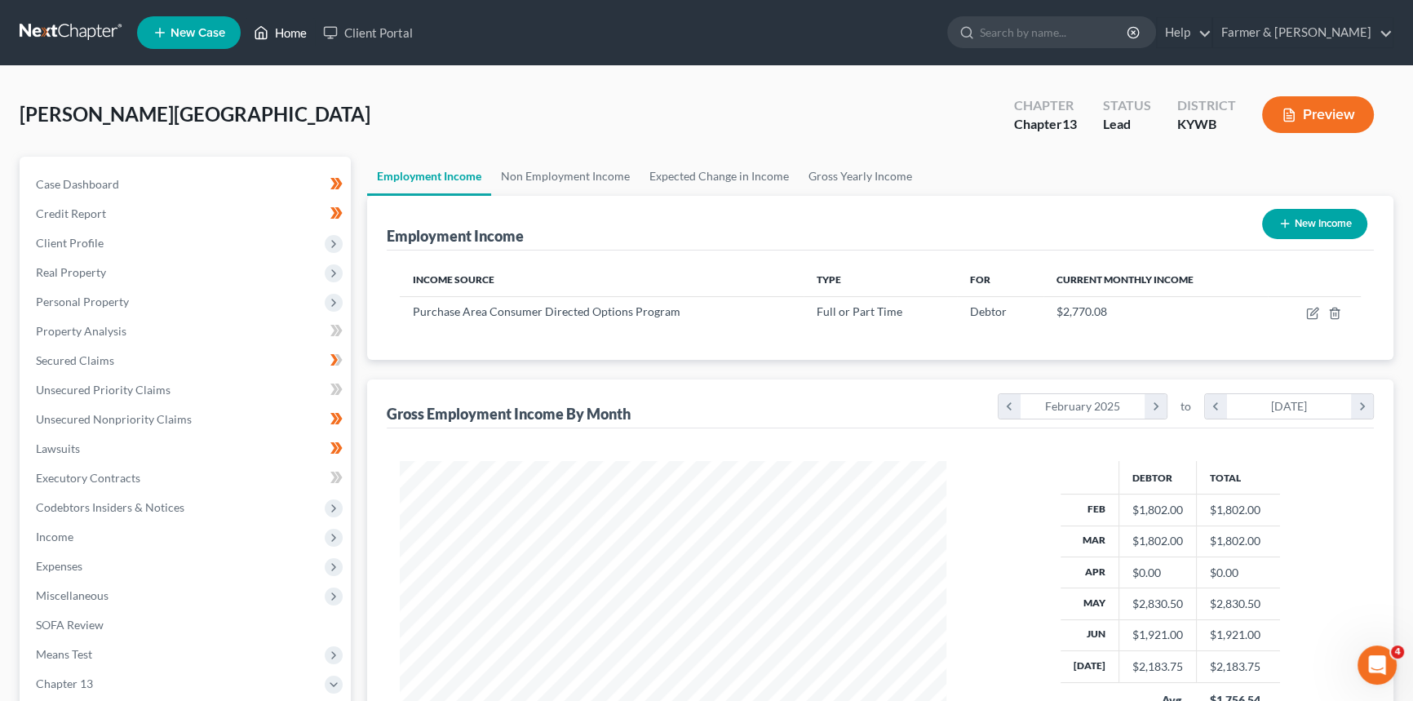
click at [279, 33] on link "Home" at bounding box center [280, 32] width 69 height 29
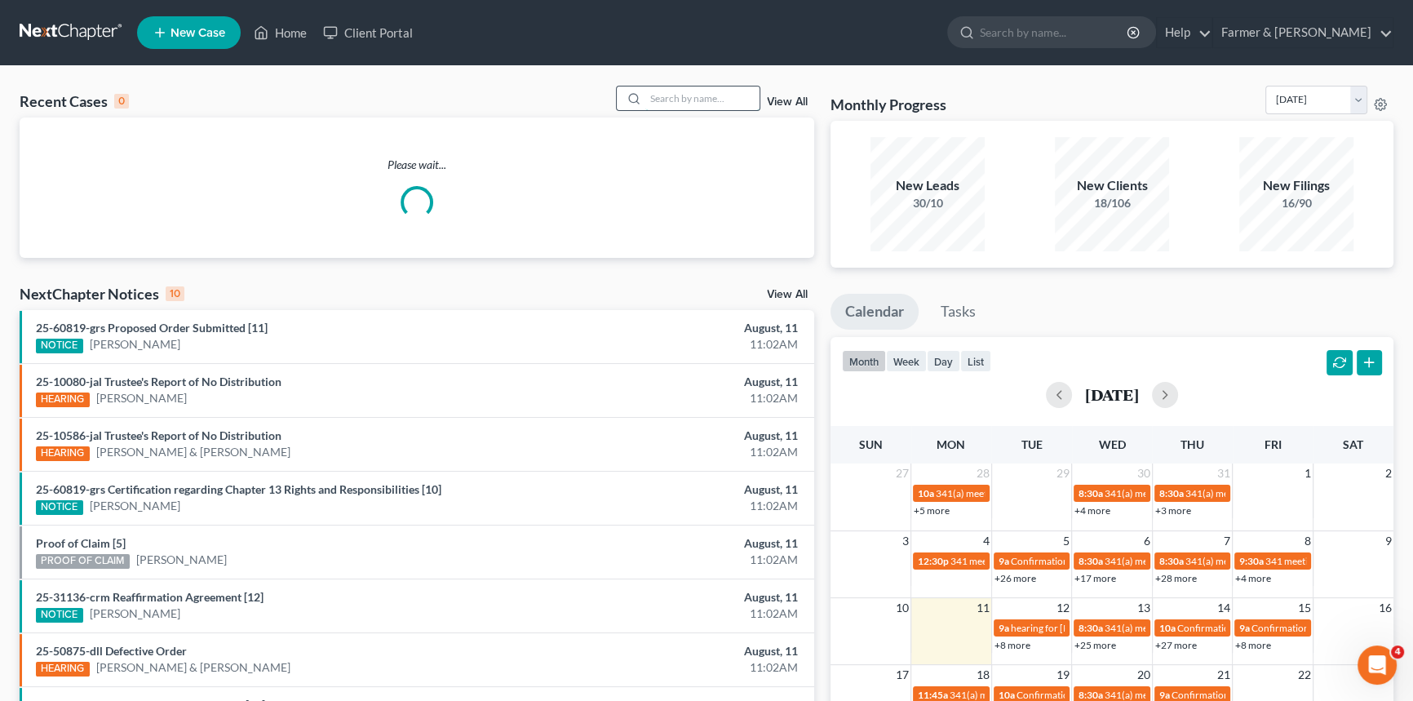
click at [682, 95] on input "search" at bounding box center [702, 98] width 114 height 24
type input "[PERSON_NAME]"
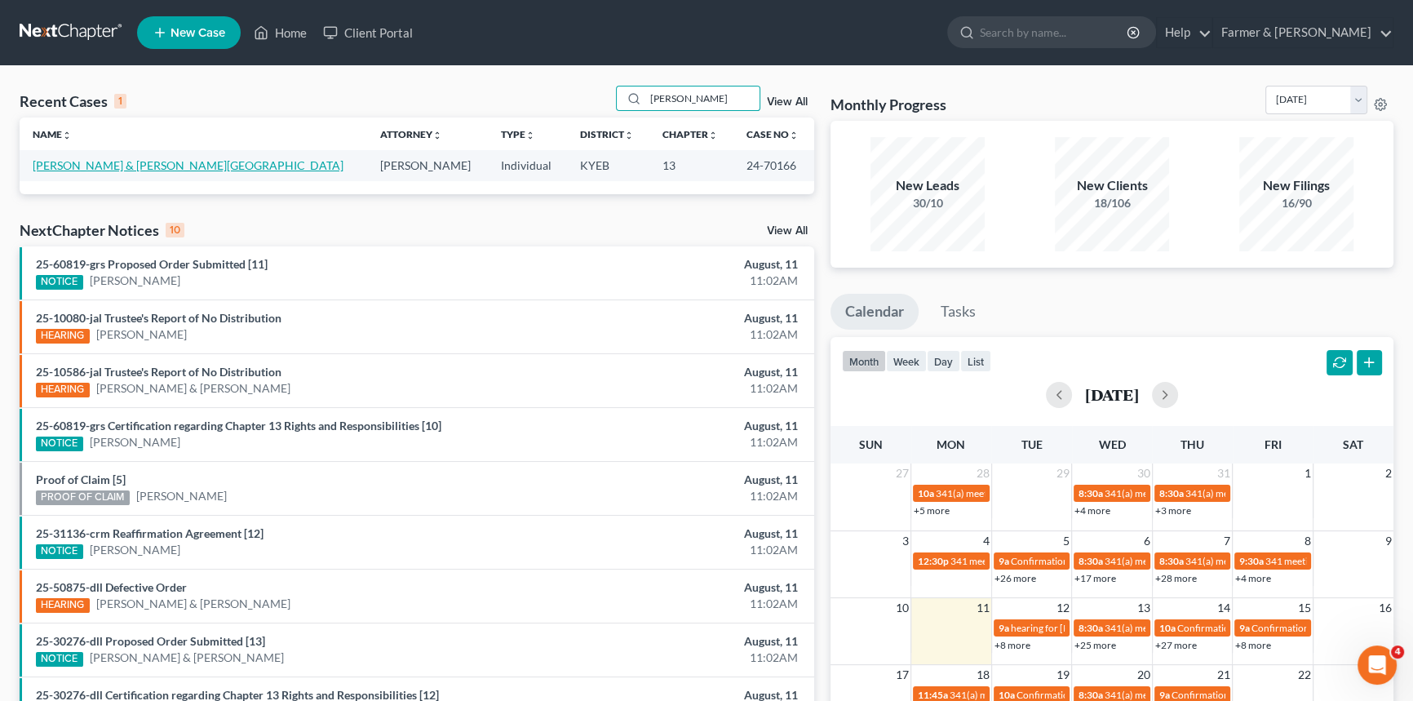
click at [167, 165] on link "[PERSON_NAME] & [PERSON_NAME][GEOGRAPHIC_DATA]" at bounding box center [188, 165] width 311 height 14
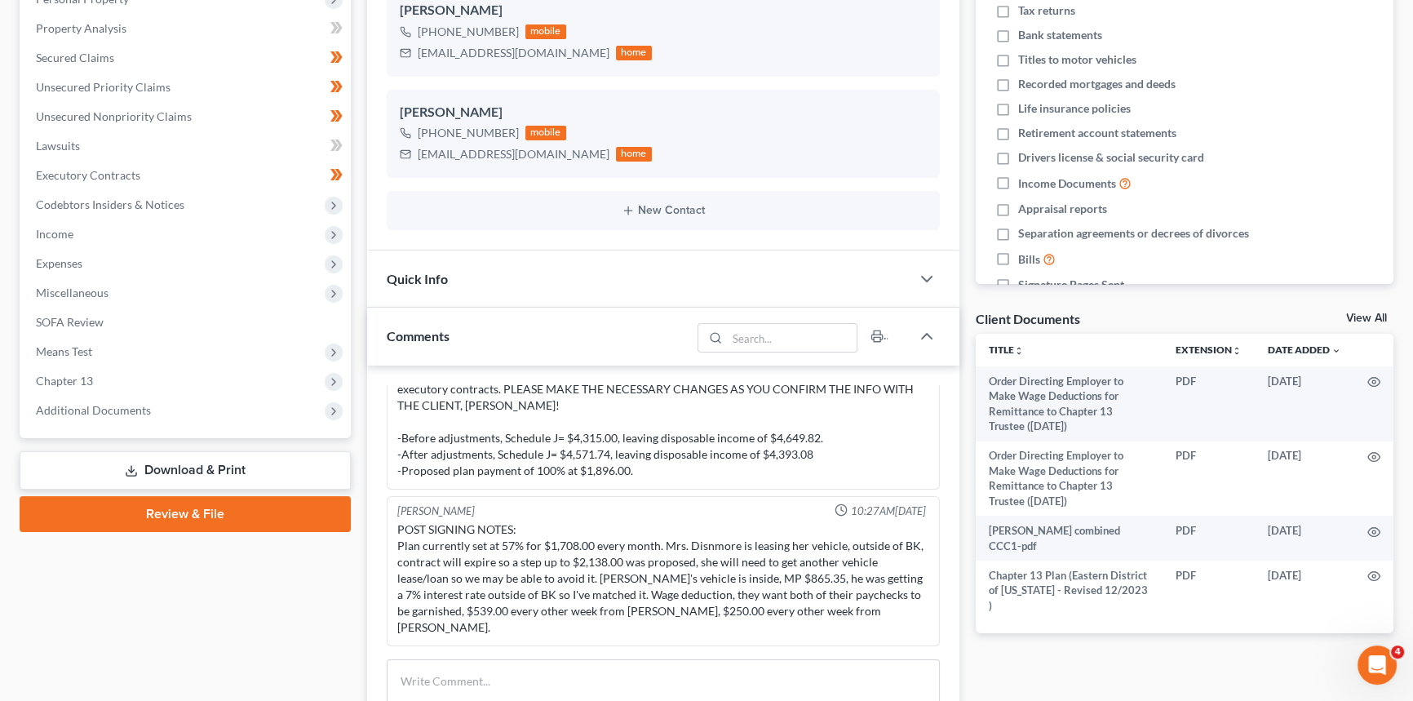
scroll to position [296, 0]
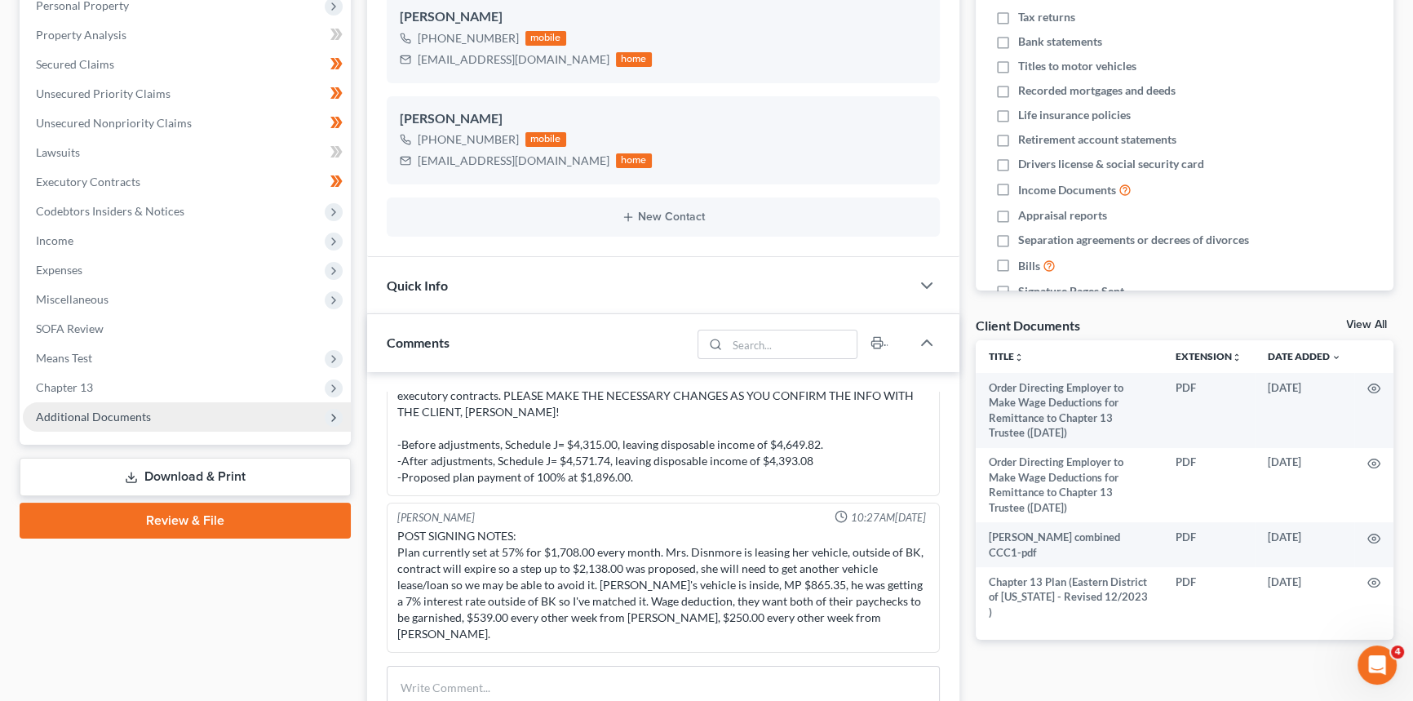
click at [104, 413] on span "Additional Documents" at bounding box center [93, 417] width 115 height 14
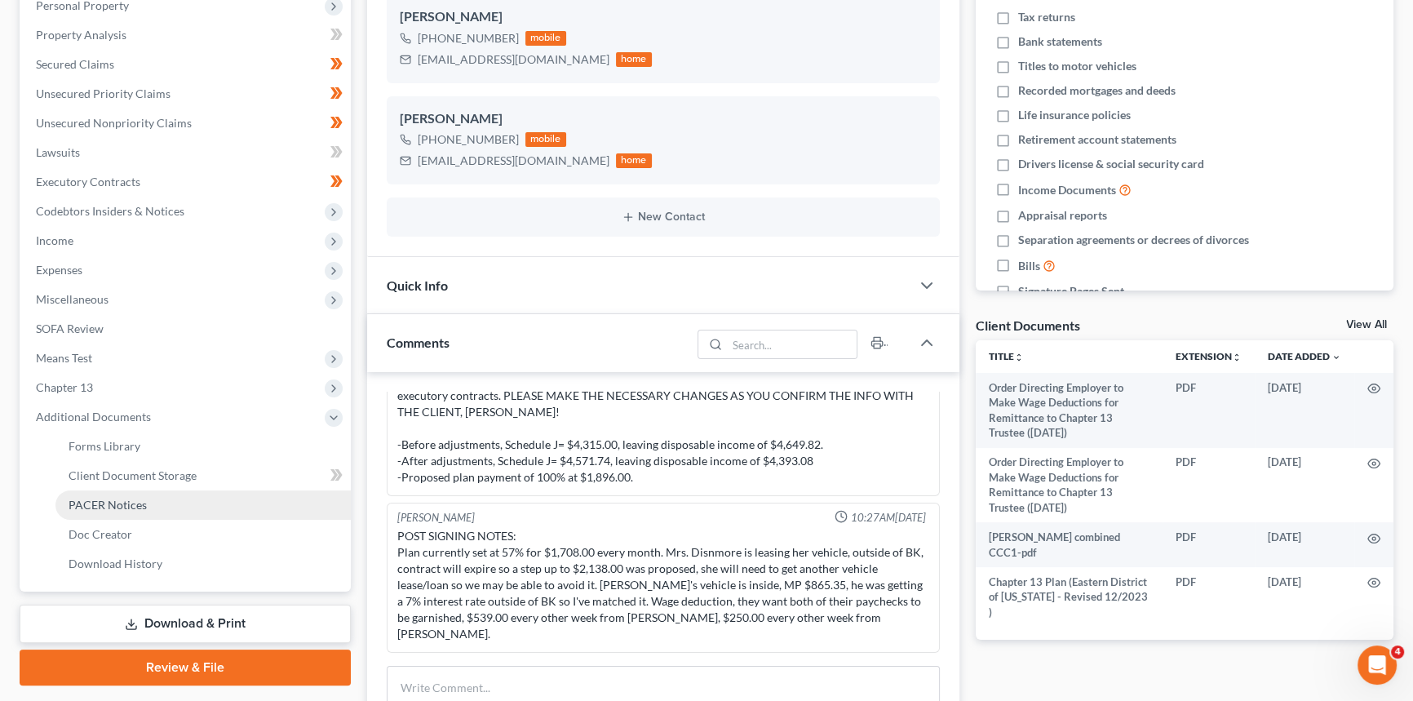
click at [97, 505] on span "PACER Notices" at bounding box center [108, 505] width 78 height 14
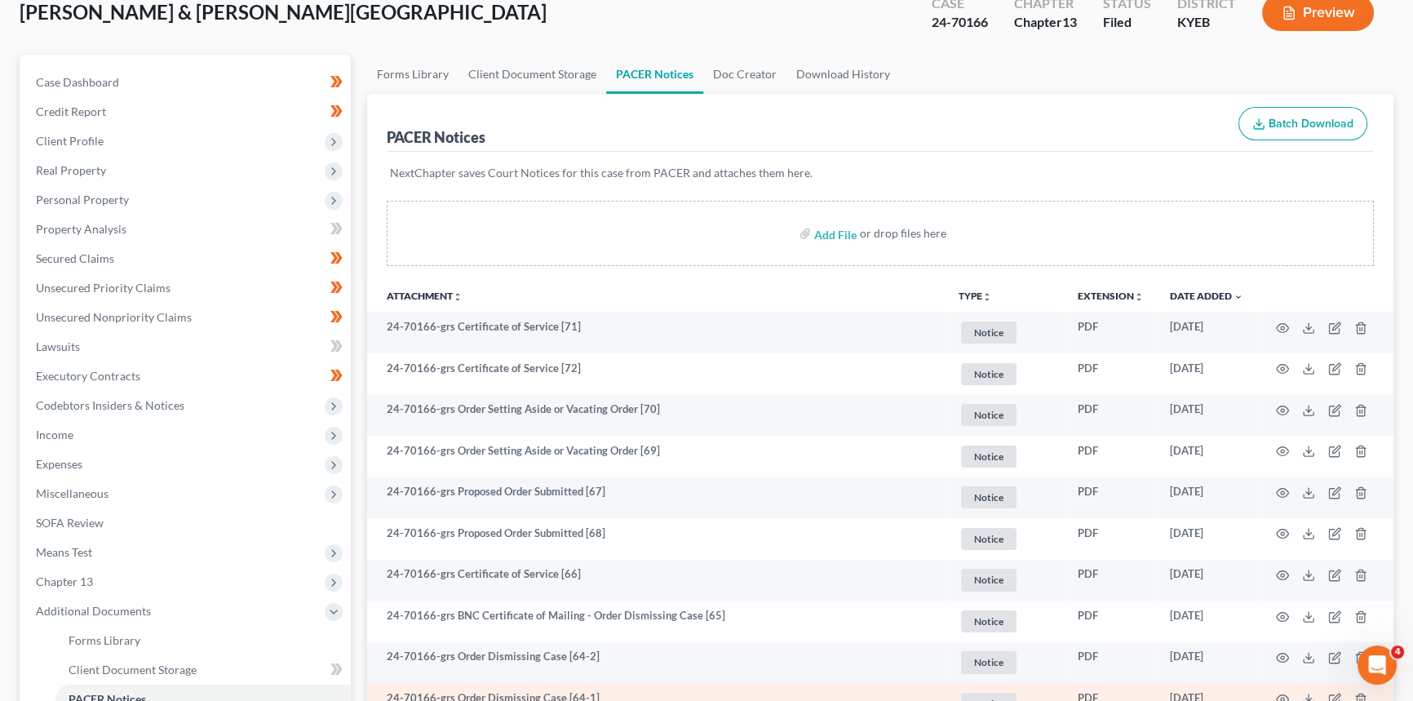
scroll to position [98, 0]
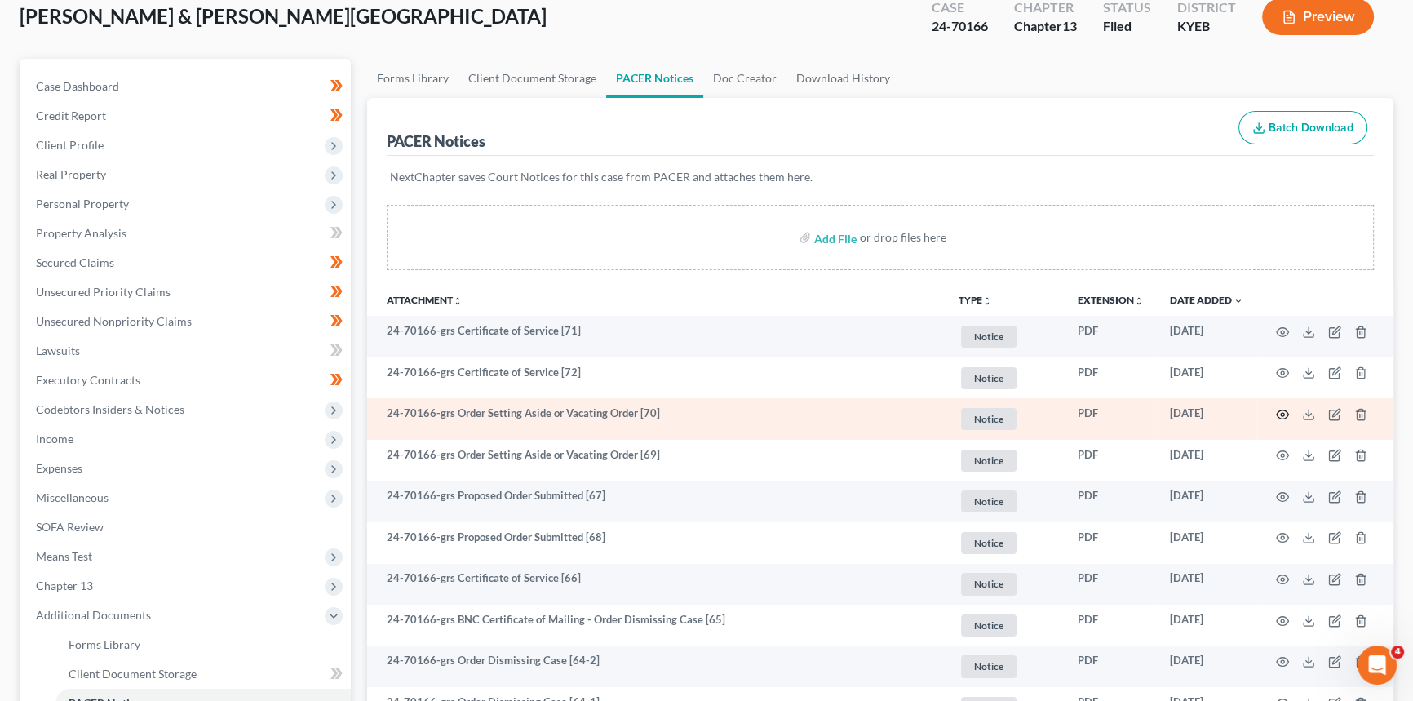
click at [1281, 414] on icon "button" at bounding box center [1282, 414] width 13 height 13
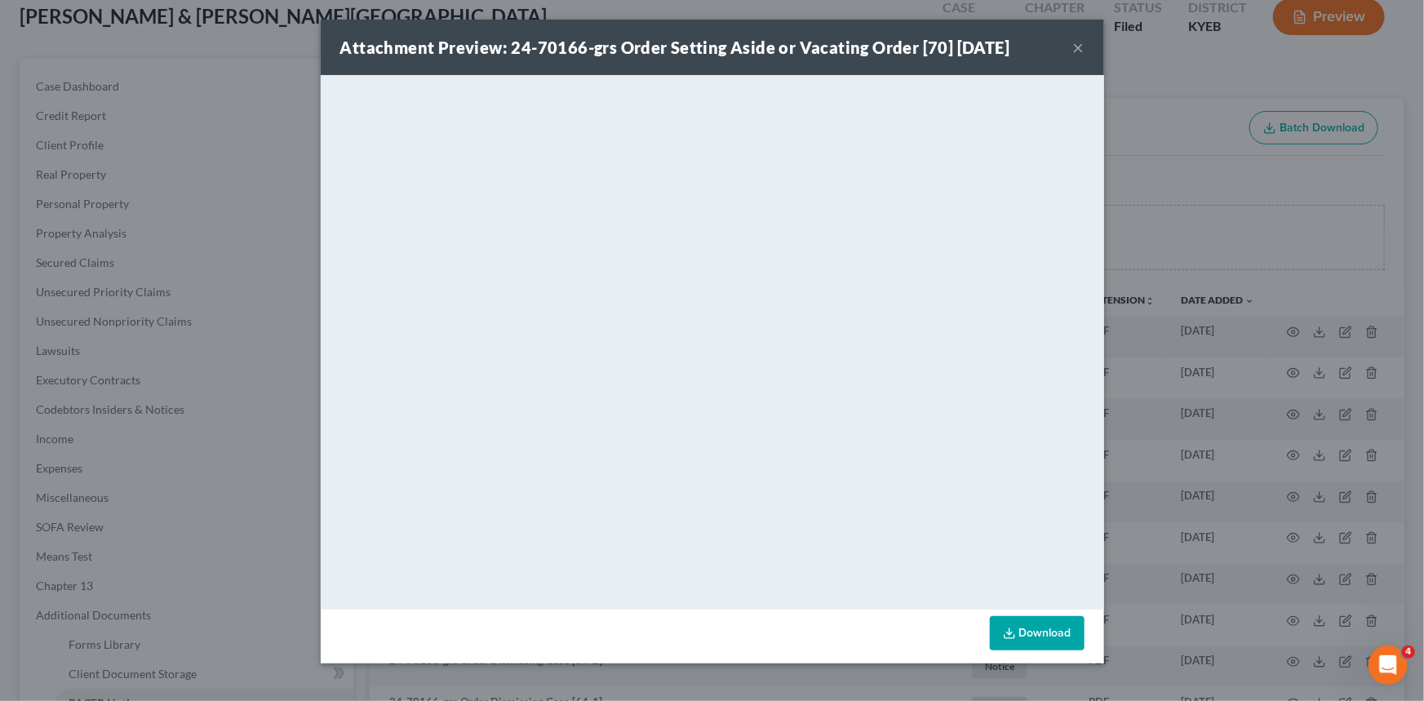
click at [1077, 47] on button "×" at bounding box center [1078, 48] width 11 height 20
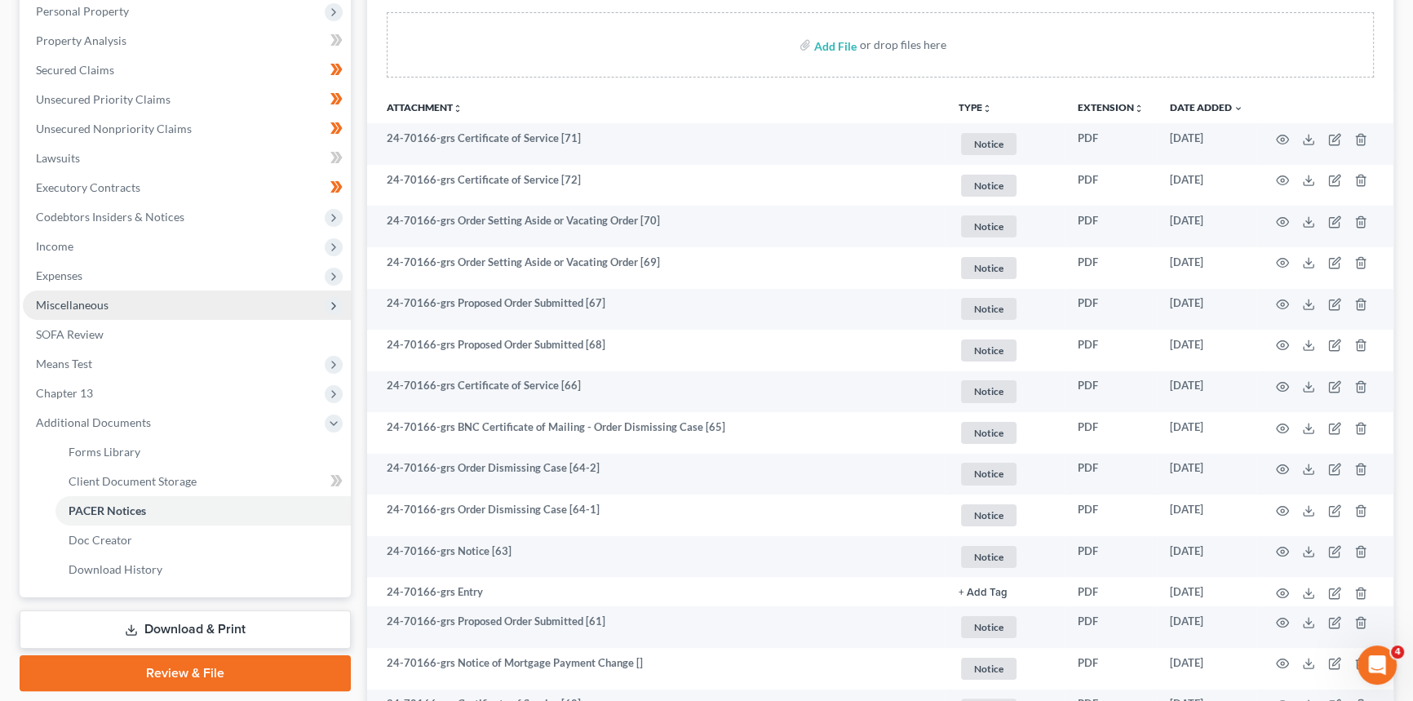
scroll to position [296, 0]
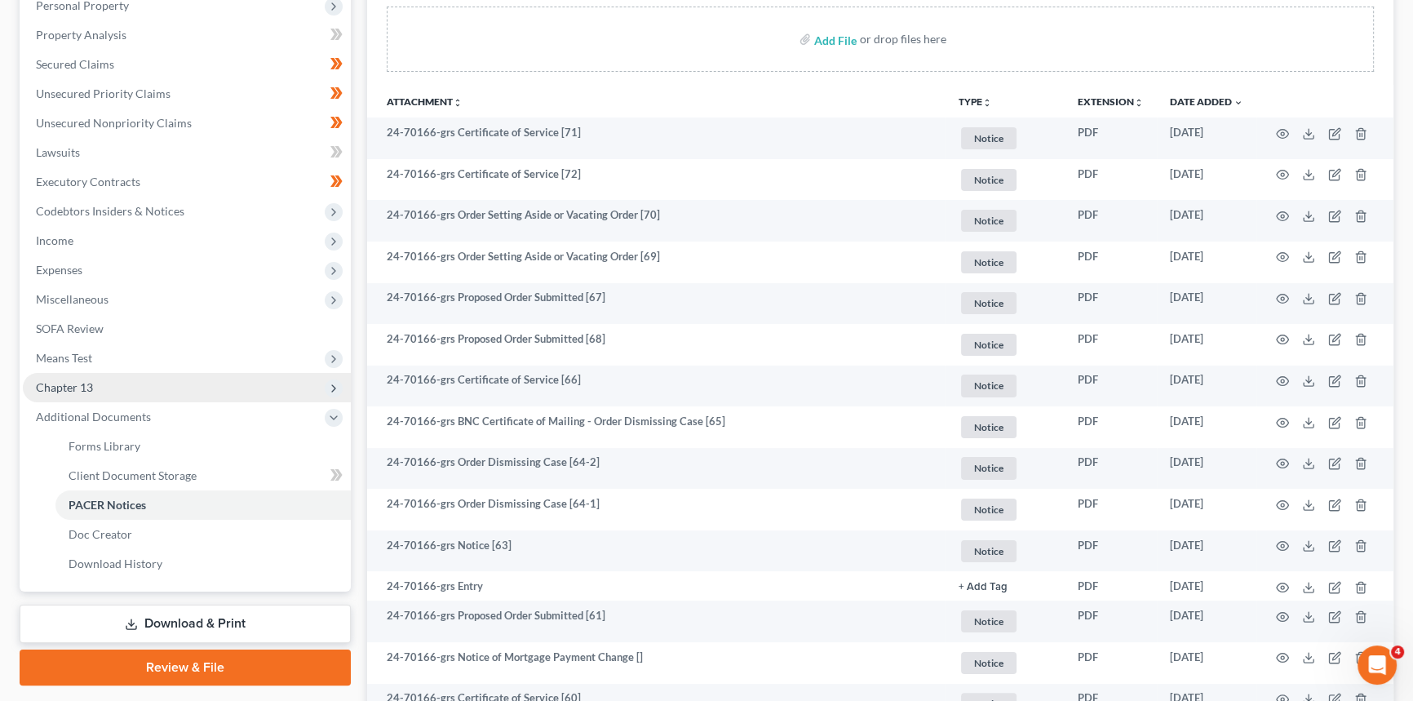
click at [82, 382] on span "Chapter 13" at bounding box center [64, 387] width 57 height 14
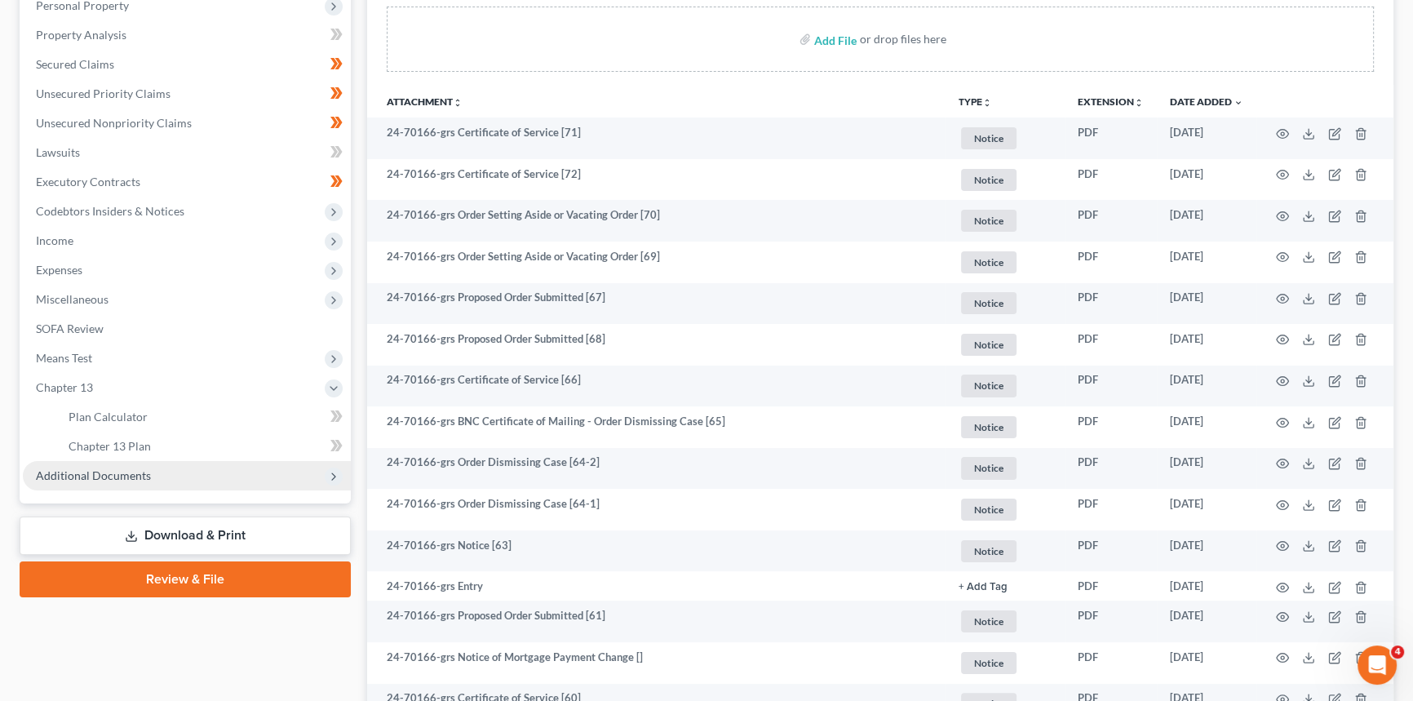
click at [106, 476] on span "Additional Documents" at bounding box center [93, 475] width 115 height 14
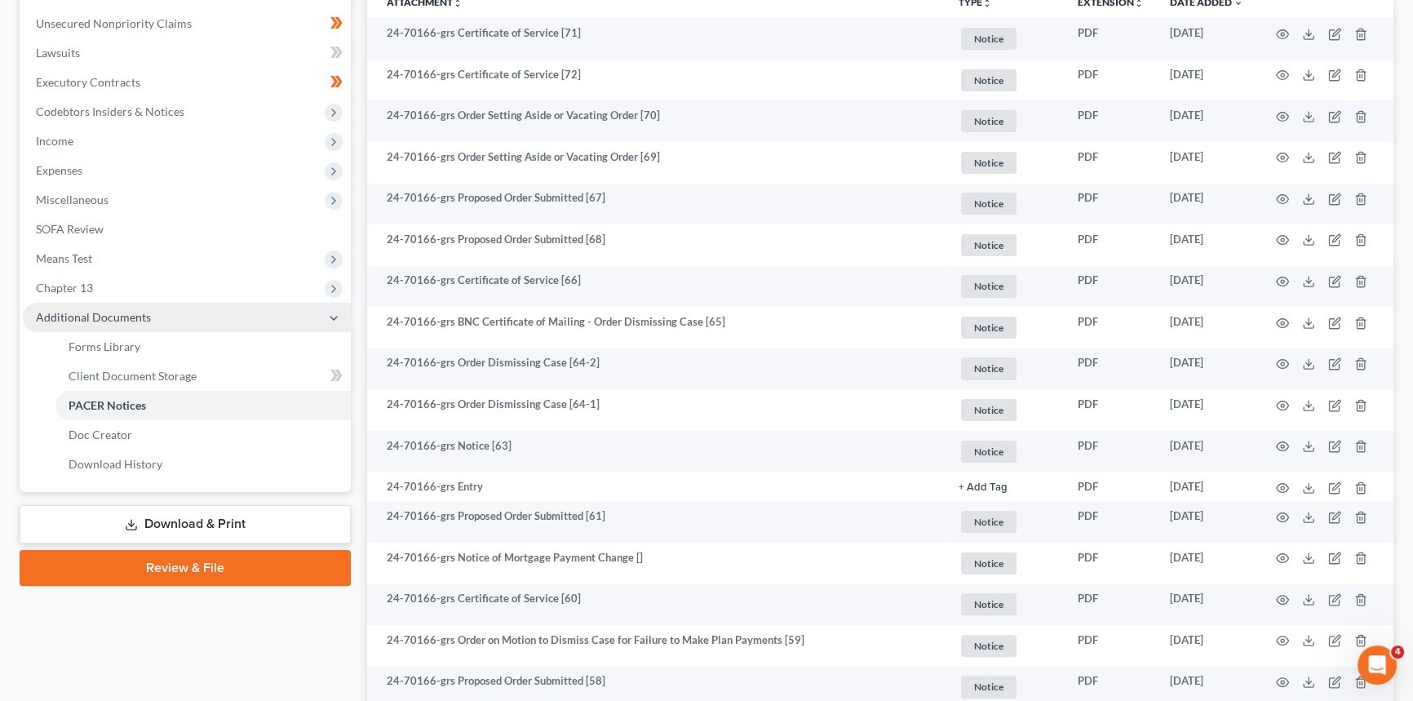
scroll to position [445, 0]
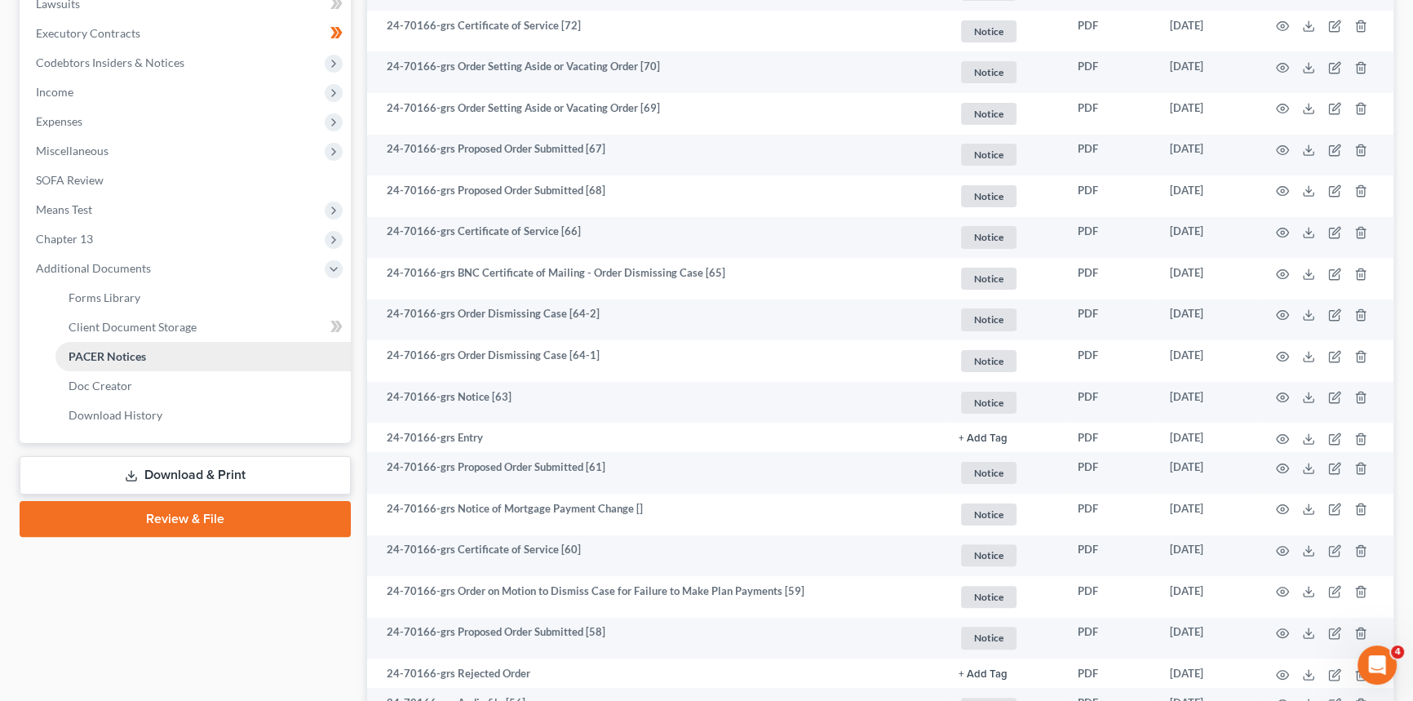
click at [115, 355] on span "PACER Notices" at bounding box center [108, 356] width 78 height 14
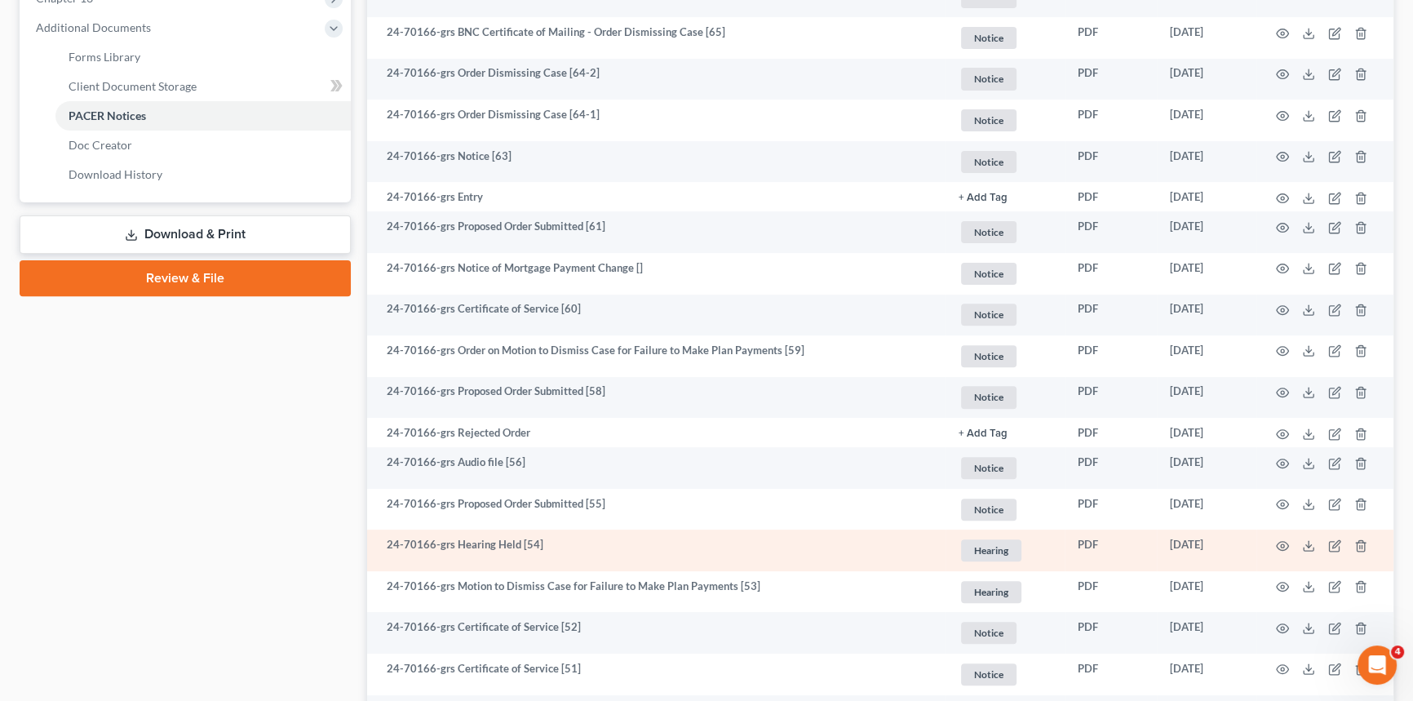
scroll to position [667, 0]
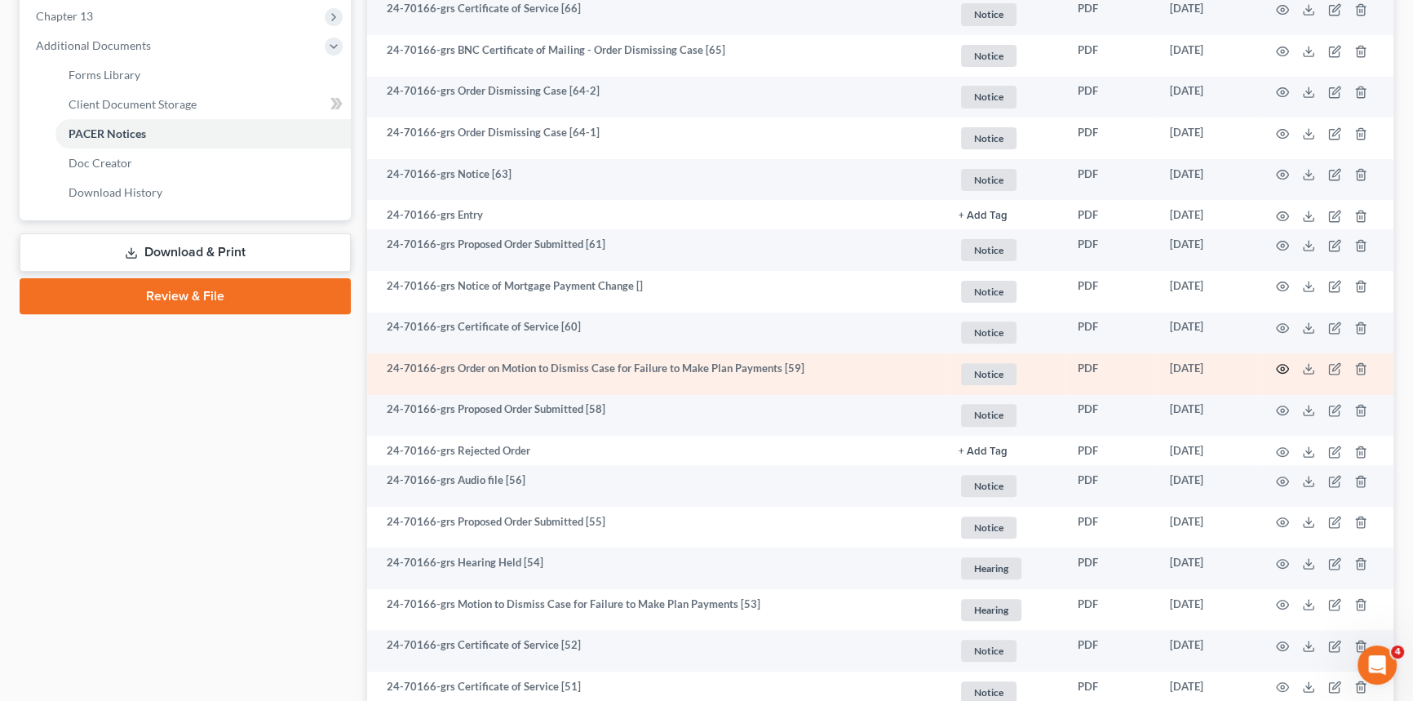
click at [1286, 371] on icon "button" at bounding box center [1282, 368] width 13 height 13
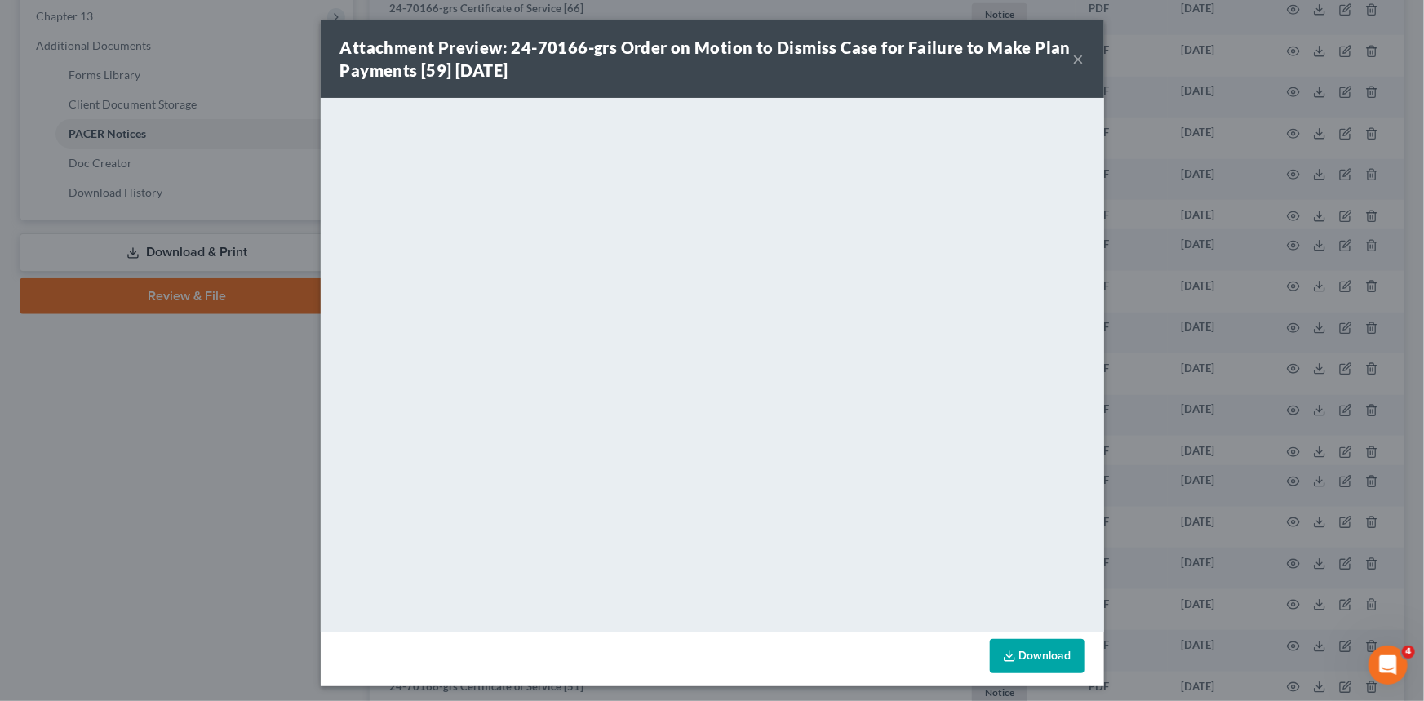
drag, startPoint x: 1069, startPoint y: 55, endPoint x: 1012, endPoint y: 97, distance: 71.1
click at [1073, 54] on button "×" at bounding box center [1078, 59] width 11 height 20
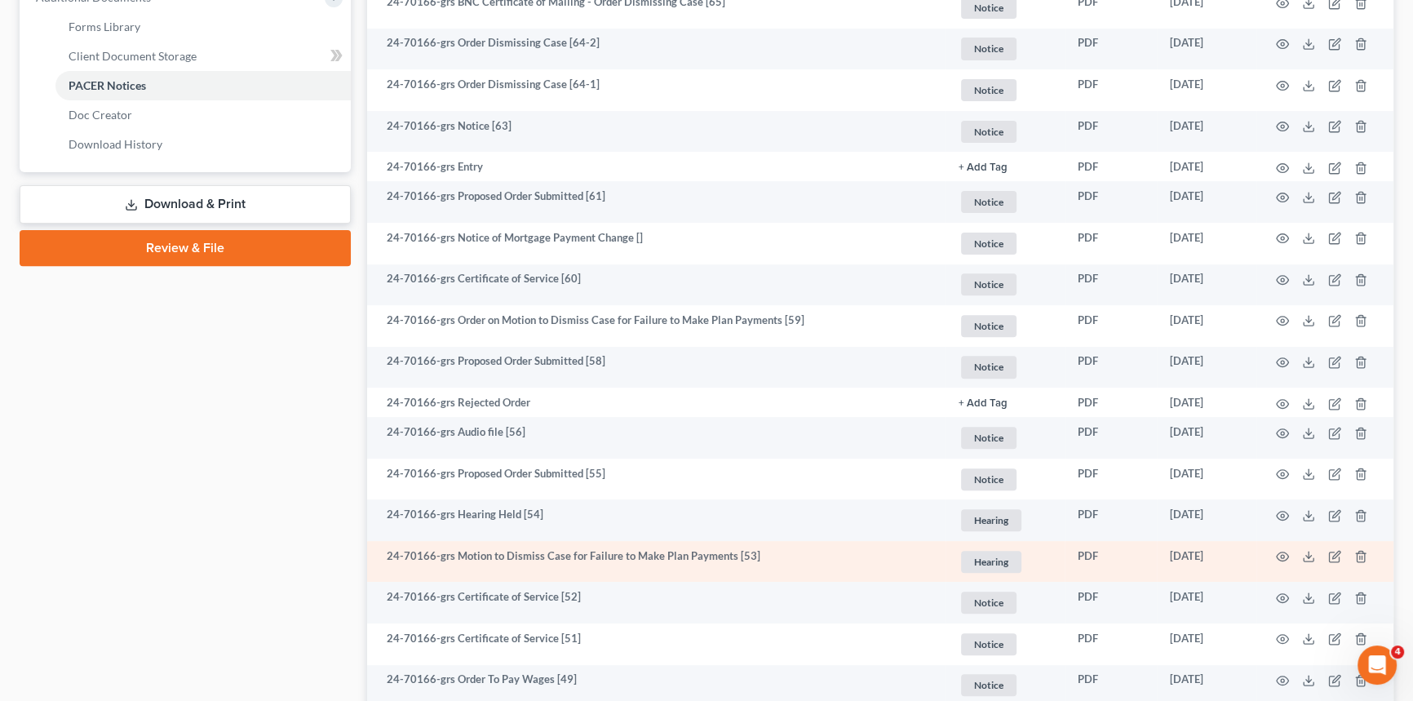
scroll to position [742, 0]
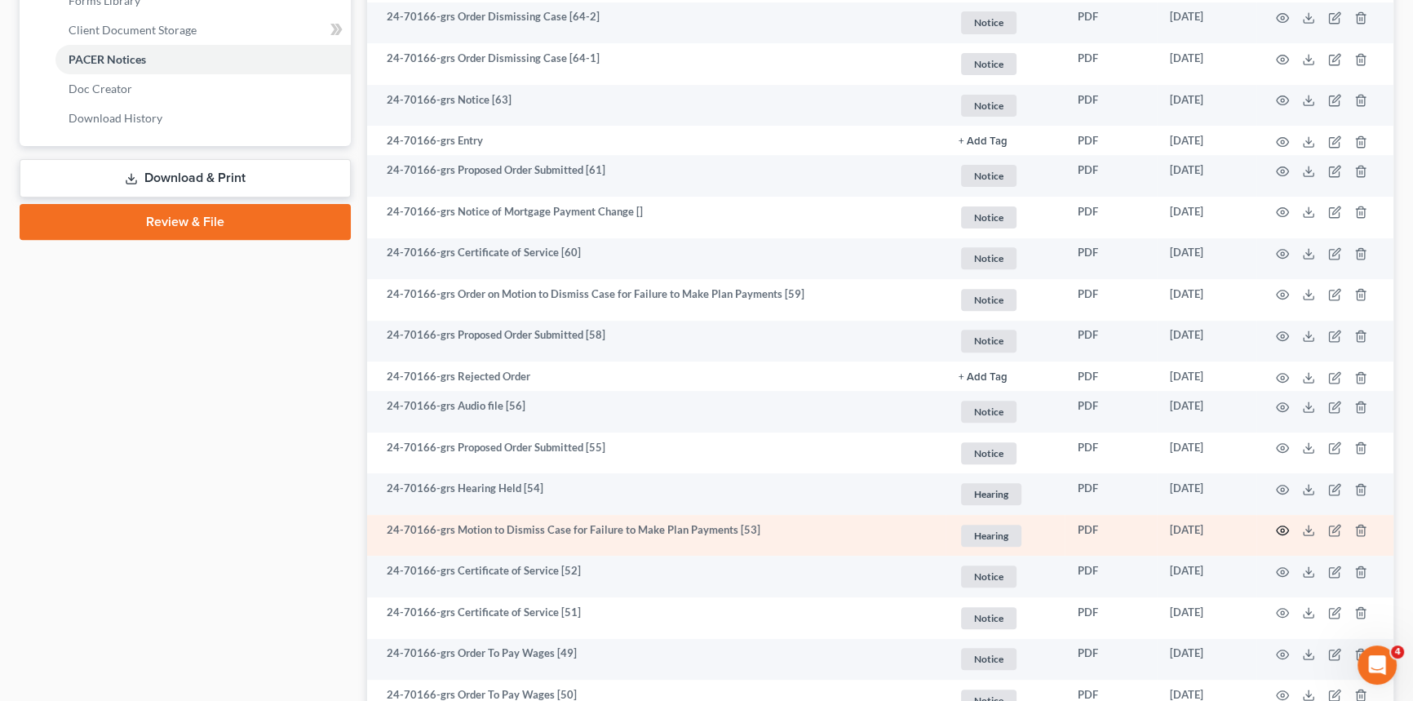
click at [1280, 528] on icon "button" at bounding box center [1282, 530] width 13 height 13
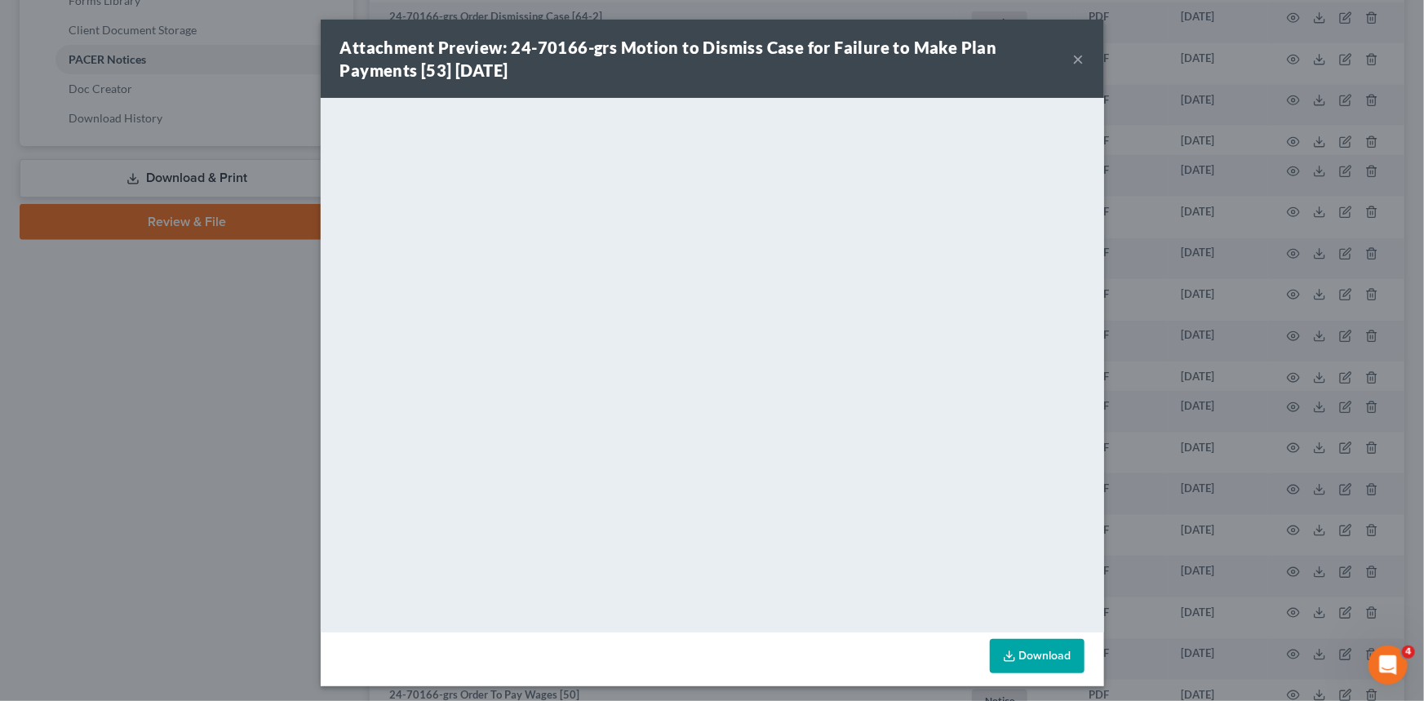
click at [1073, 55] on button "×" at bounding box center [1078, 59] width 11 height 20
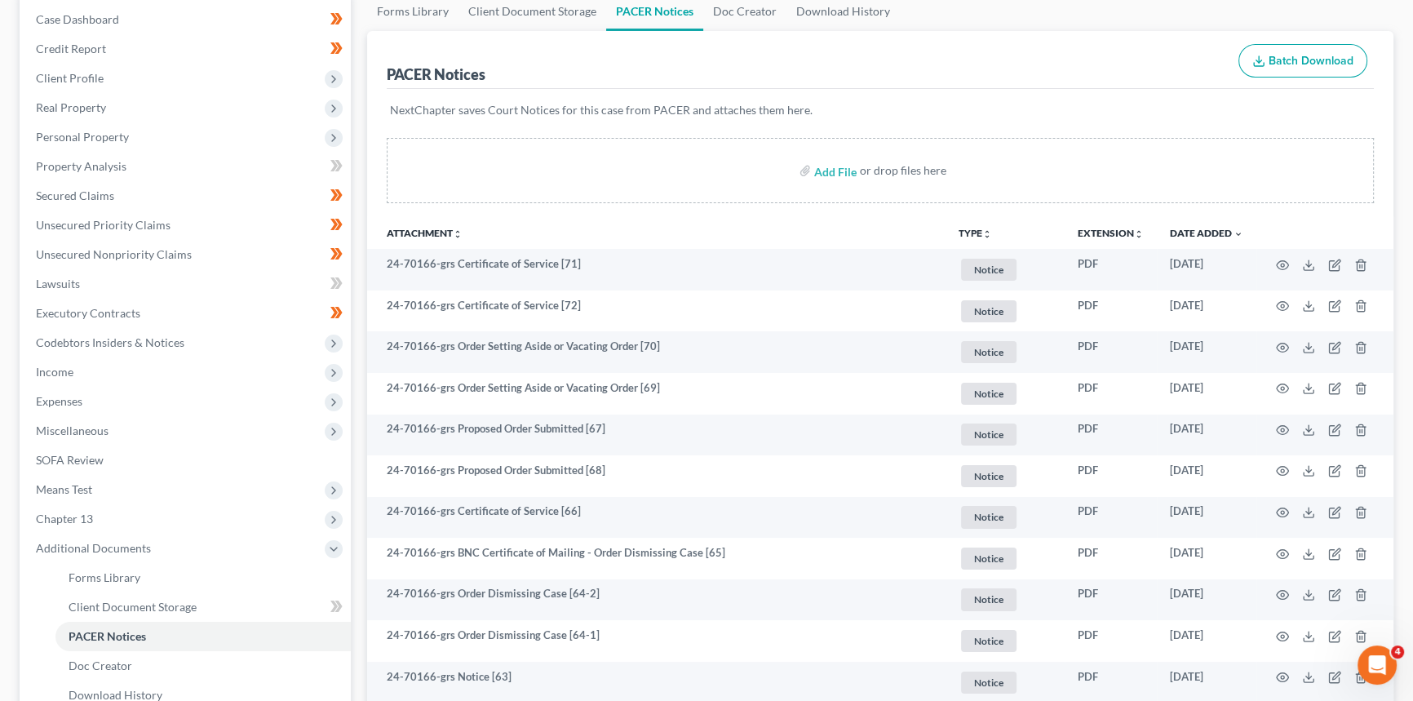
scroll to position [0, 0]
